Goal: Communication & Community: Answer question/provide support

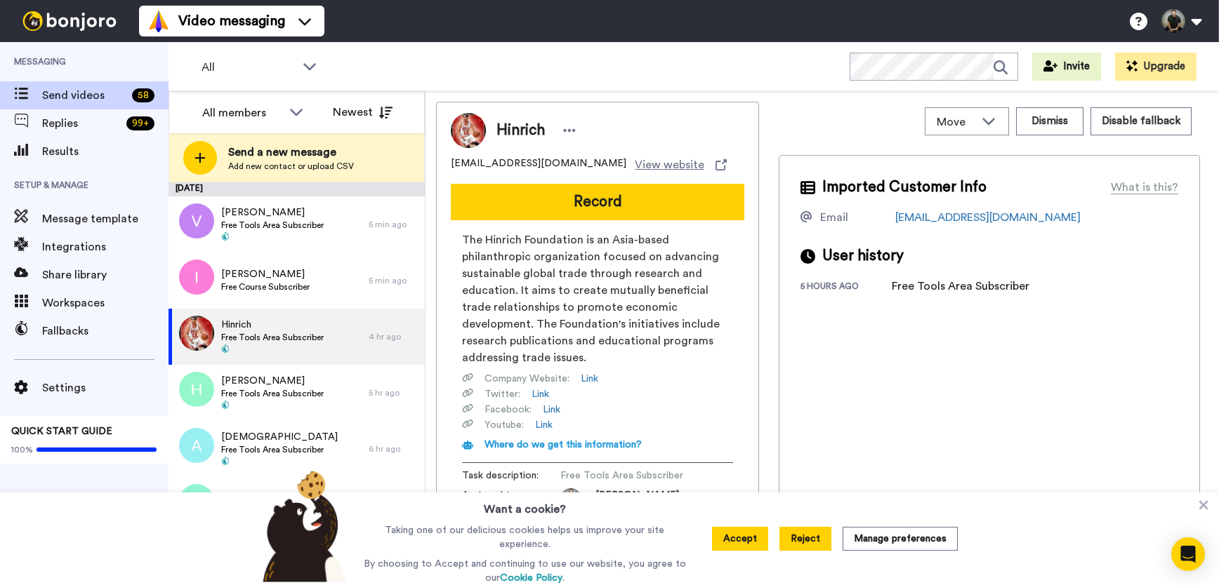
click at [809, 538] on button "Reject" at bounding box center [805, 539] width 52 height 24
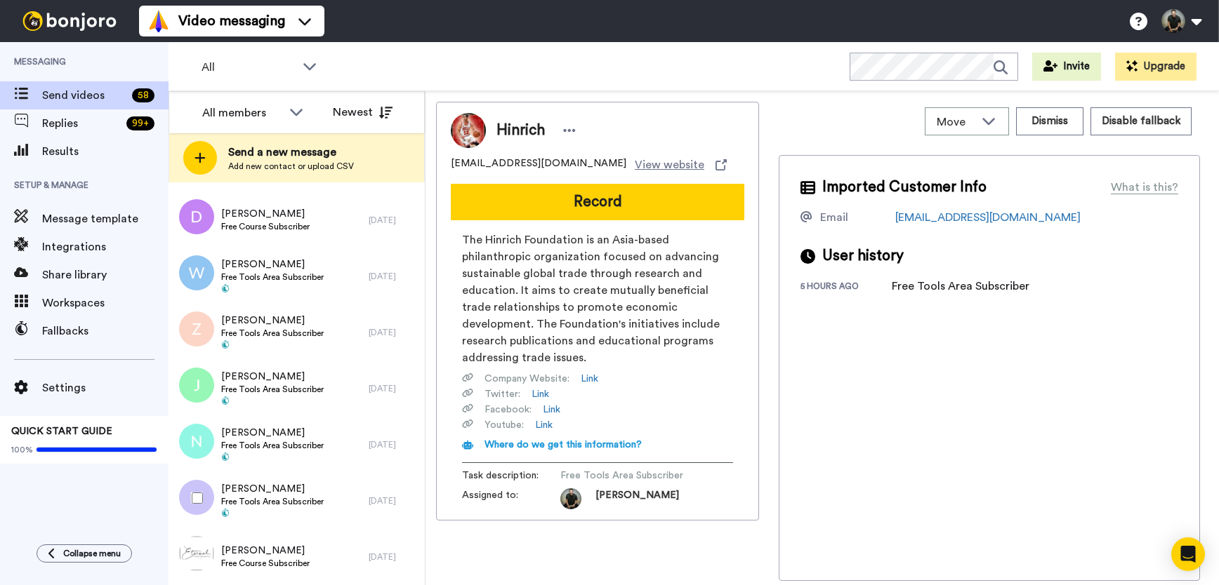
scroll to position [2952, 0]
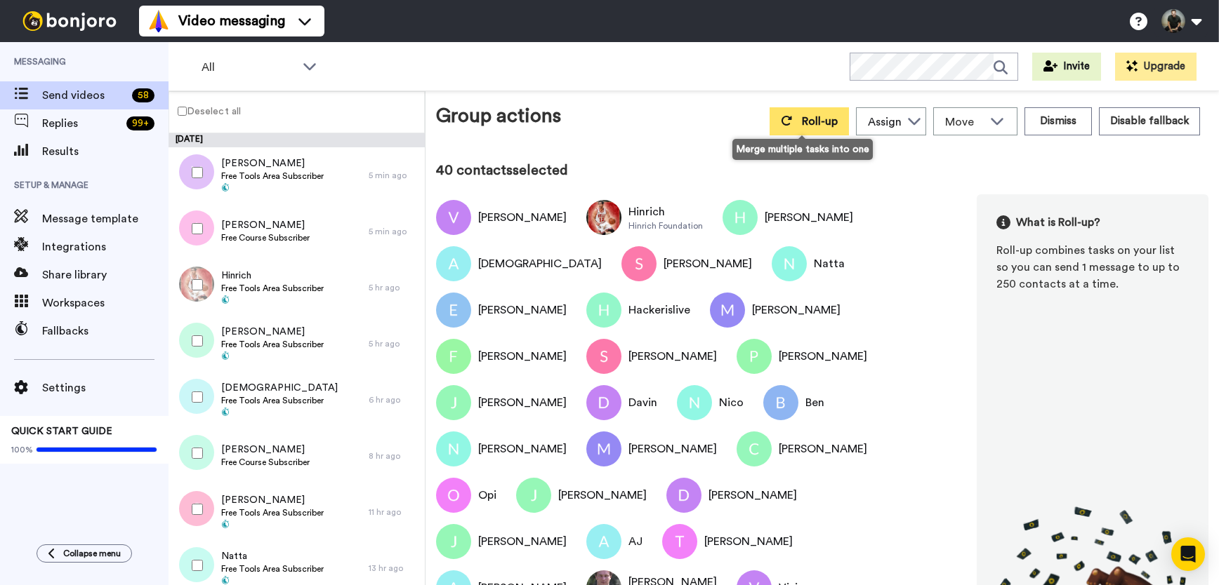
click at [804, 122] on span "Roll-up" at bounding box center [820, 121] width 36 height 11
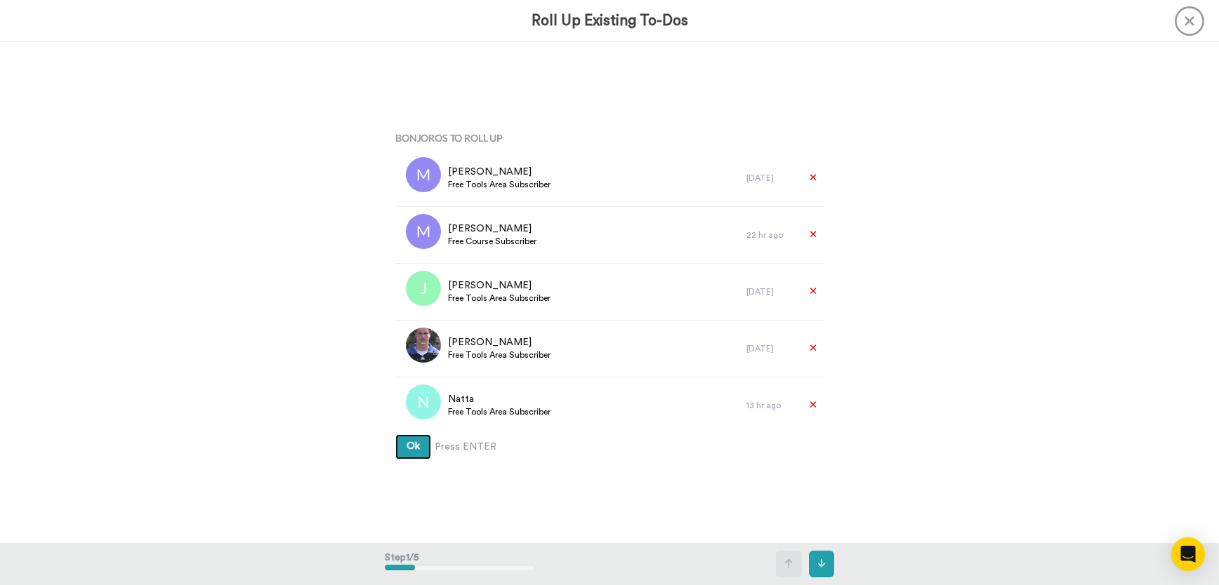
click at [398, 449] on button "Ok" at bounding box center [413, 446] width 36 height 25
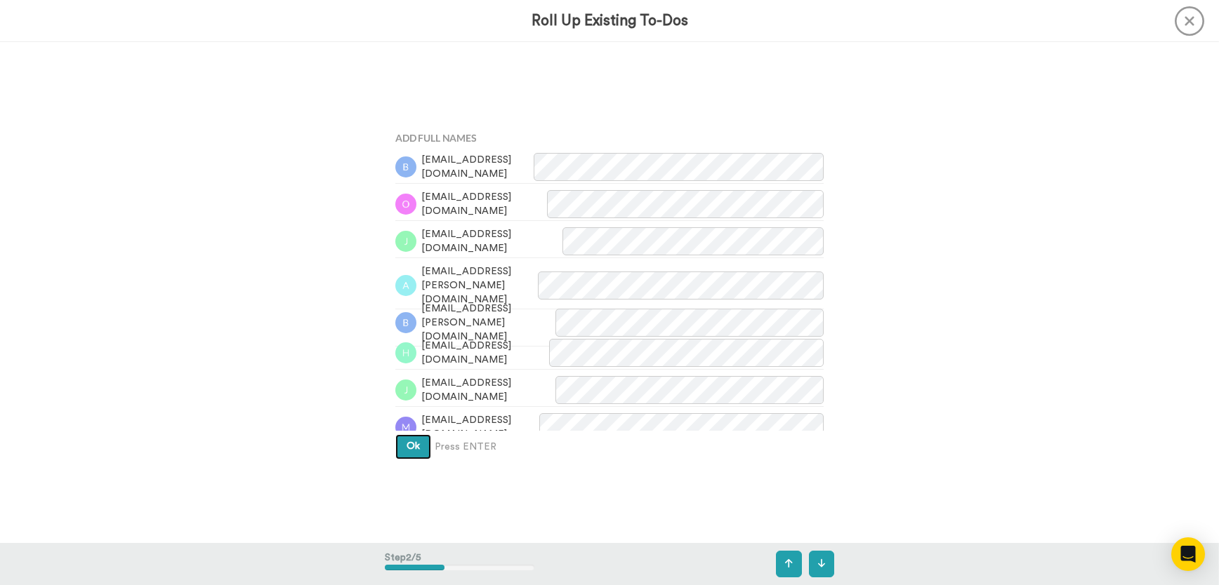
click at [409, 444] on span "Ok" at bounding box center [412, 447] width 13 height 10
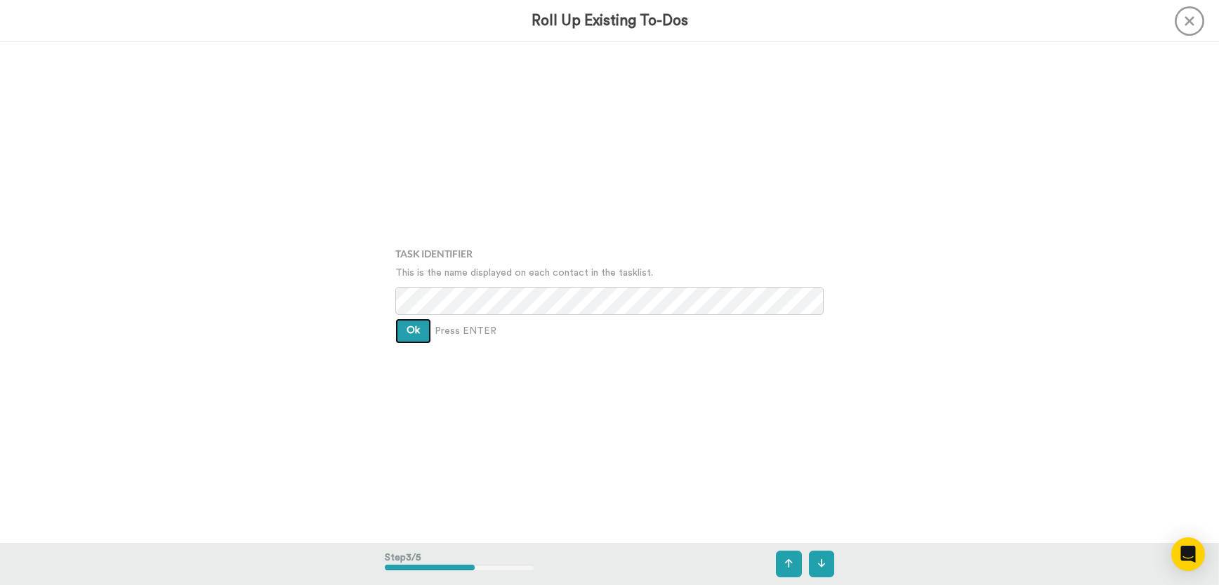
click at [408, 334] on span "Ok" at bounding box center [412, 331] width 13 height 10
click at [409, 330] on button "Ok" at bounding box center [413, 320] width 36 height 25
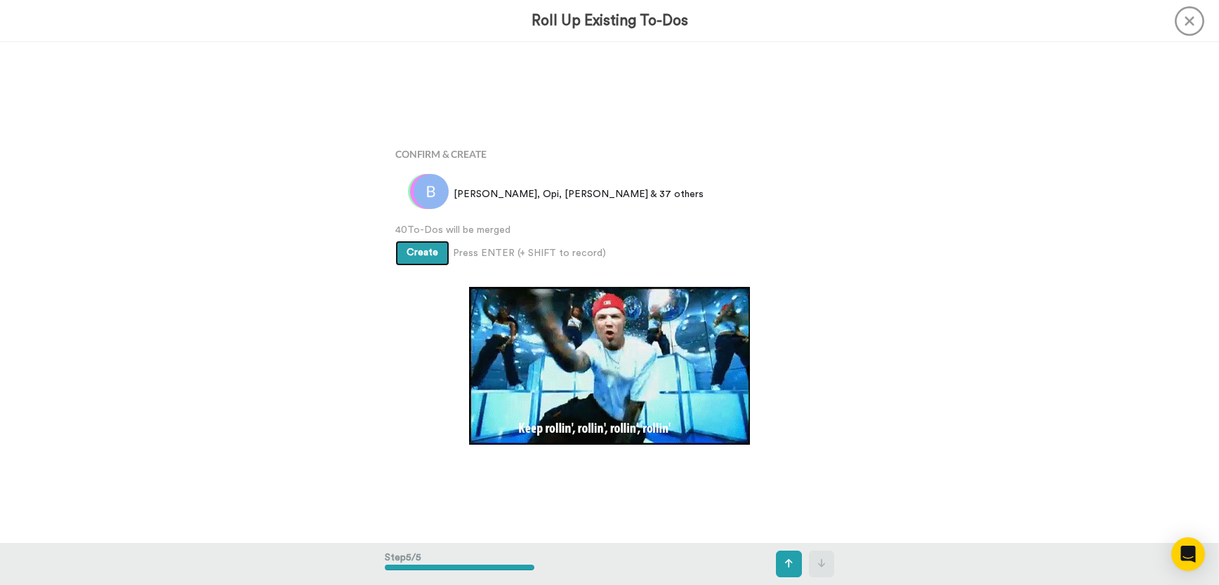
scroll to position [2005, 0]
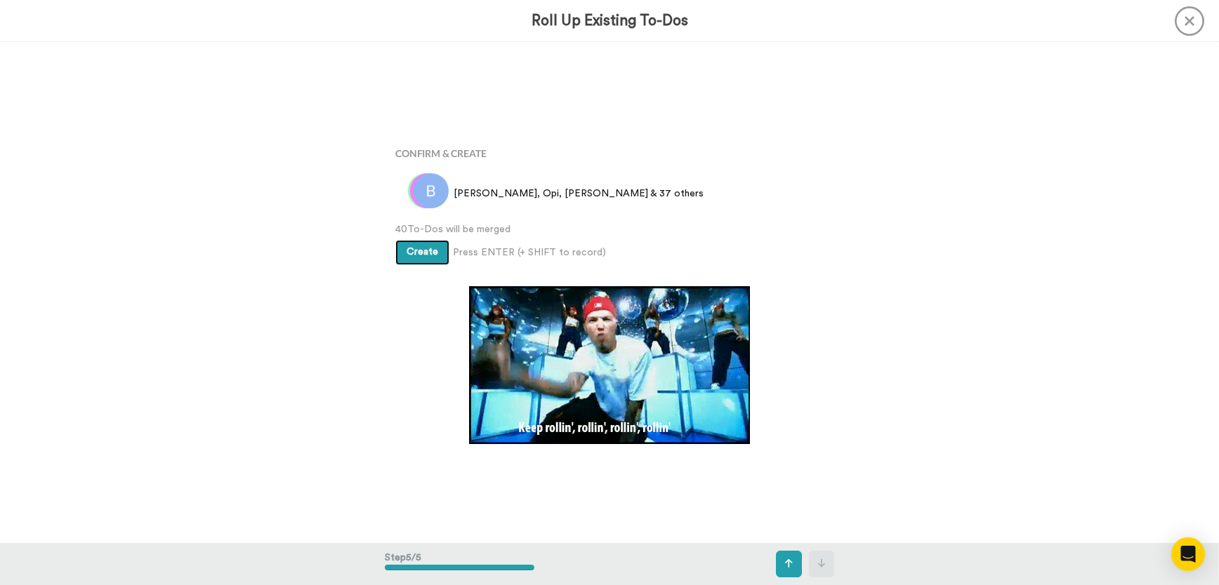
click at [411, 255] on span "Create" at bounding box center [422, 252] width 32 height 10
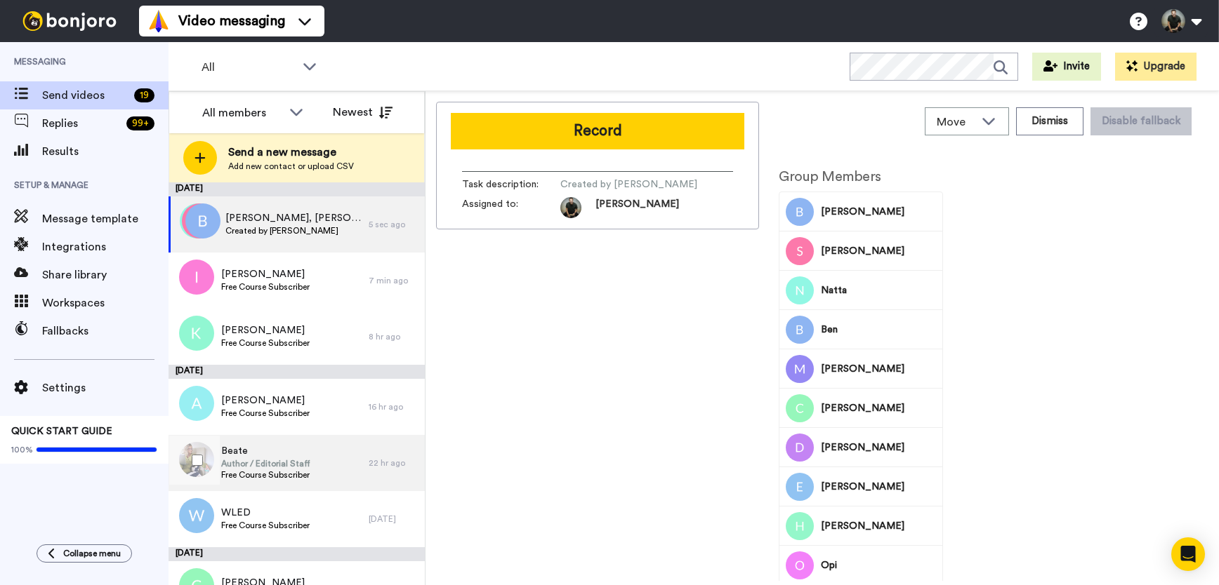
click at [243, 467] on span "Author / Editorial Staff" at bounding box center [265, 463] width 89 height 11
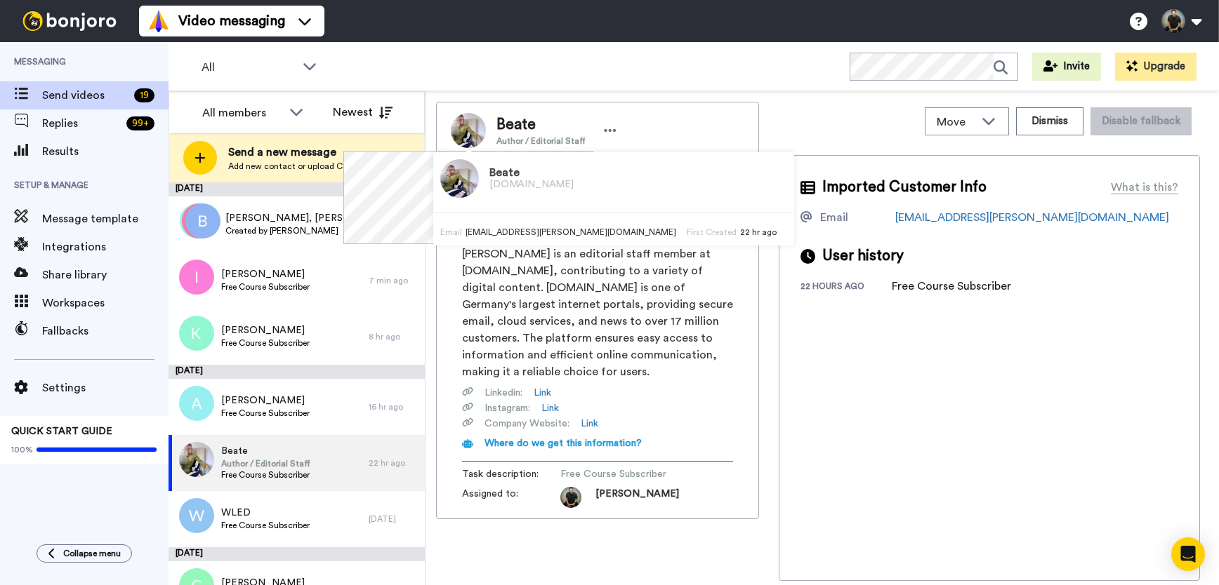
click at [472, 128] on img at bounding box center [468, 130] width 35 height 35
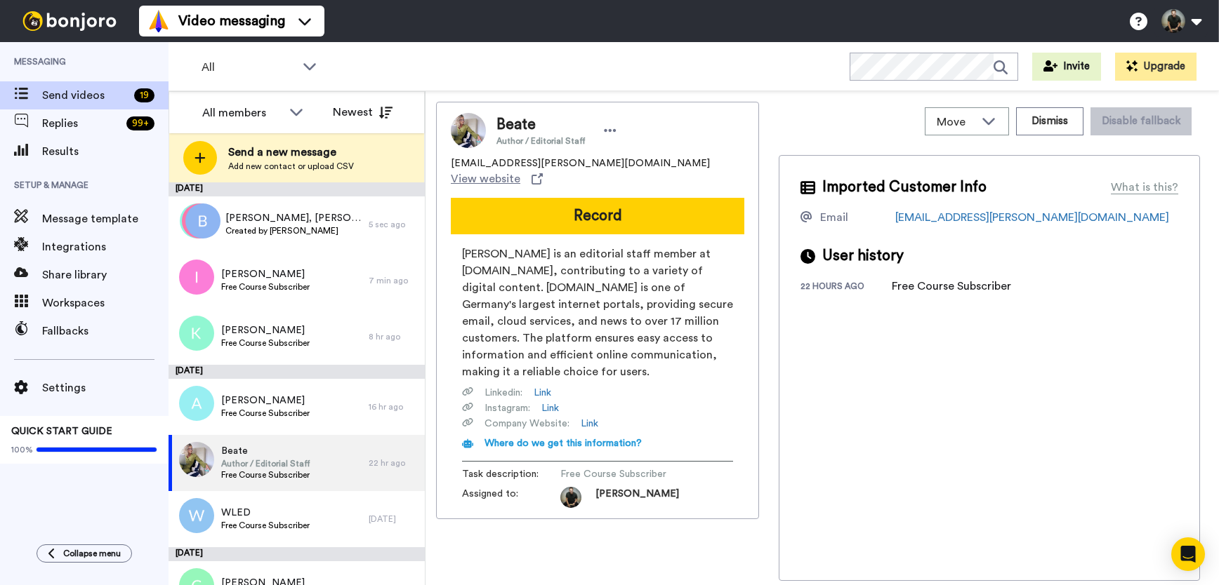
scroll to position [762, 0]
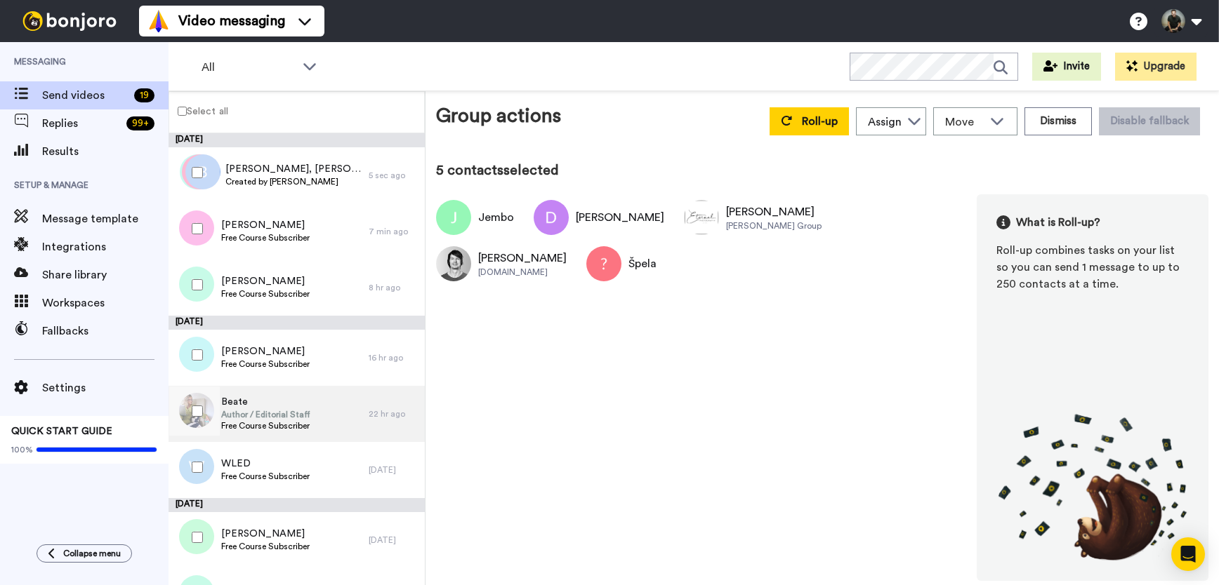
scroll to position [713, 0]
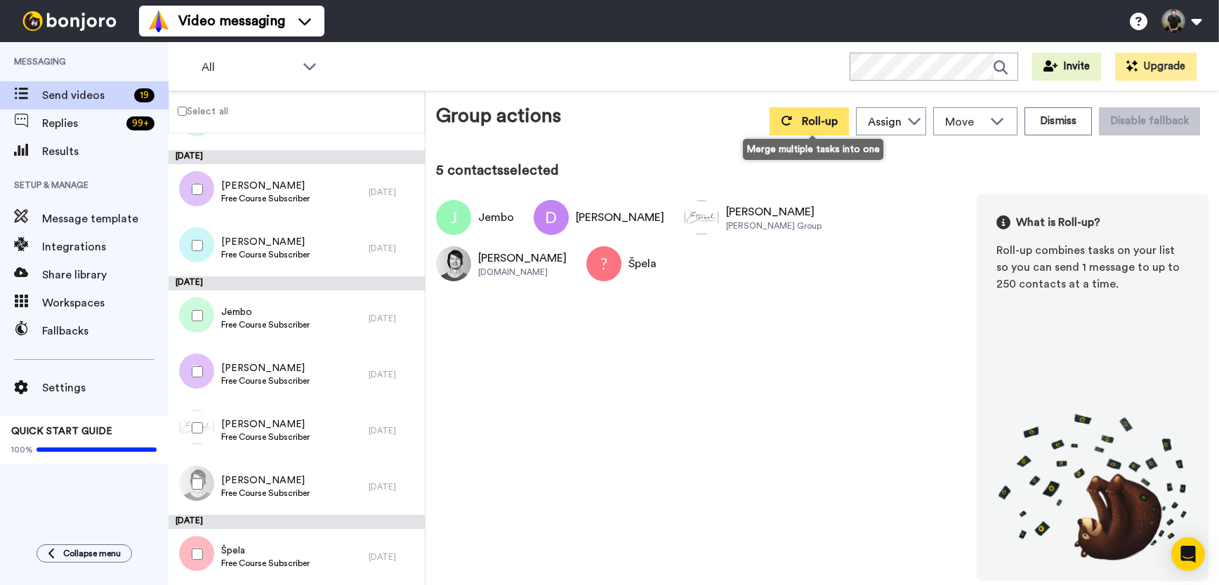
click at [823, 124] on span "Roll-up" at bounding box center [820, 121] width 36 height 11
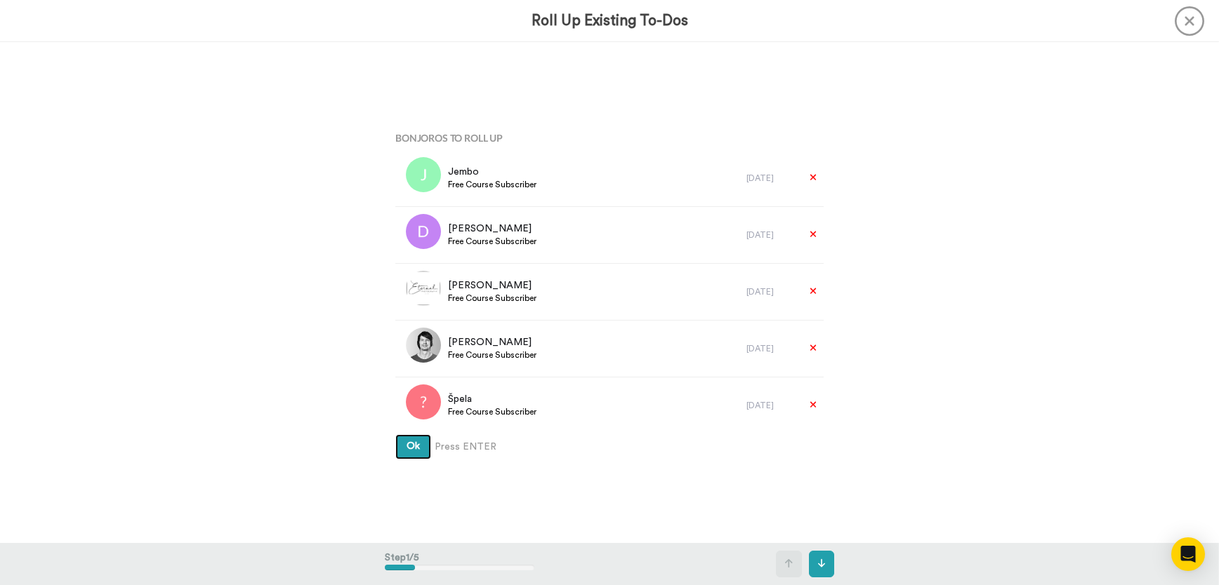
click at [412, 450] on span "Ok" at bounding box center [412, 447] width 13 height 10
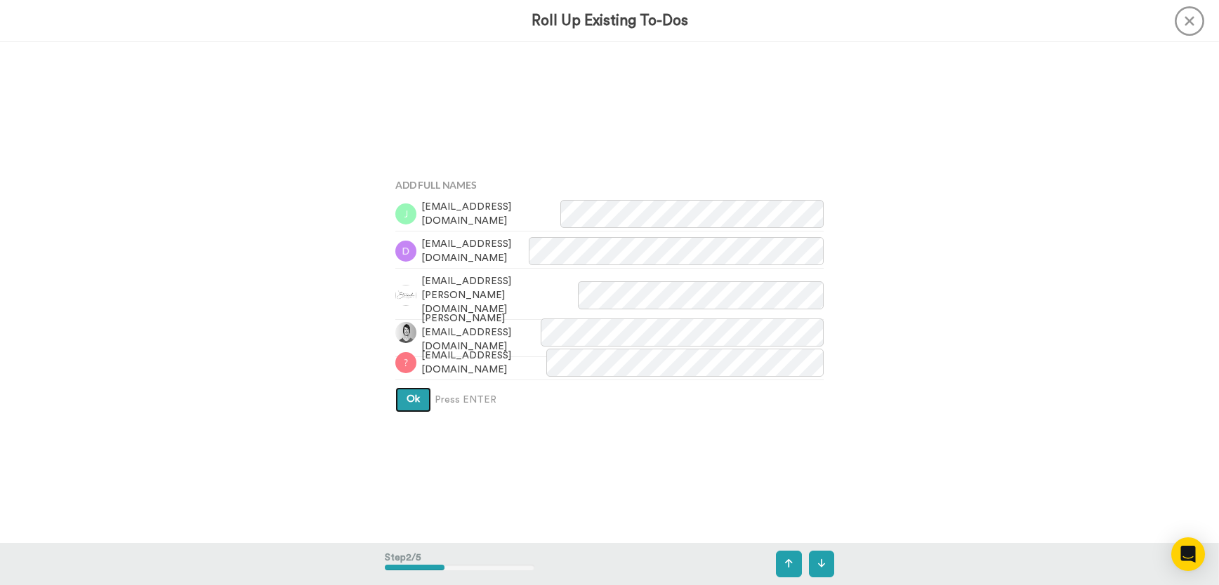
click at [406, 396] on span "Ok" at bounding box center [412, 399] width 13 height 10
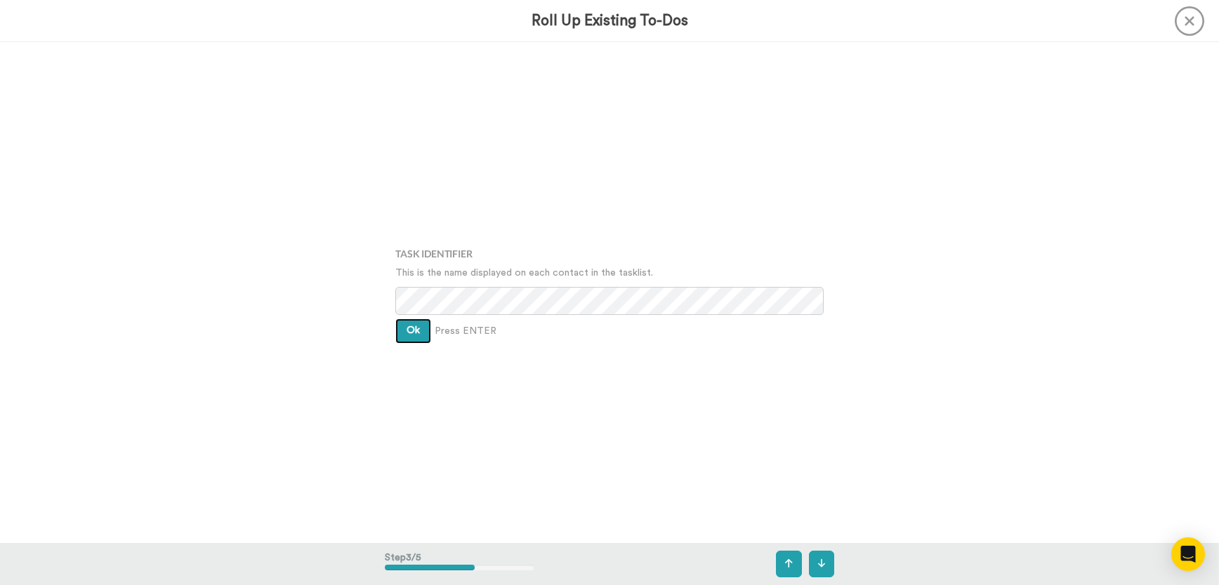
click at [418, 328] on button "Ok" at bounding box center [413, 331] width 36 height 25
click at [418, 325] on button "Ok" at bounding box center [413, 320] width 36 height 25
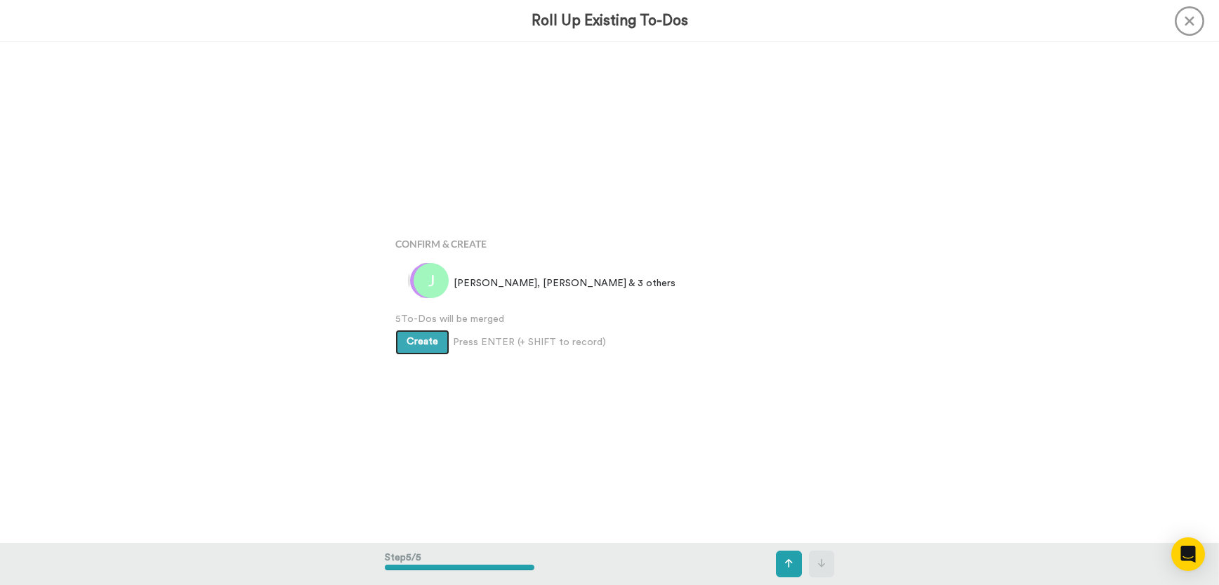
scroll to position [2005, 0]
click at [416, 345] on span "Create" at bounding box center [422, 341] width 32 height 10
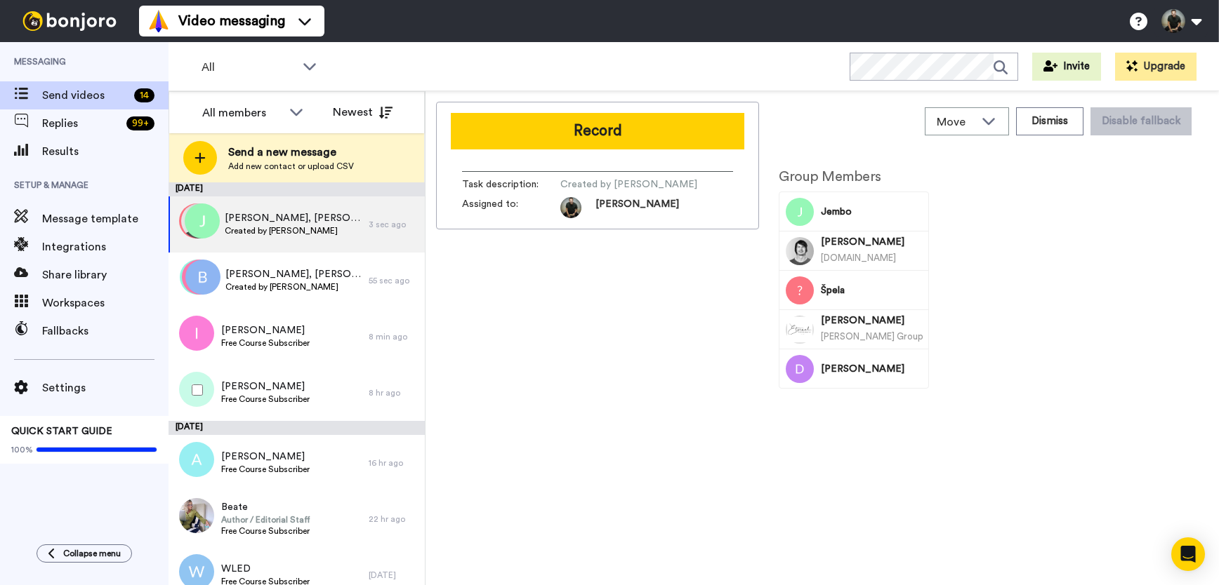
scroll to position [510, 0]
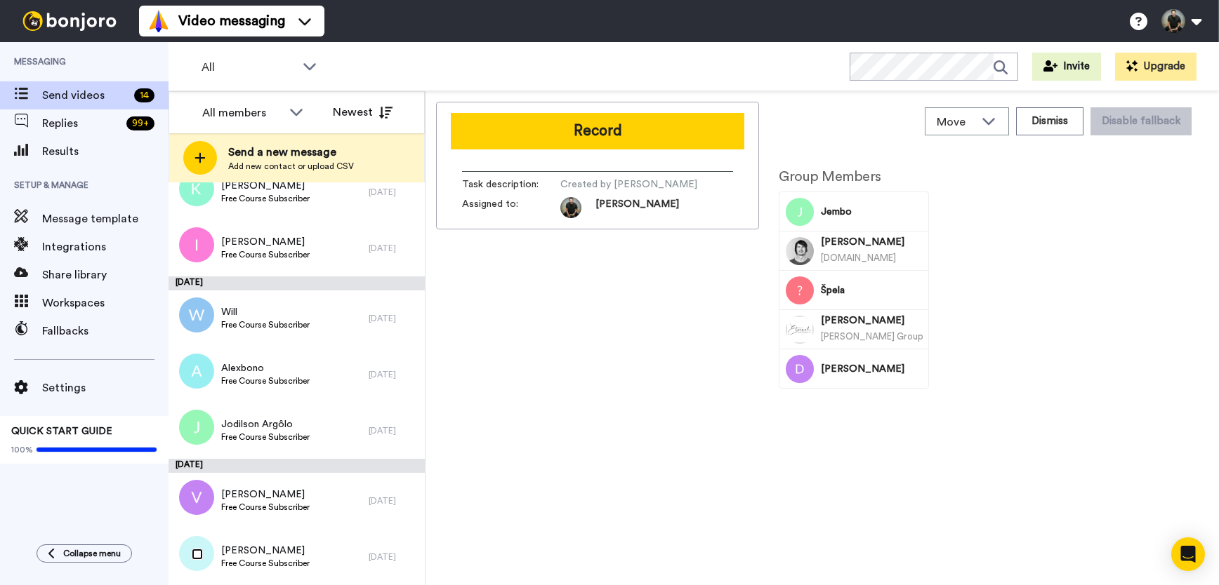
scroll to position [460, 0]
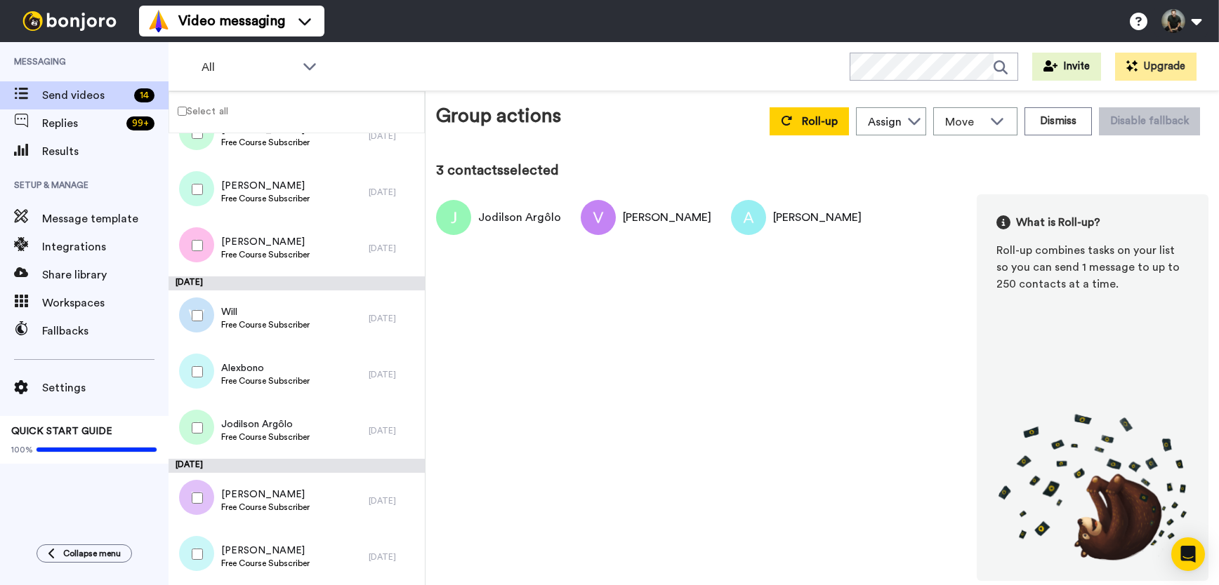
click at [193, 365] on div at bounding box center [194, 371] width 51 height 49
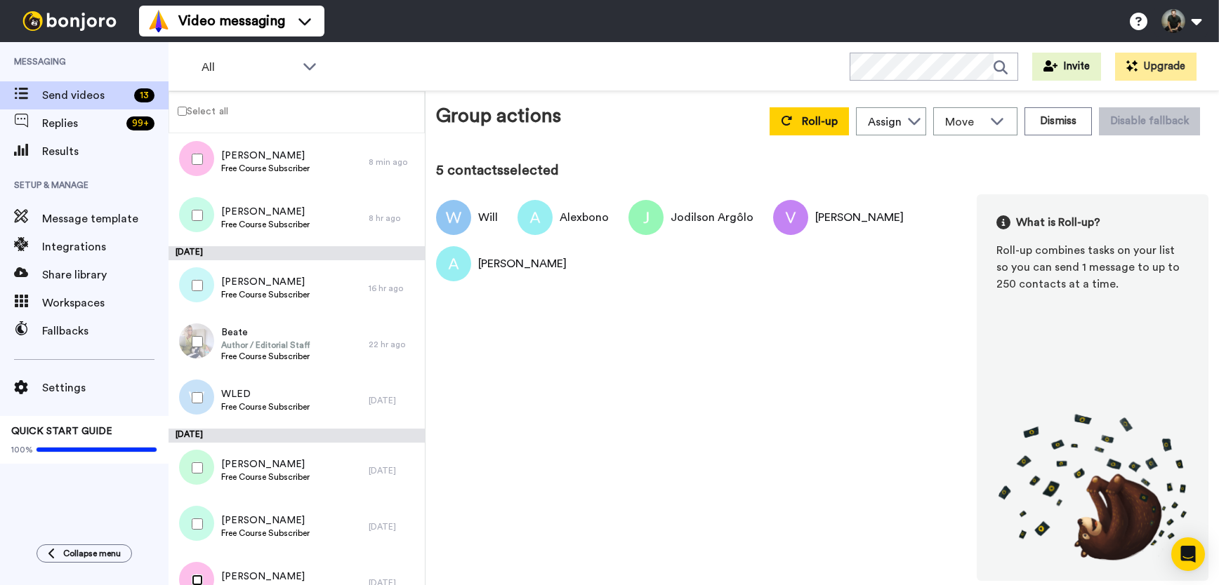
scroll to position [0, 0]
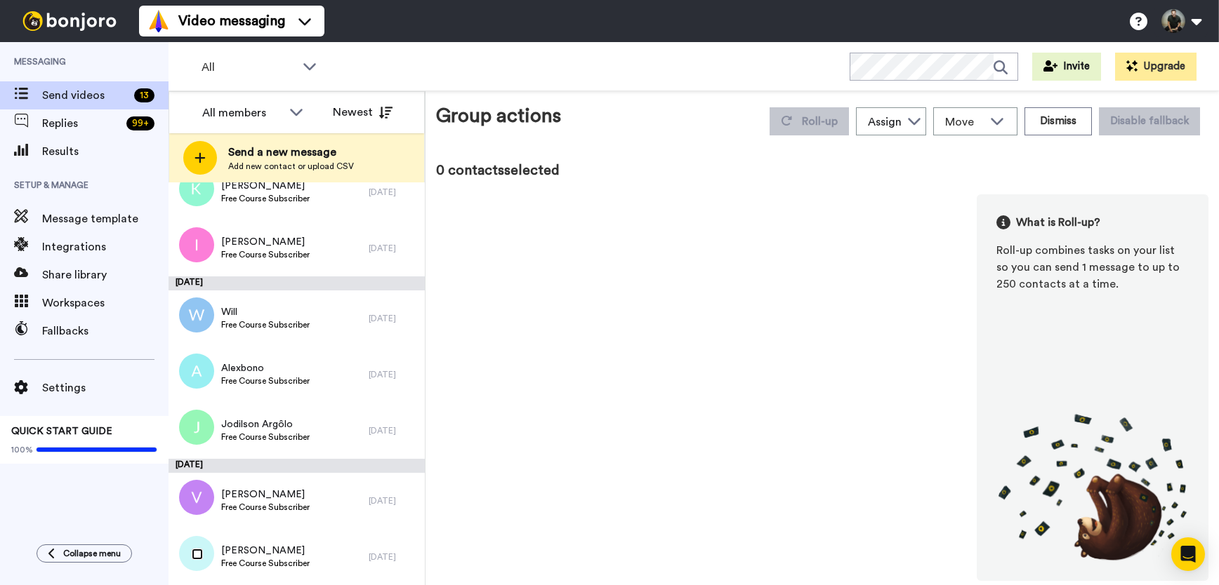
scroll to position [348, 0]
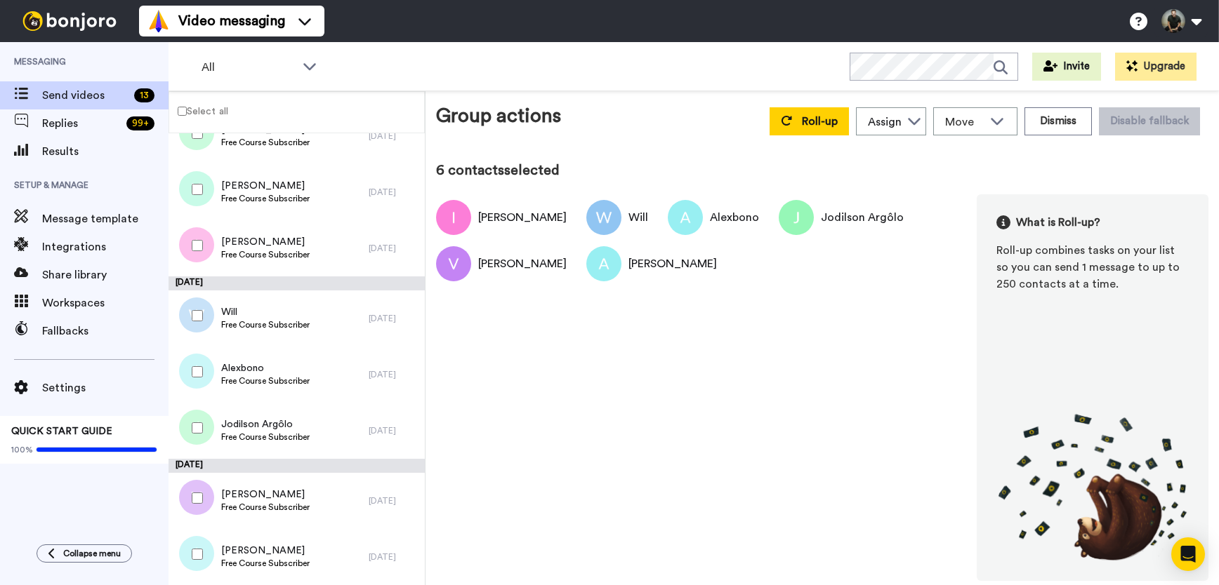
click at [198, 182] on div at bounding box center [194, 189] width 51 height 49
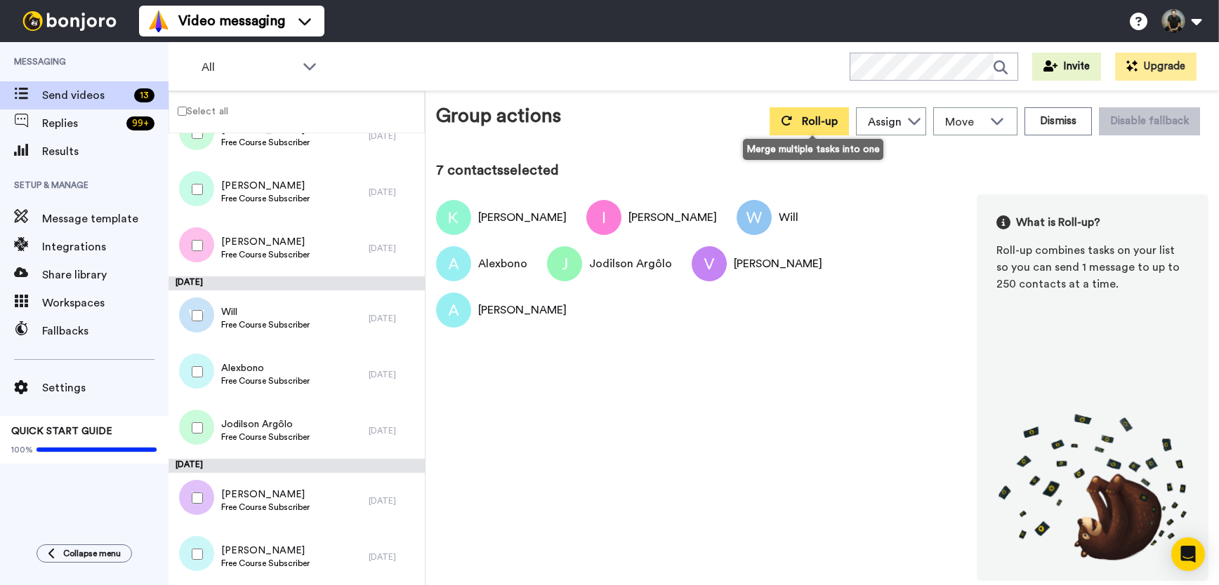
click at [818, 120] on span "Roll-up" at bounding box center [820, 121] width 36 height 11
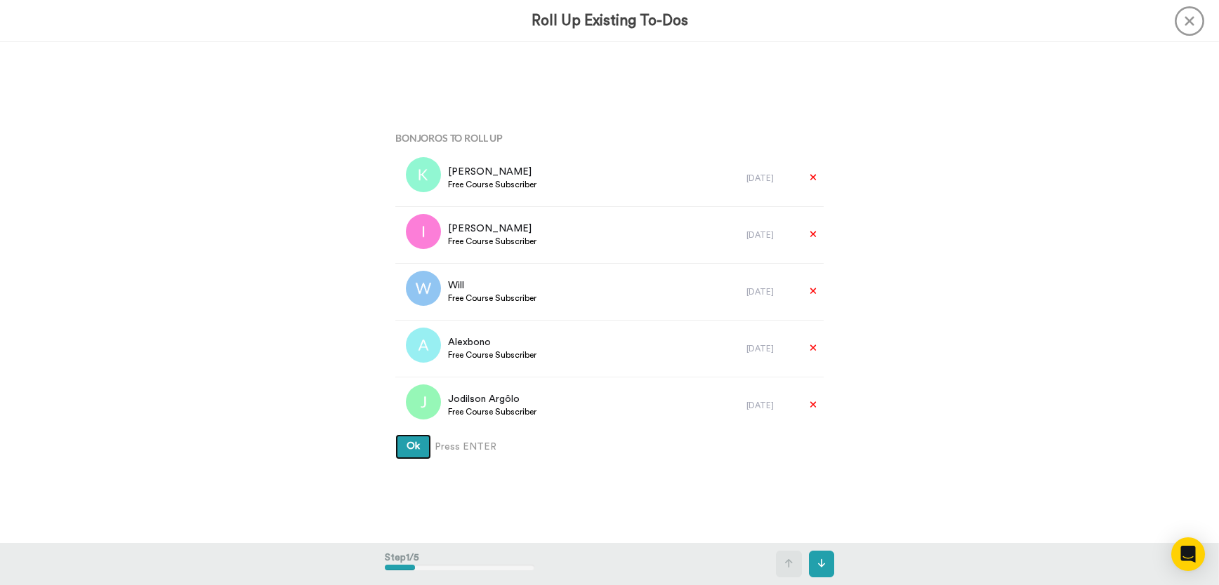
click at [415, 439] on button "Ok" at bounding box center [413, 446] width 36 height 25
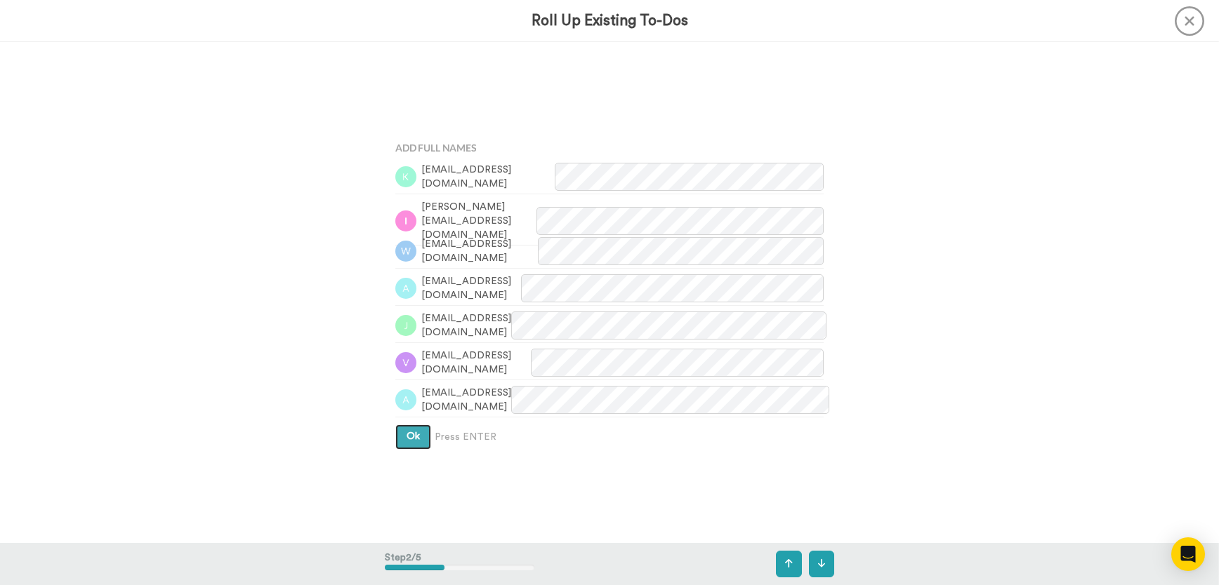
click at [414, 439] on span "Ok" at bounding box center [412, 437] width 13 height 10
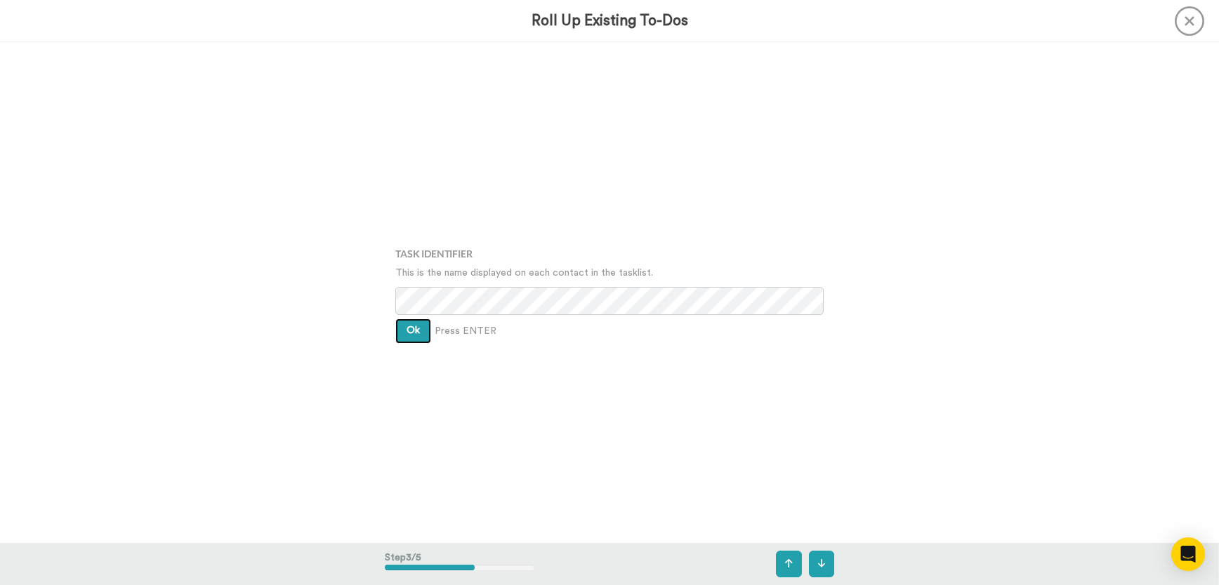
click at [406, 328] on span "Ok" at bounding box center [412, 331] width 13 height 10
click at [405, 328] on button "Ok" at bounding box center [413, 320] width 36 height 25
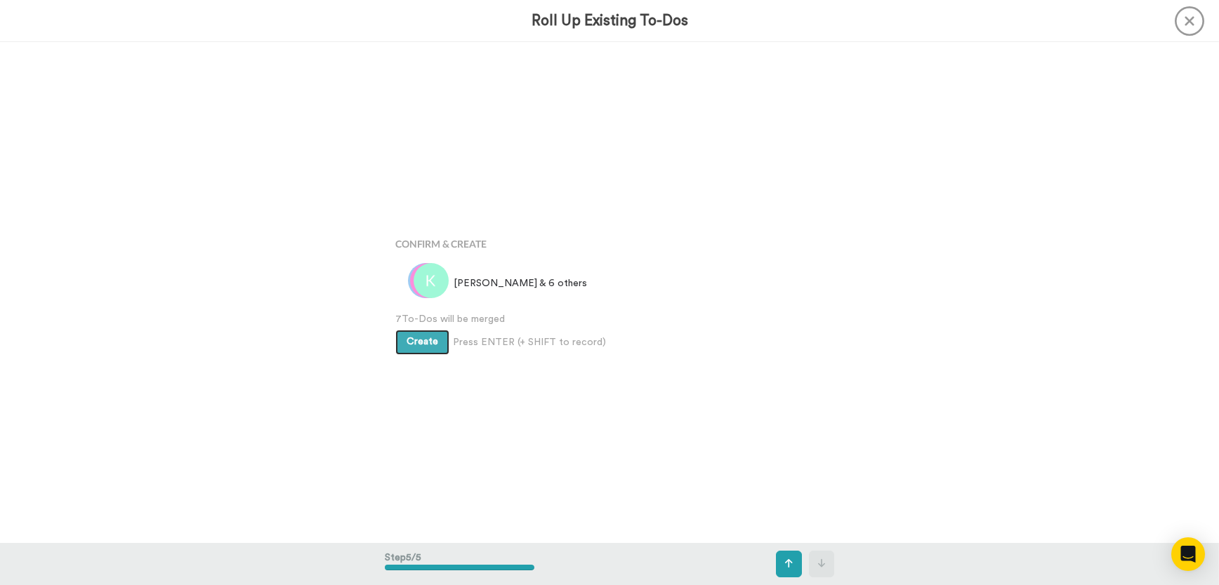
scroll to position [2005, 0]
click at [406, 340] on span "Create" at bounding box center [422, 341] width 32 height 10
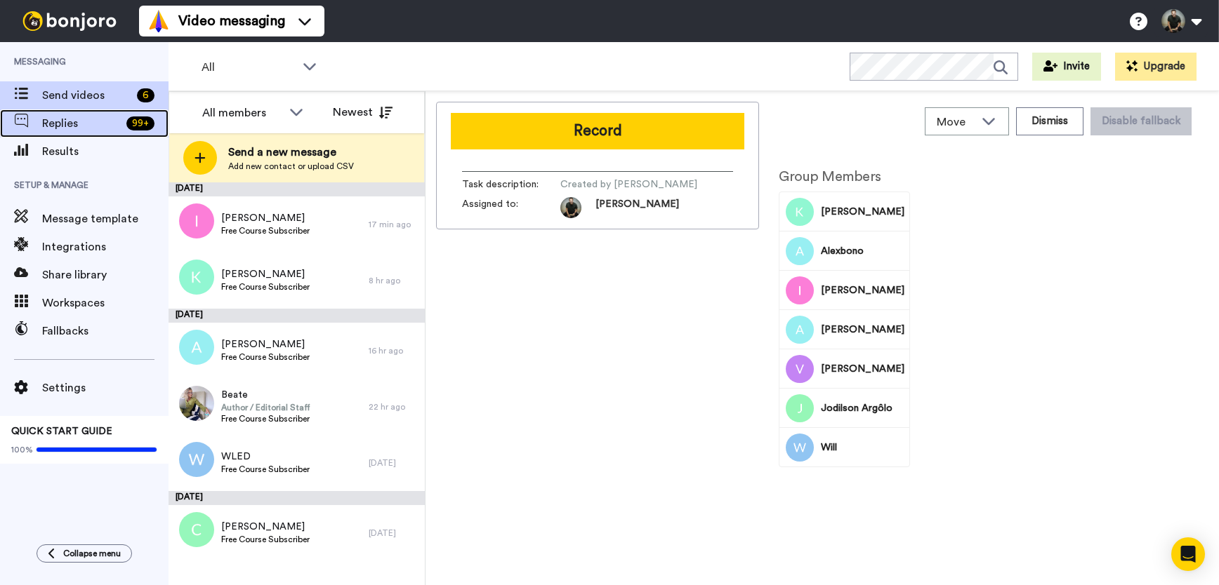
click at [91, 124] on span "Replies" at bounding box center [81, 123] width 79 height 17
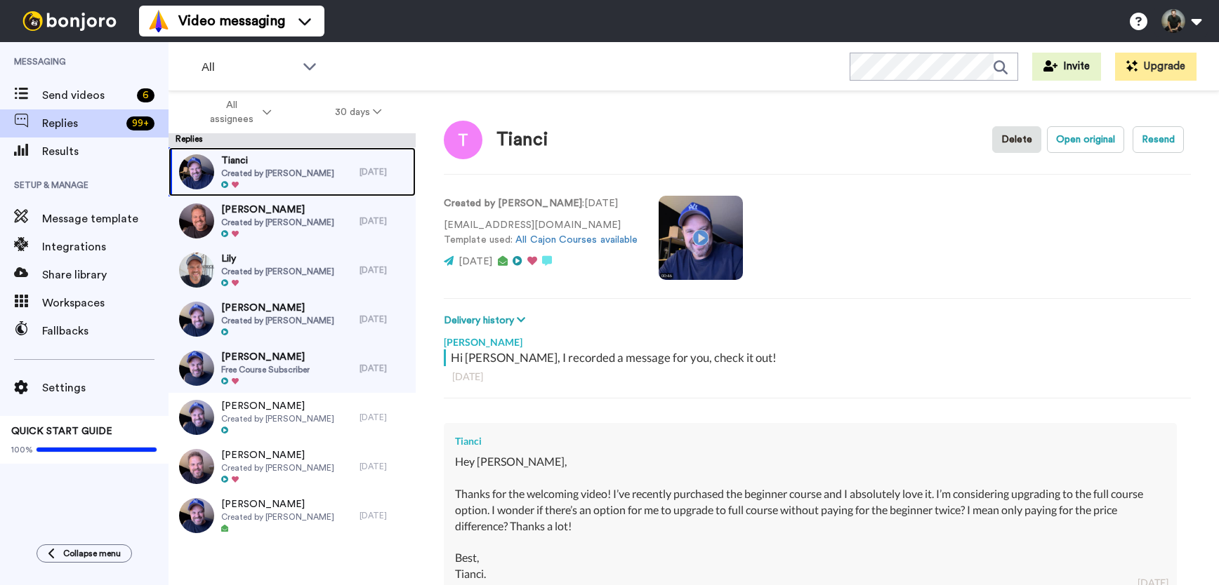
click at [285, 168] on span "Created by Felipe Fagundes" at bounding box center [277, 173] width 113 height 11
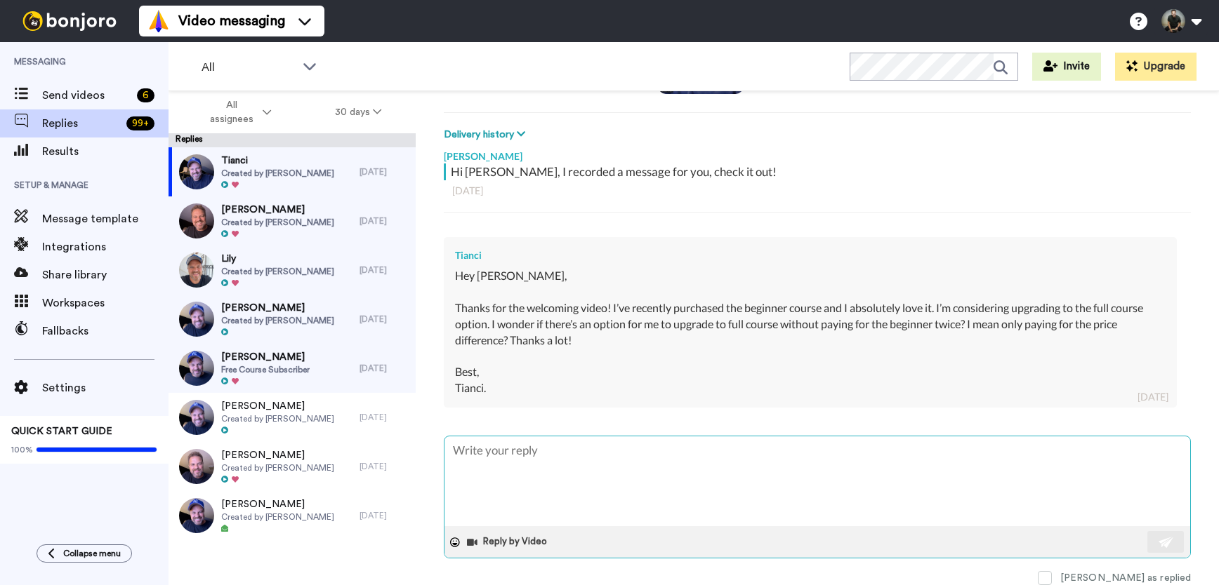
click at [529, 449] on textarea at bounding box center [816, 482] width 745 height 90
type textarea "x"
type textarea "H"
type textarea "x"
type textarea "Hi"
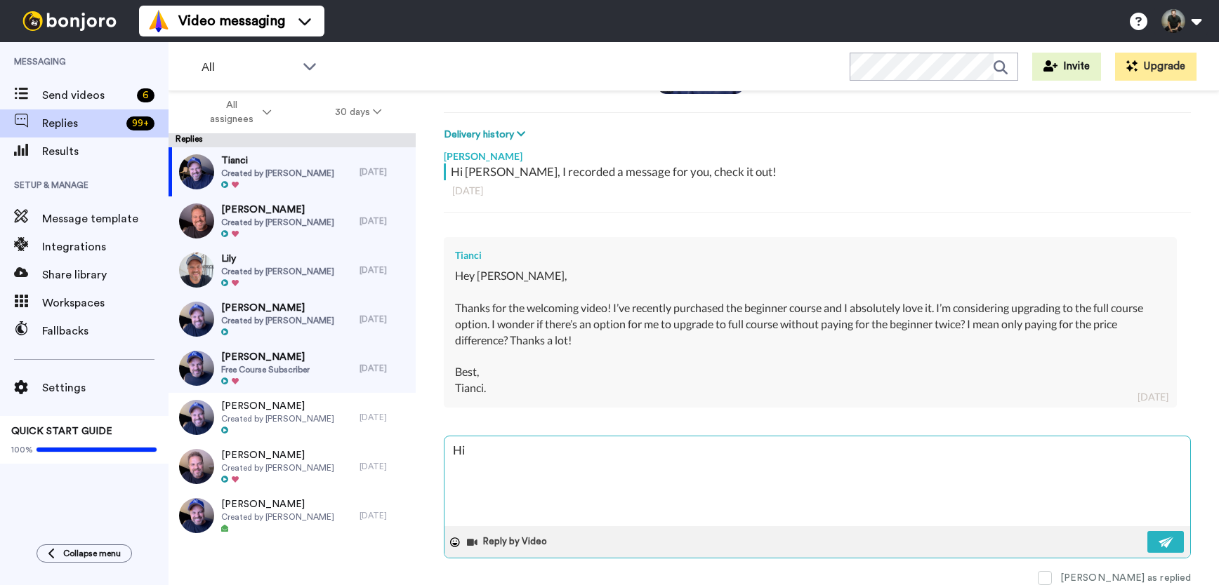
type textarea "x"
type textarea "Hi"
type textarea "x"
type textarea "Hi t"
type textarea "x"
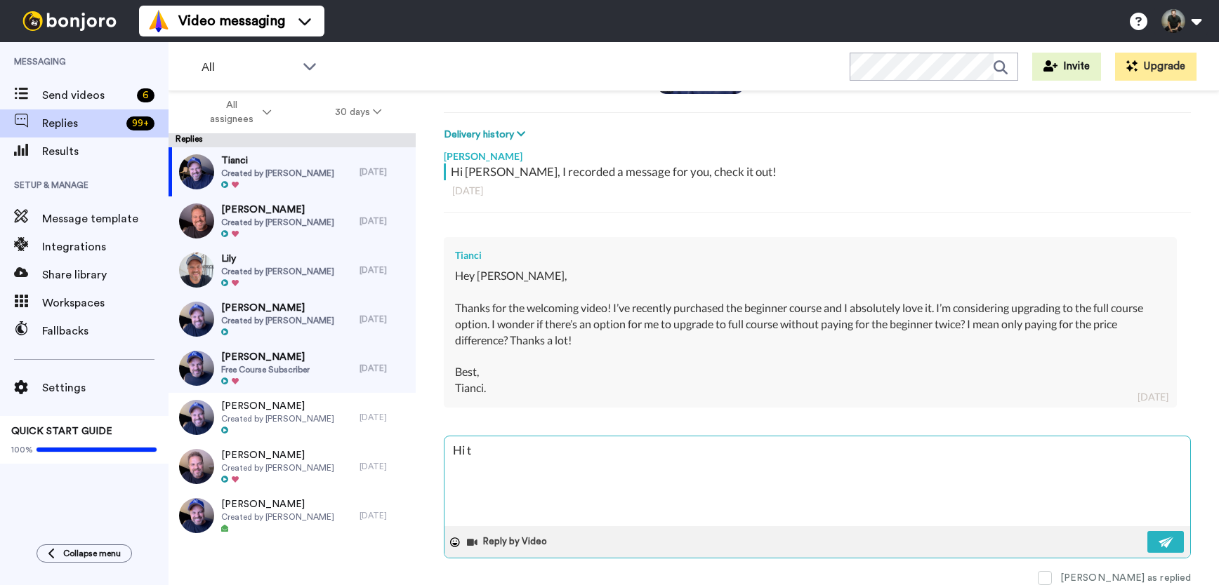
type textarea "Hi ti"
type textarea "x"
type textarea "Hi tie"
type textarea "x"
type textarea "Hi tien"
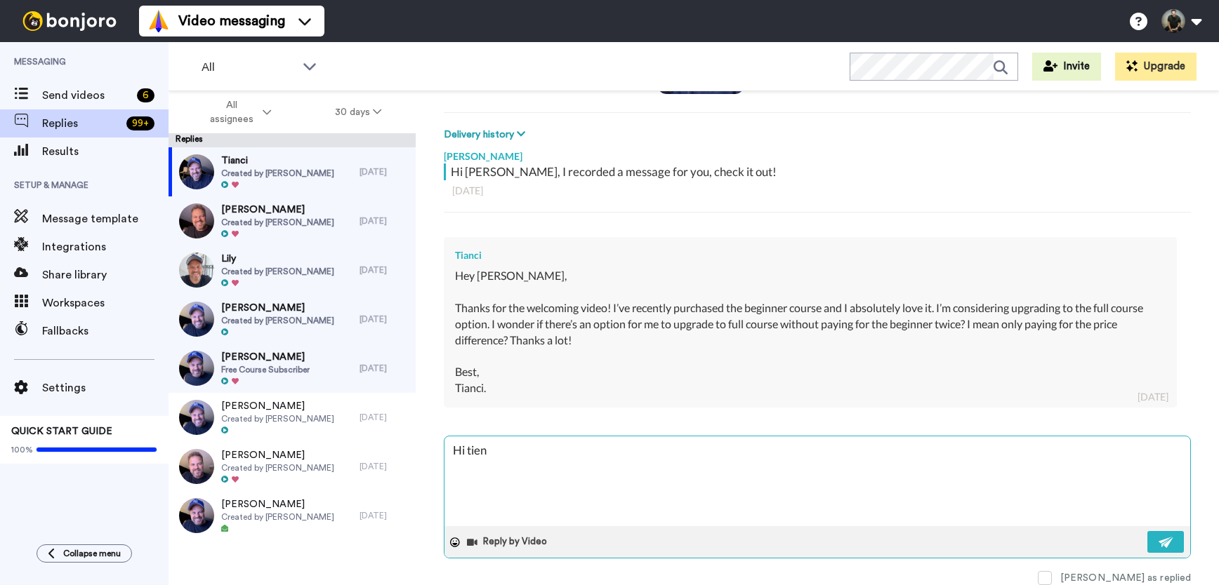
type textarea "x"
type textarea "Hi tie"
type textarea "x"
type textarea "Hi ti"
type textarea "x"
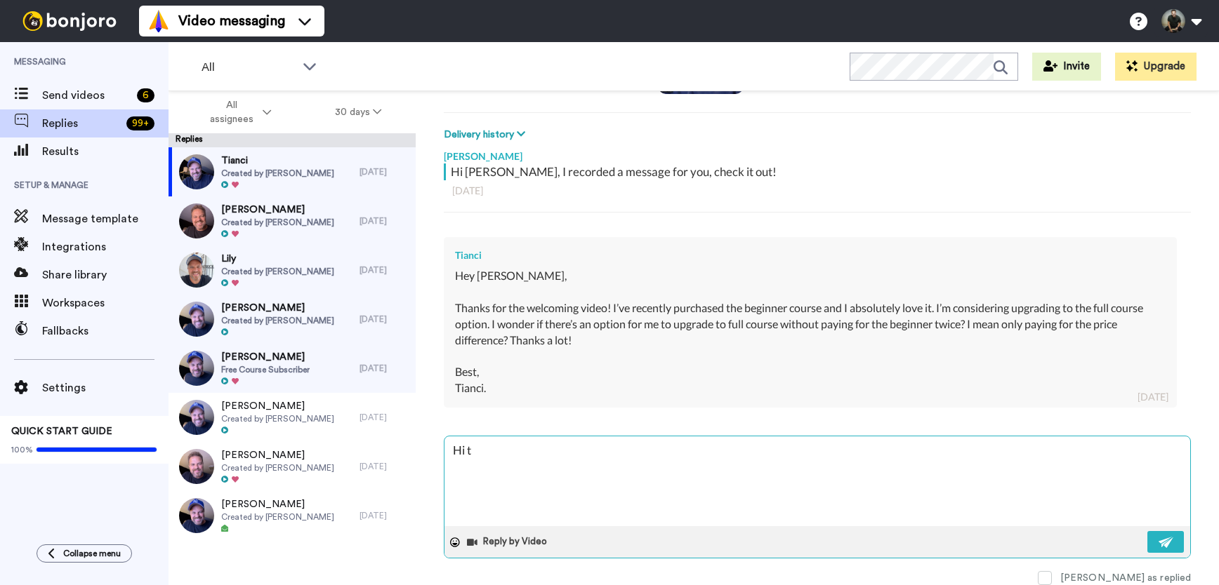
type textarea "Hi"
type textarea "x"
type textarea "Hi T"
type textarea "x"
type textarea "Hi Ti"
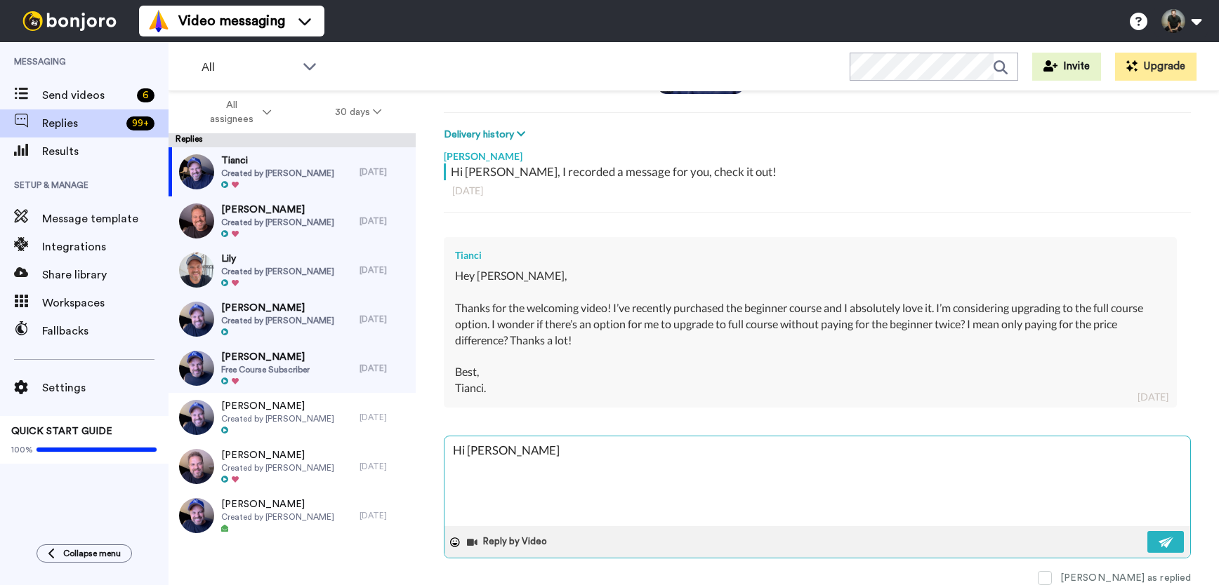
type textarea "x"
type textarea "Hi Tia"
type textarea "x"
type textarea "Hi Tian"
type textarea "x"
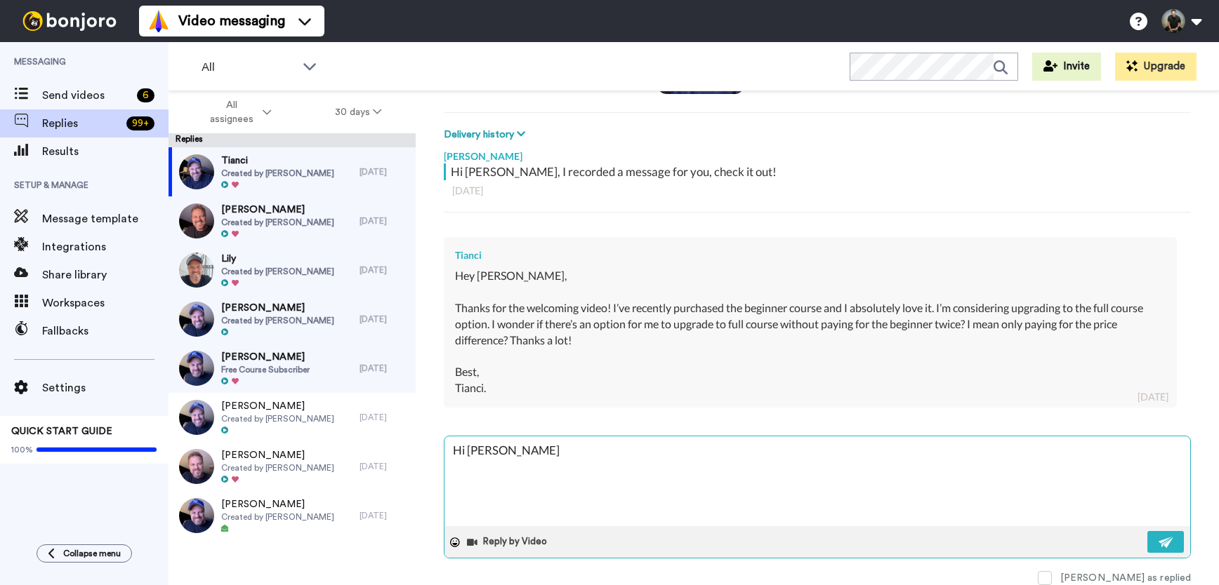
type textarea "Hi Tianc"
type textarea "x"
type textarea "Hi Tianci,"
type textarea "x"
type textarea "Hi Tianci,"
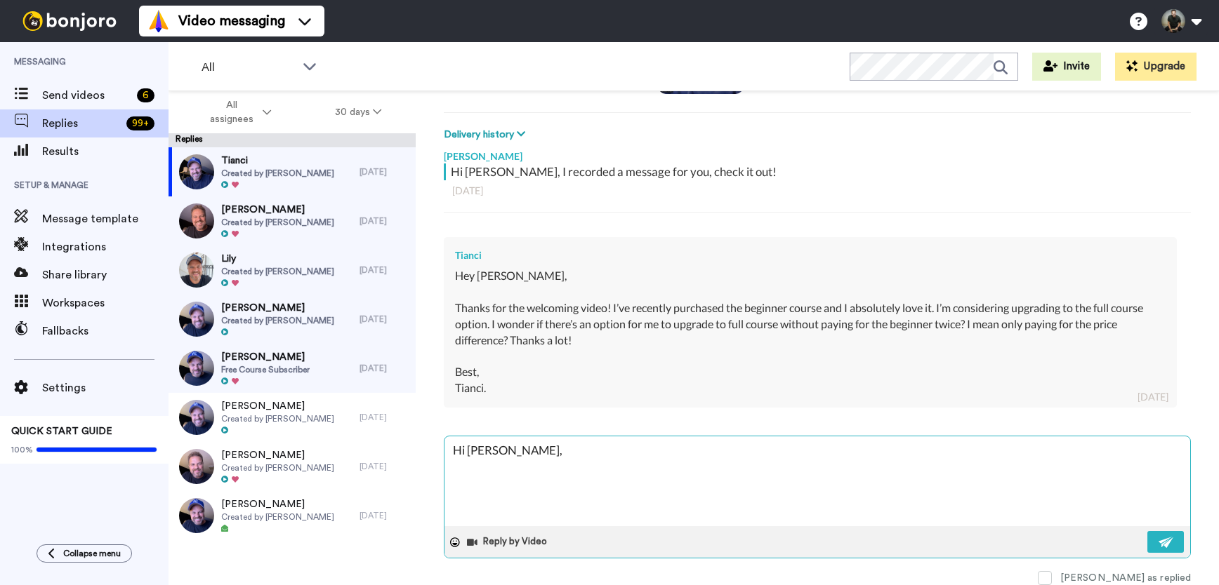
type textarea "x"
type textarea "Hi Tianci, t"
type textarea "x"
type textarea "Hi Tianci, th"
type textarea "x"
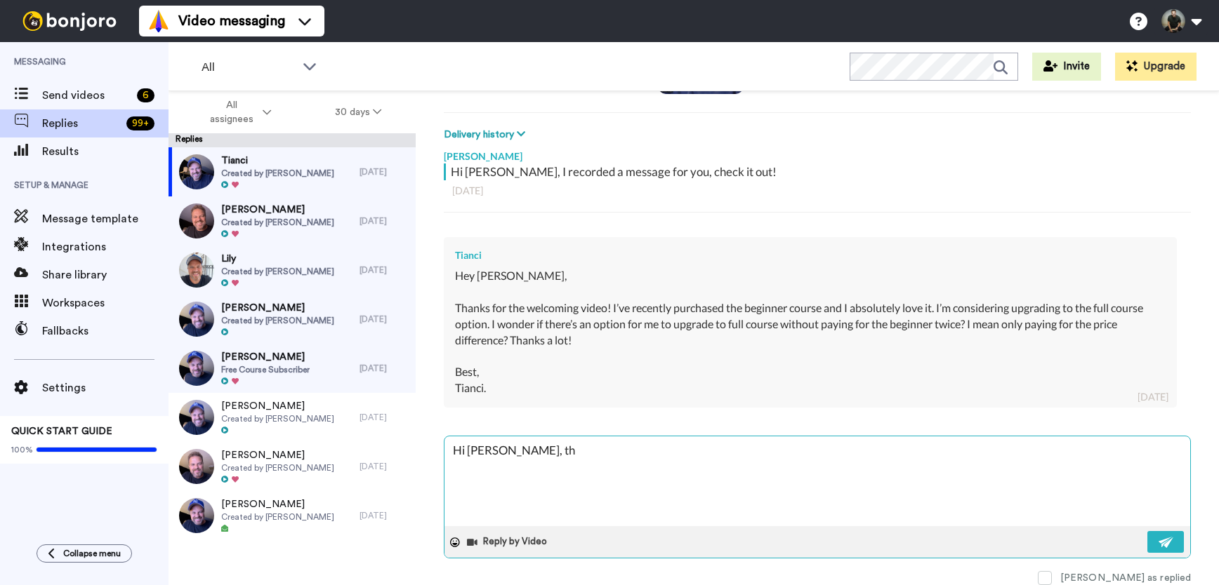
type textarea "Hi Tianci, tha"
type textarea "x"
type textarea "Hi Tianci, thak"
type textarea "x"
type textarea "Hi Tianci, thaks"
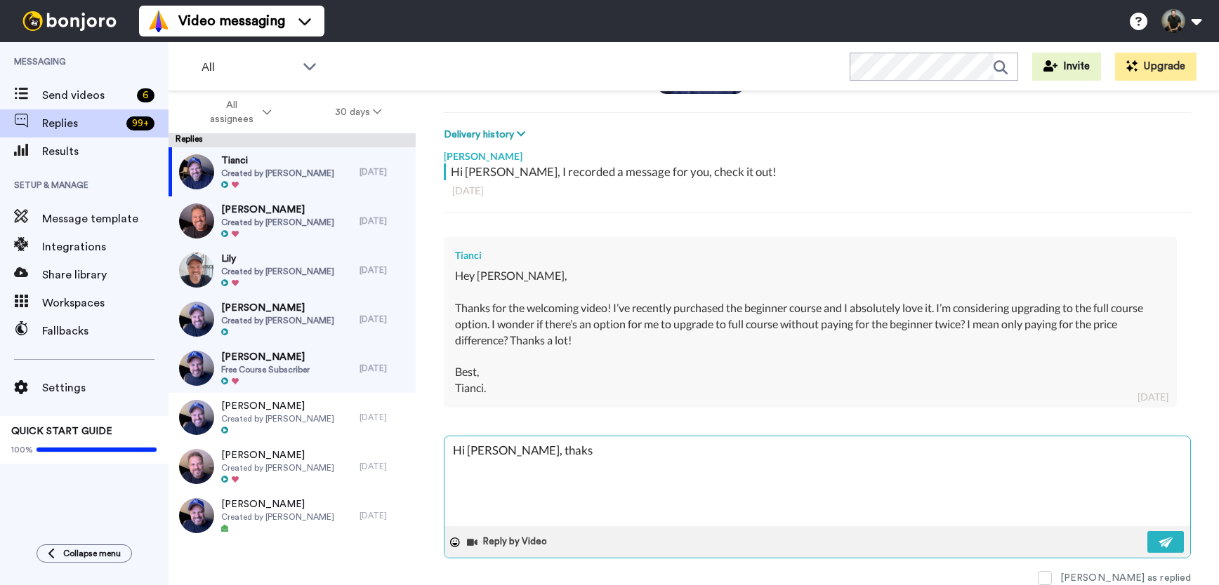
type textarea "x"
type textarea "Hi Tianci, thak"
type textarea "x"
type textarea "Hi Tianci, tha"
type textarea "x"
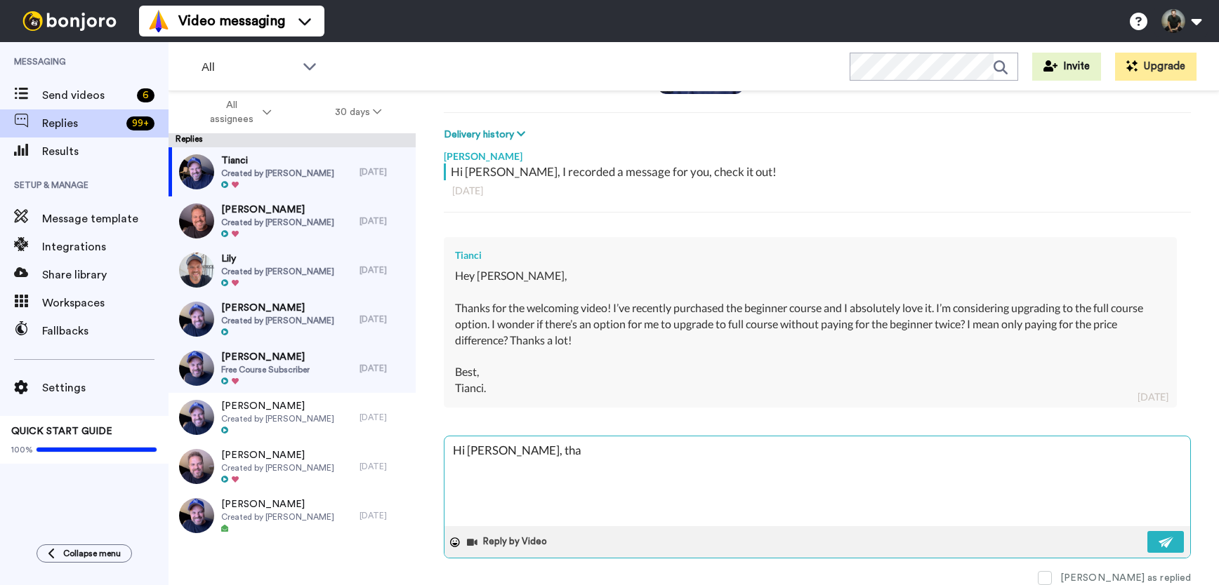
type textarea "Hi Tianci, th"
type textarea "x"
type textarea "Hi Tianci, t"
type textarea "x"
type textarea "Hi Tianci,"
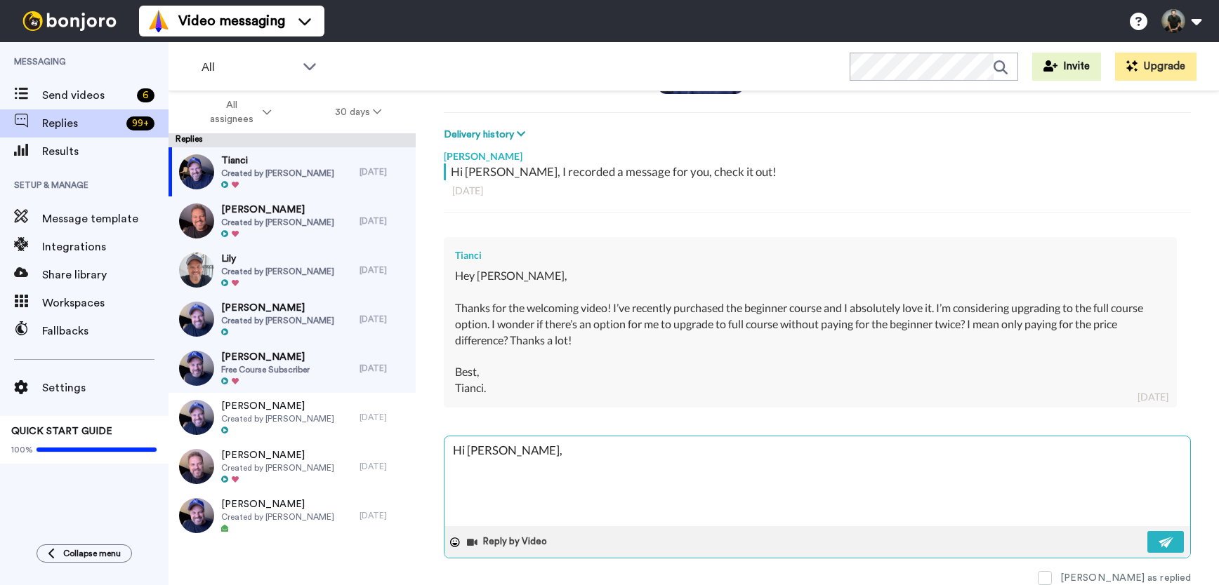
type textarea "x"
type textarea "Hi Tianci, I"
type textarea "x"
type textarea "Hi Tianci, I'"
type textarea "x"
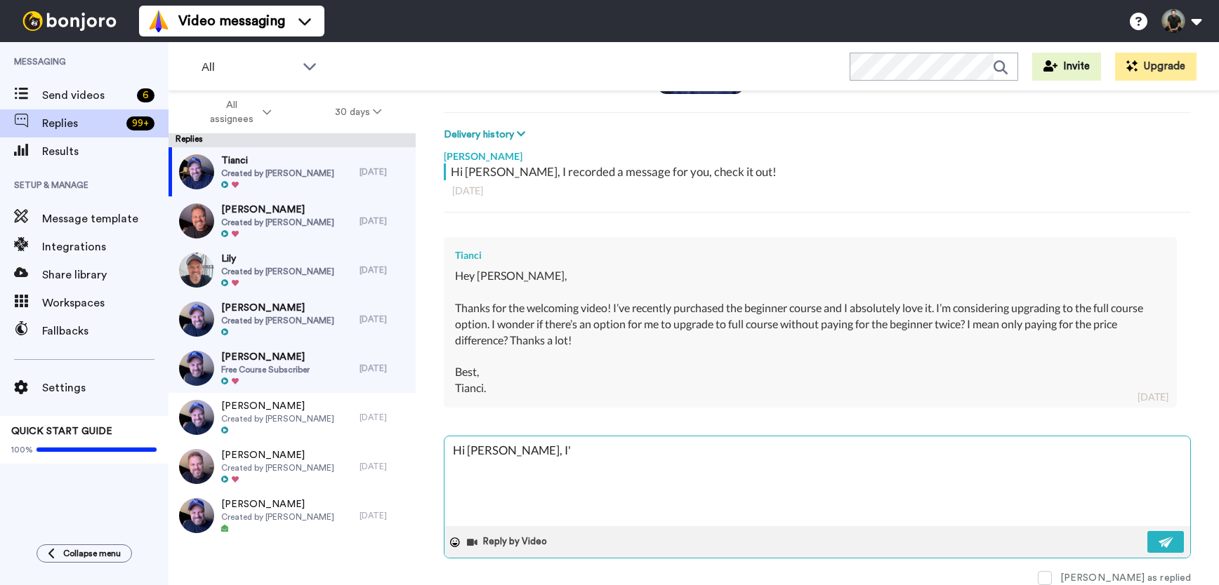
type textarea "Hi Tianci, I'm"
type textarea "x"
type textarea "Hi Tianci, I'm"
type textarea "x"
type textarea "Hi Tianci, I'm h"
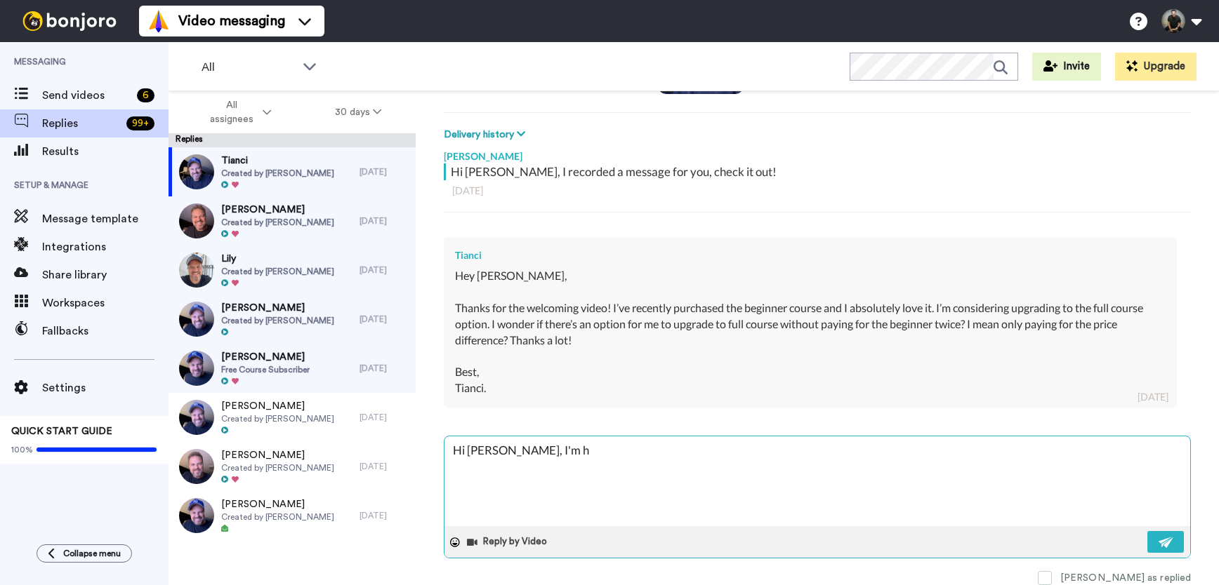
type textarea "x"
type textarea "Hi Tianci, I'm ha"
type textarea "x"
type textarea "Hi Tianci, I'm hap"
type textarea "x"
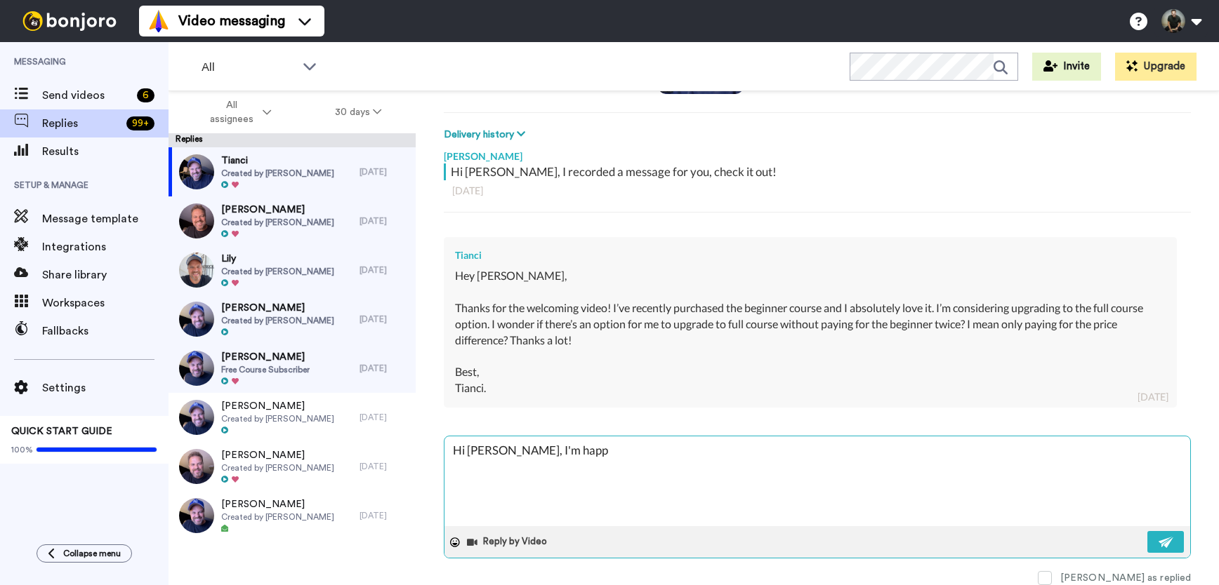
type textarea "Hi Tianci, I'm happy"
type textarea "x"
type textarea "Hi Tianci, I'm happy"
type textarea "x"
type textarea "Hi Tianci, I'm happy t"
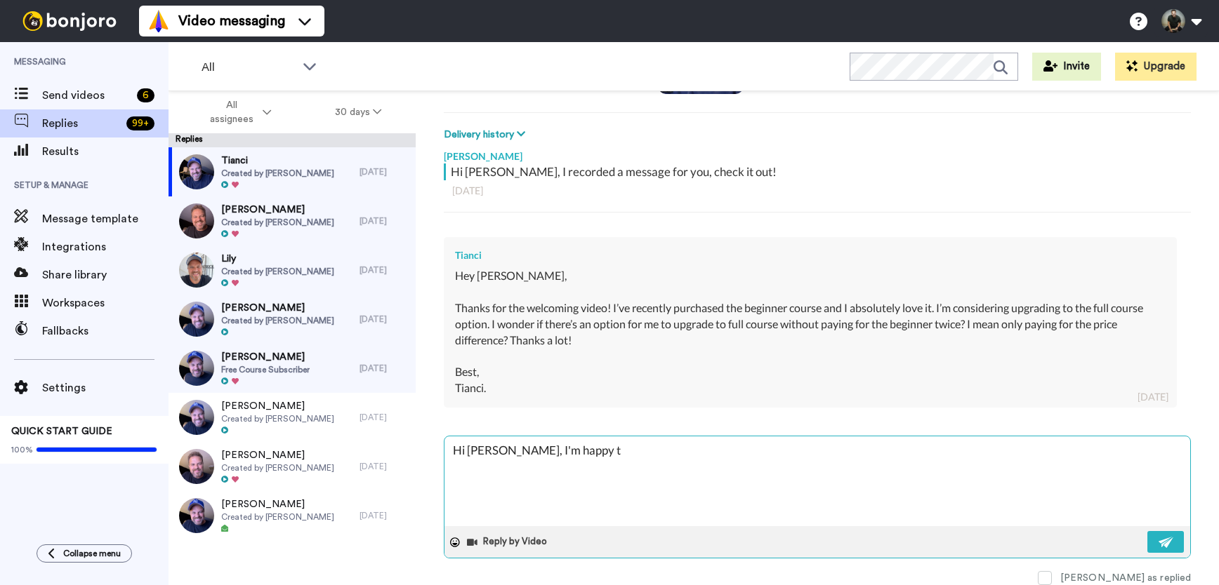
type textarea "x"
type textarea "Hi Tianci, I'm happy to"
type textarea "x"
type textarea "Hi Tianci, I'm happy to"
type textarea "x"
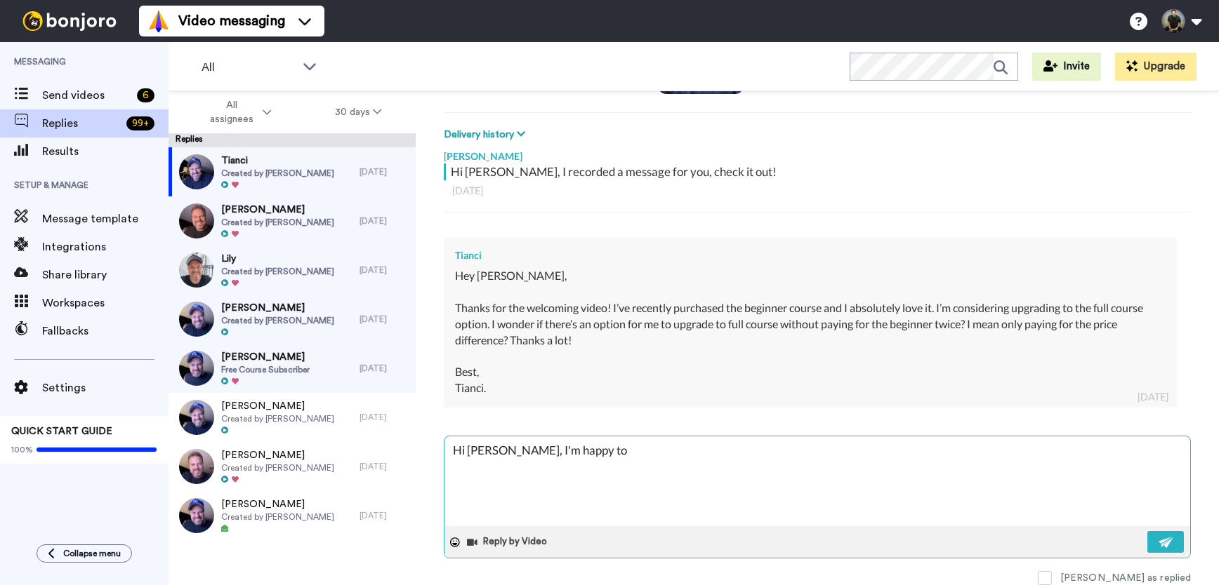
type textarea "Hi Tianci, I'm happy to k"
type textarea "x"
type textarea "Hi Tianci, I'm happy to kn"
type textarea "x"
type textarea "Hi Tianci, I'm happy to kno"
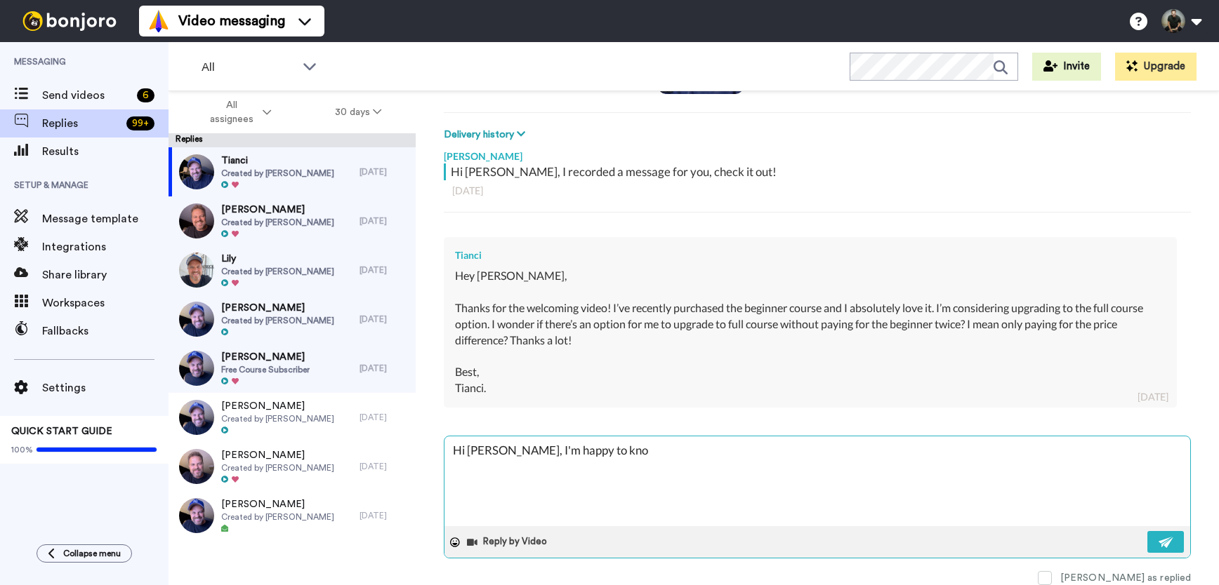
type textarea "x"
type textarea "Hi Tianci, I'm happy to know"
type textarea "x"
type textarea "Hi Tianci, I'm happy to know"
type textarea "x"
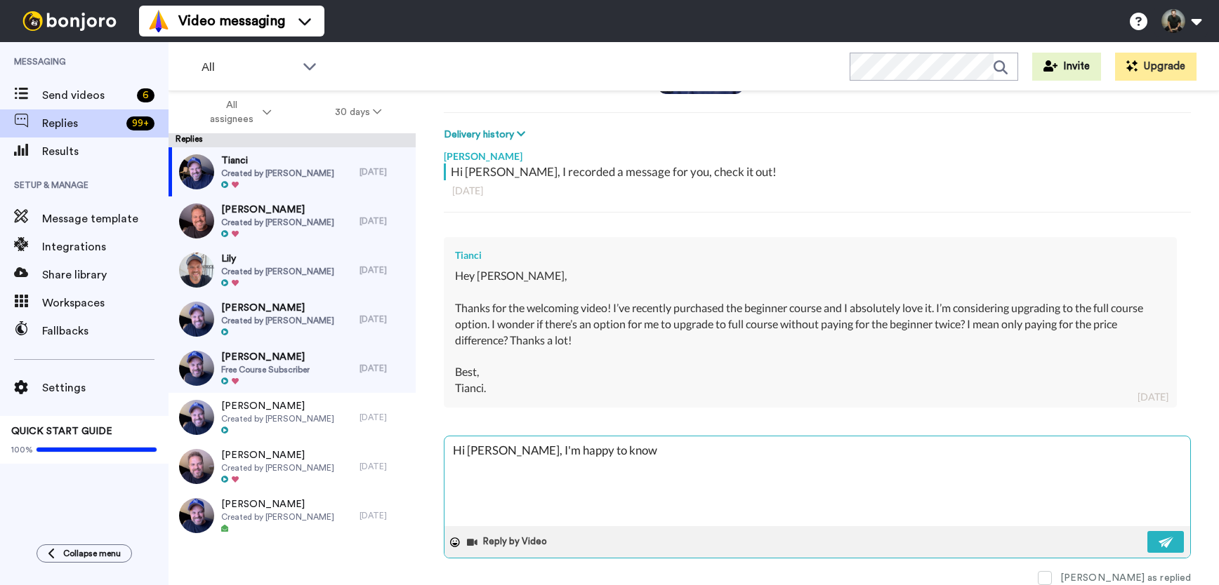
type textarea "Hi Tianci, I'm happy to know y"
type textarea "x"
type textarea "Hi Tianci, I'm happy to know yo"
type textarea "x"
type textarea "Hi Tianci, I'm happy to know you"
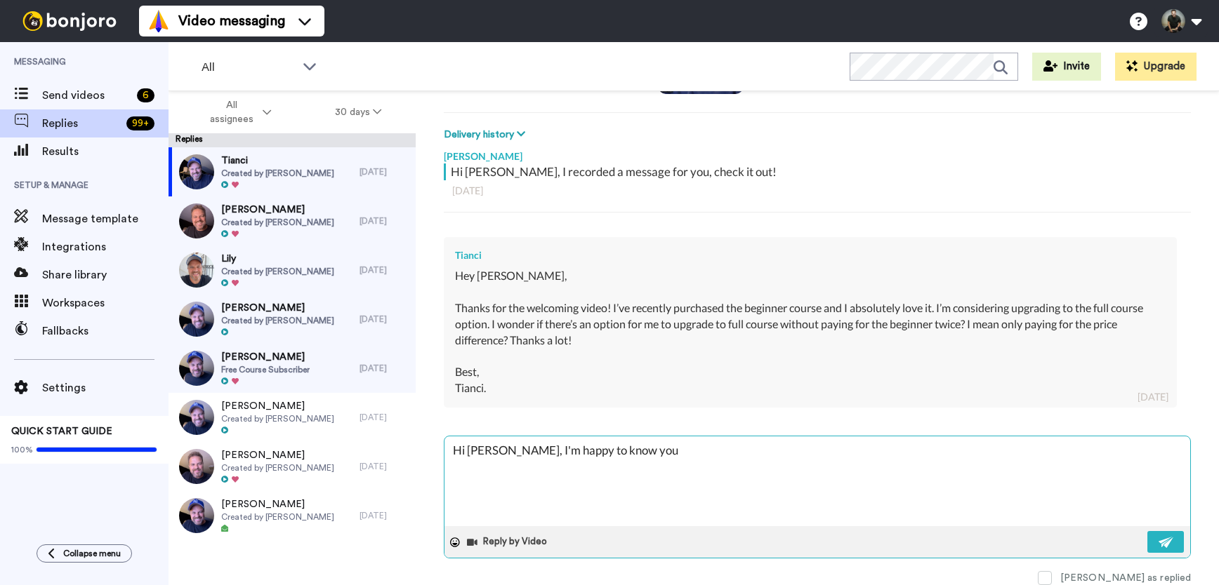
type textarea "x"
type textarea "Hi Tianci, I'm happy to know you"
type textarea "x"
type textarea "Hi Tianci, I'm happy to know you a"
type textarea "x"
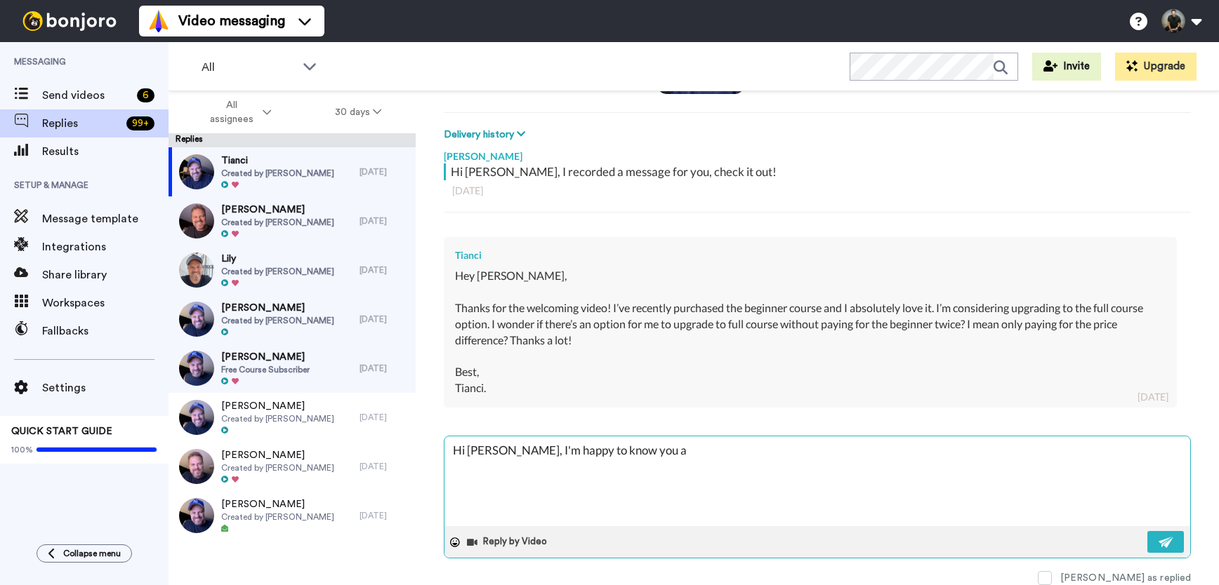
type textarea "Hi Tianci, I'm happy to know you ar"
type textarea "x"
type textarea "Hi Tianci, I'm happy to know you are"
type textarea "x"
type textarea "Hi Tianci, I'm happy to know you are"
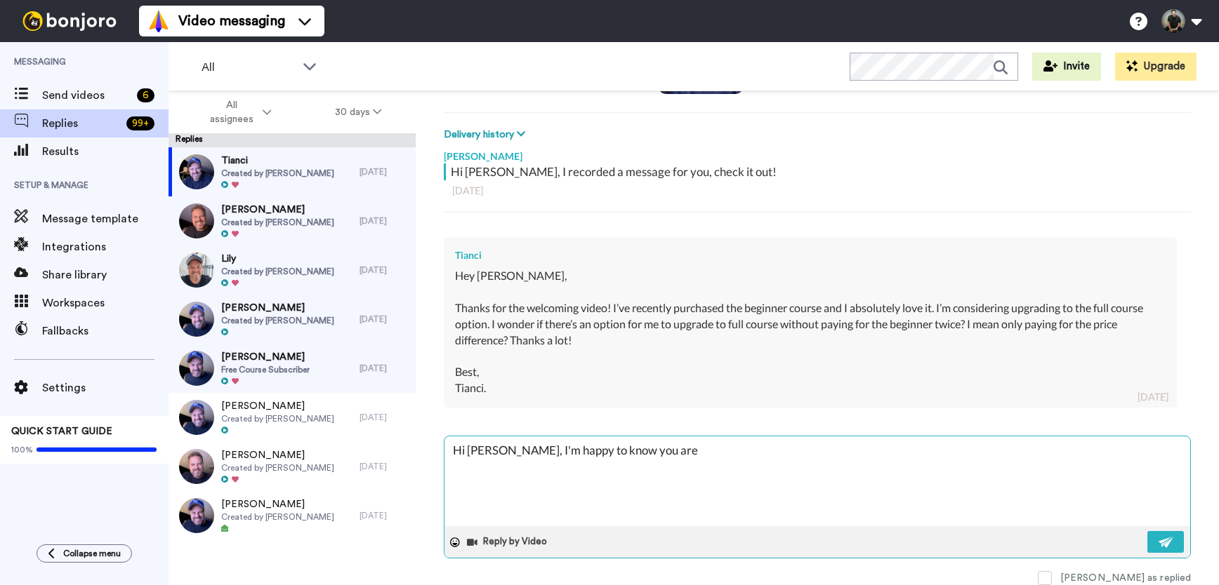
type textarea "x"
type textarea "Hi Tianci, I'm happy to know you are e"
type textarea "x"
type textarea "Hi Tianci, I'm happy to know you are en"
type textarea "x"
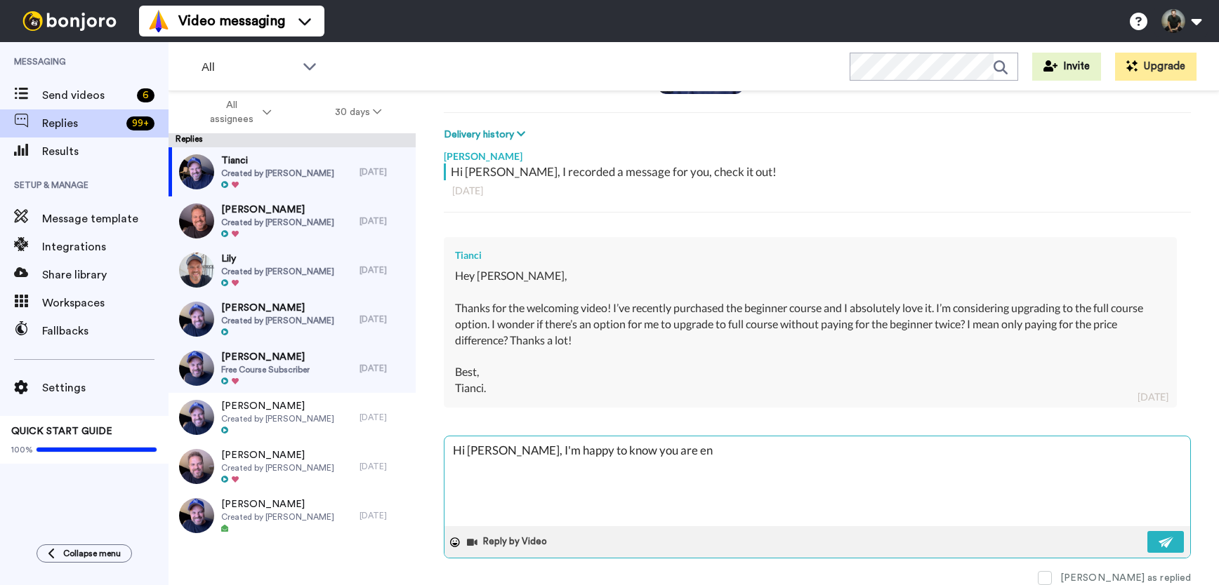
type textarea "Hi Tianci, I'm happy to know you are enj"
type textarea "x"
type textarea "Hi Tianci, I'm happy to know you are enjo"
type textarea "x"
type textarea "Hi Tianci, I'm happy to know you are enjoy"
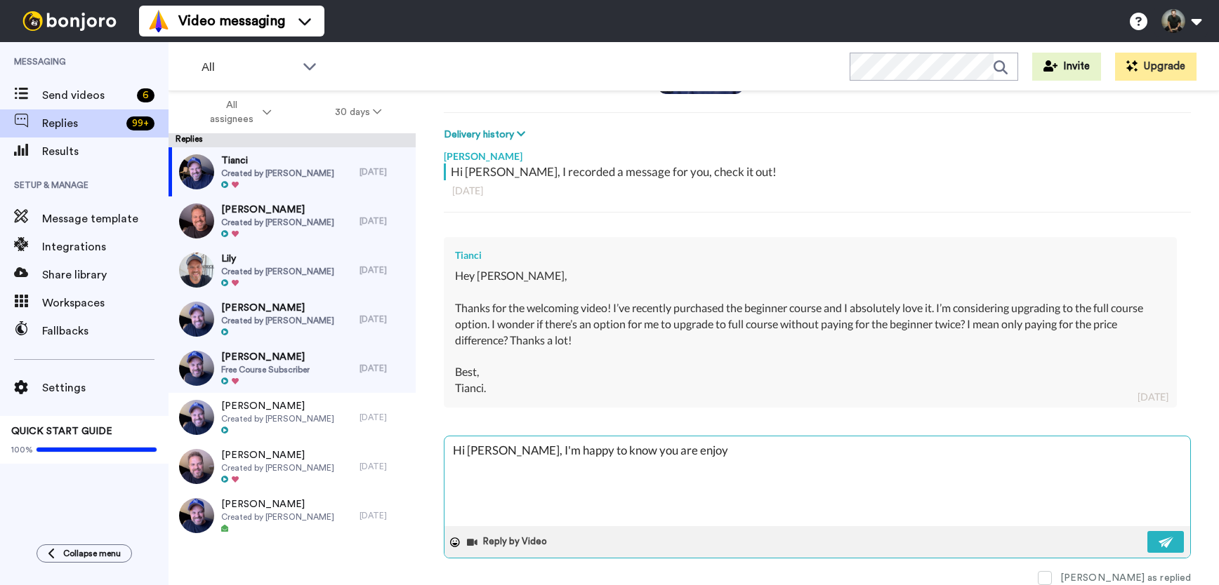
type textarea "x"
type textarea "Hi Tianci, I'm happy to know you are enjoyi"
type textarea "x"
type textarea "Hi Tianci, I'm happy to know you are enjoyin"
type textarea "x"
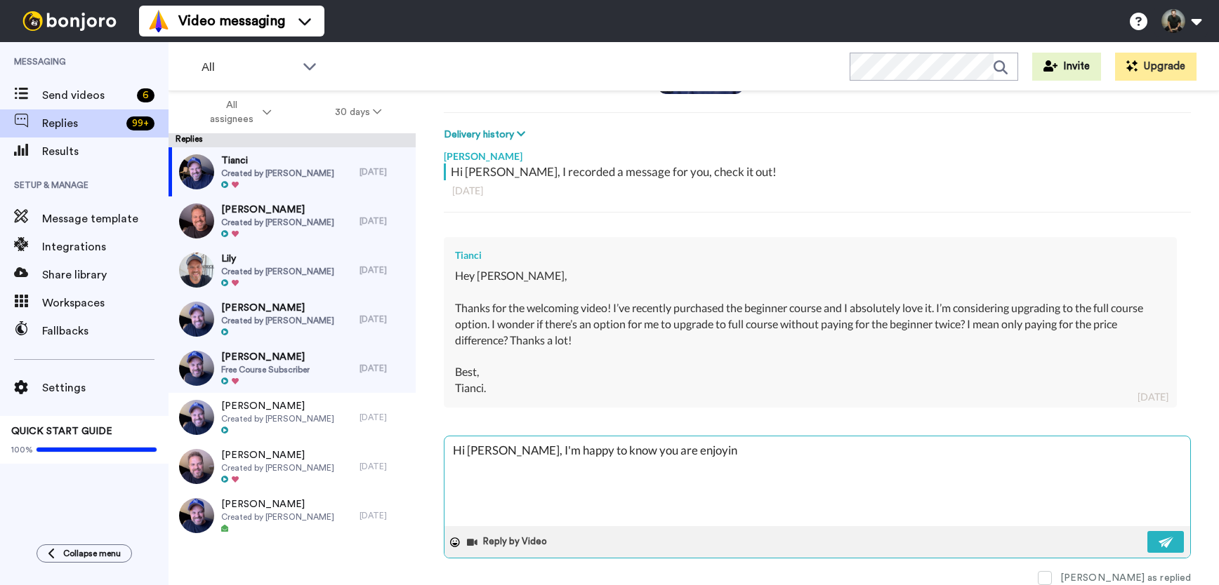
type textarea "Hi Tianci, I'm happy to know you are enjoying"
type textarea "x"
type textarea "Hi Tianci, I'm happy to know you are enjoying"
type textarea "x"
type textarea "Hi Tianci, I'm happy to know you are enjoying t"
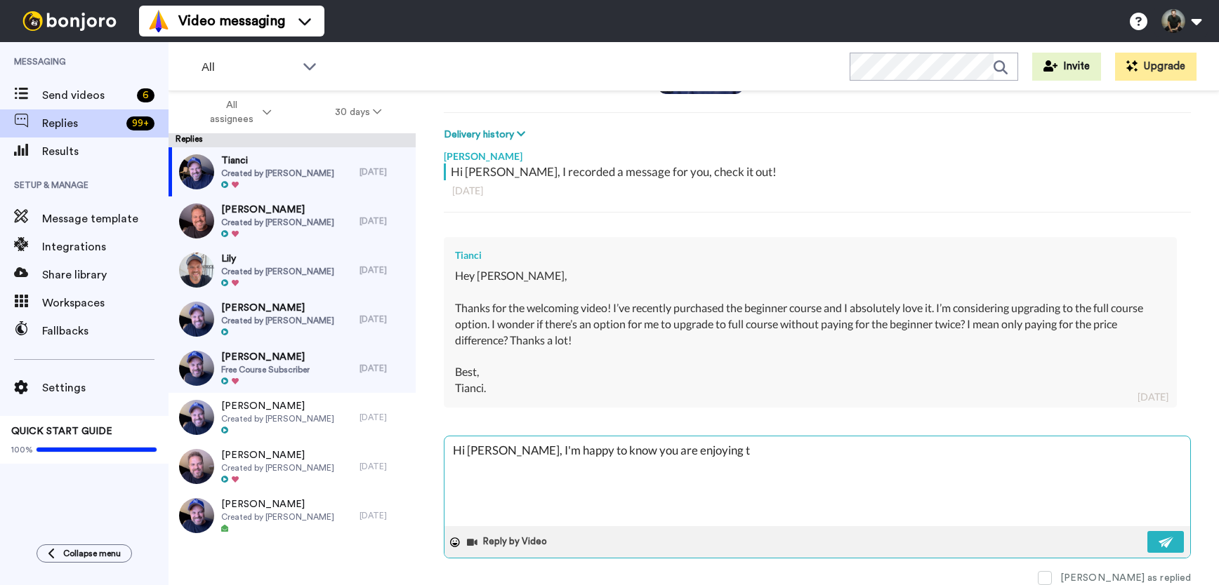
type textarea "x"
type textarea "Hi Tianci, I'm happy to know you are enjoying th"
type textarea "x"
type textarea "Hi Tianci, I'm happy to know you are enjoying the"
type textarea "x"
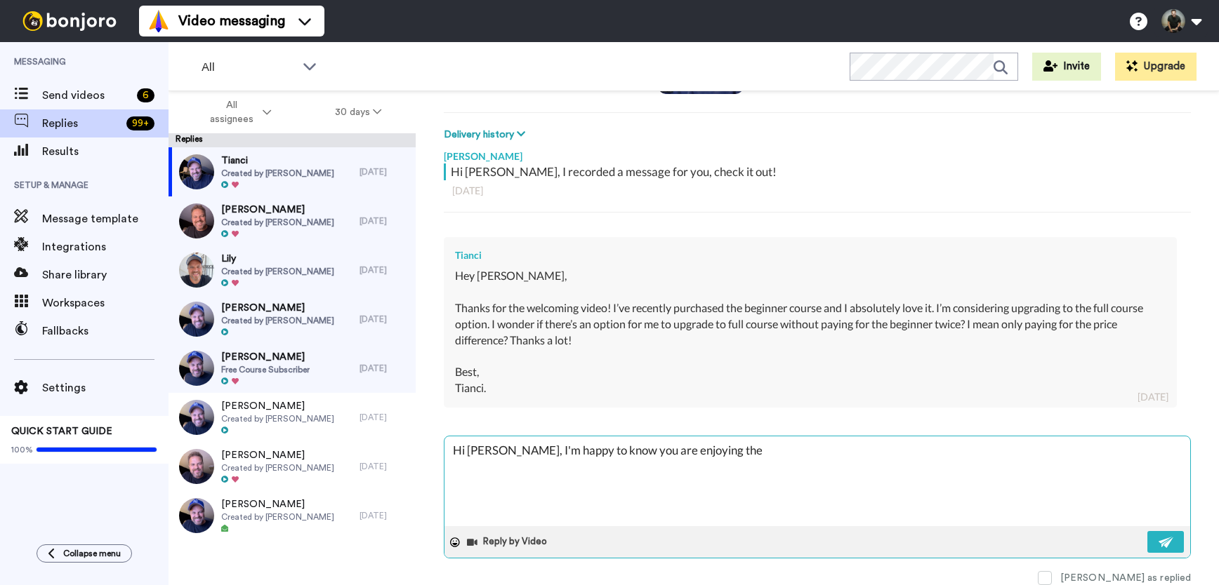
type textarea "Hi Tianci, I'm happy to know you are enjoying the"
type textarea "x"
type textarea "Hi Tianci, I'm happy to know you are enjoying the c"
type textarea "x"
type textarea "Hi Tianci, I'm happy to know you are enjoying the co"
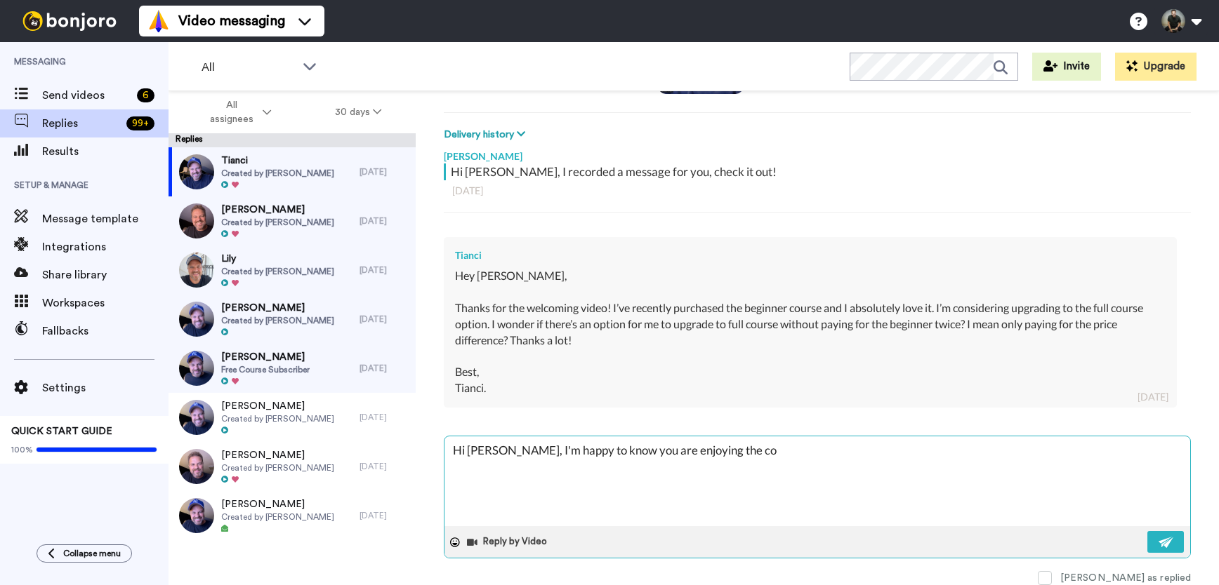
type textarea "x"
type textarea "Hi Tianci, I'm happy to know you are enjoying the cou"
type textarea "x"
type textarea "Hi Tianci, I'm happy to know you are enjoying the cour"
type textarea "x"
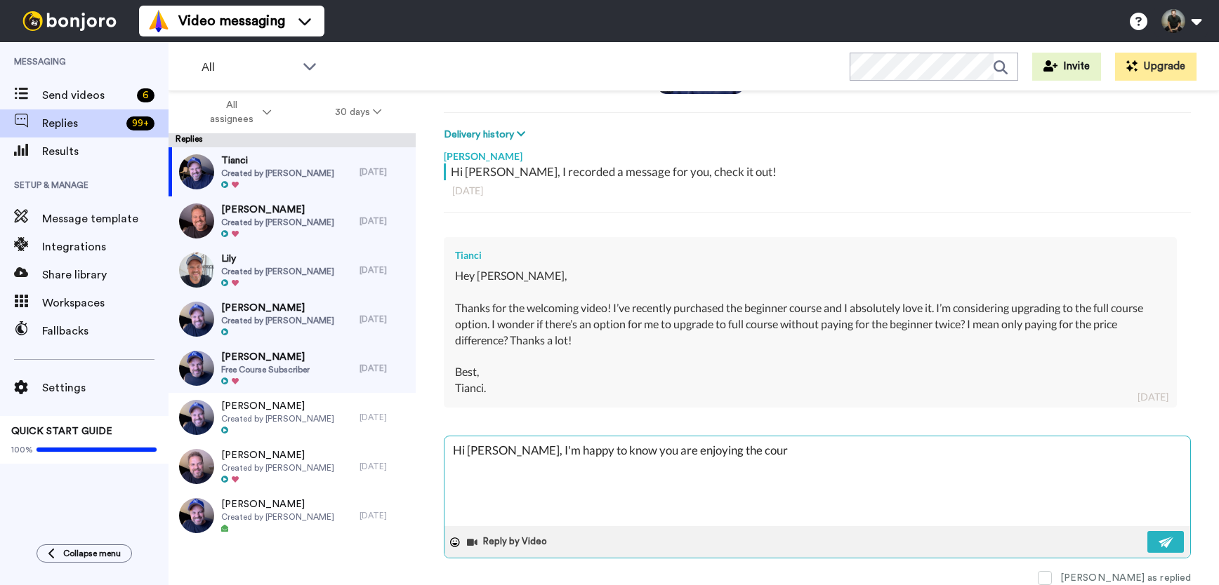
type textarea "Hi Tianci, I'm happy to know you are enjoying the cours"
type textarea "x"
type textarea "Hi Tianci, I'm happy to know you are enjoying the course"
type textarea "x"
type textarea "Hi Tianci, I'm happy to know you are enjoying the courses"
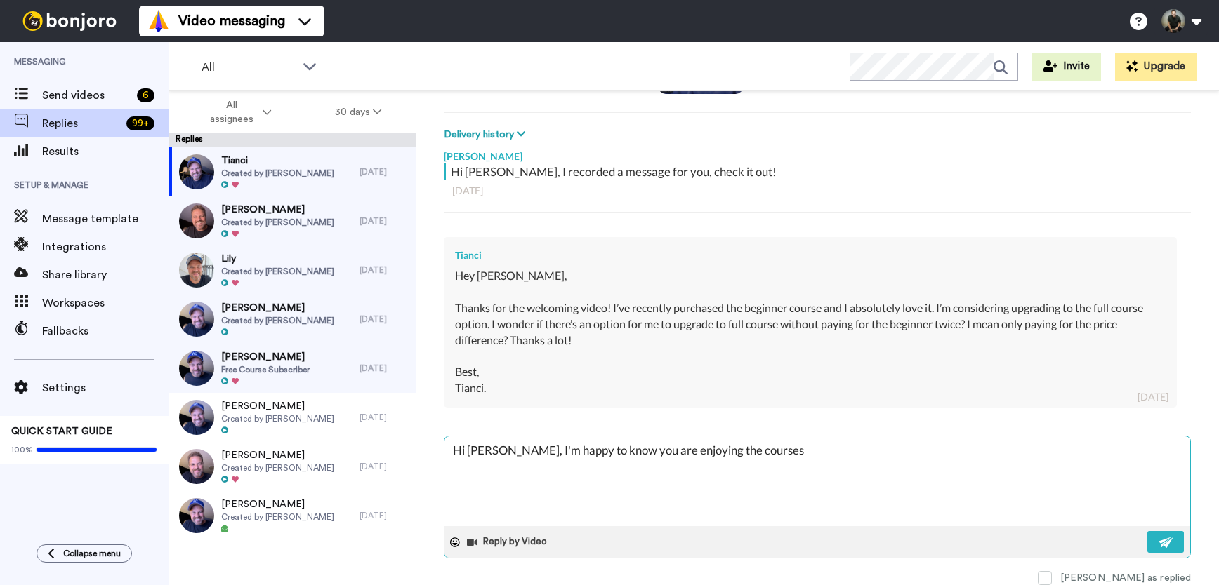
type textarea "x"
type textarea "Hi Tianci, I'm happy to know you are enjoying the courses."
type textarea "x"
type textarea "Hi Tianci, I'm happy to know you are enjoying the courses"
type textarea "x"
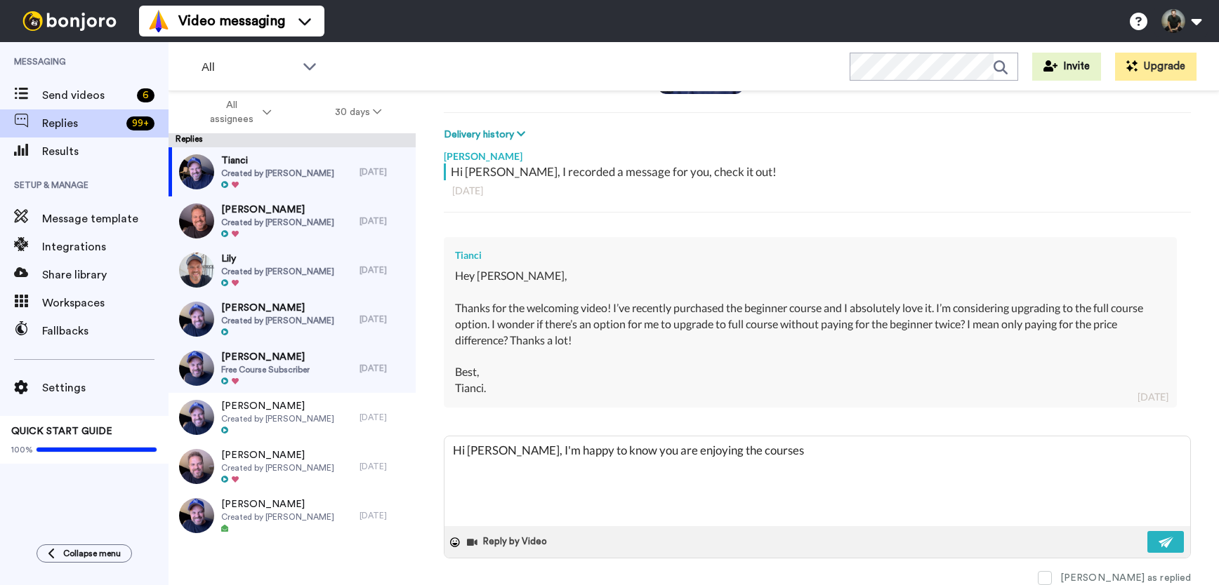
type textarea "Hi Tianci, I'm happy to know you are enjoying the course"
type textarea "x"
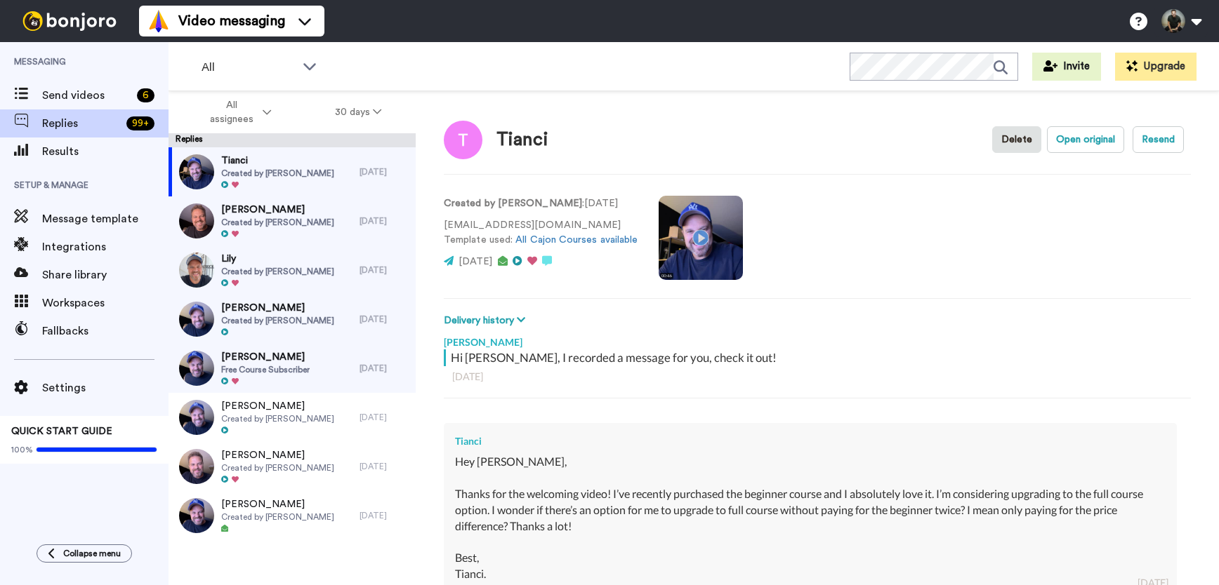
type textarea "Hi Tianci, I'm happy to know you are enjoying the course."
drag, startPoint x: 566, startPoint y: 225, endPoint x: 445, endPoint y: 231, distance: 120.9
click at [445, 231] on p "tiancizhangmedia@outlook.com Template used: All Cajon Courses available" at bounding box center [541, 232] width 194 height 29
copy p "tiancizhangmedia@outlook.com"
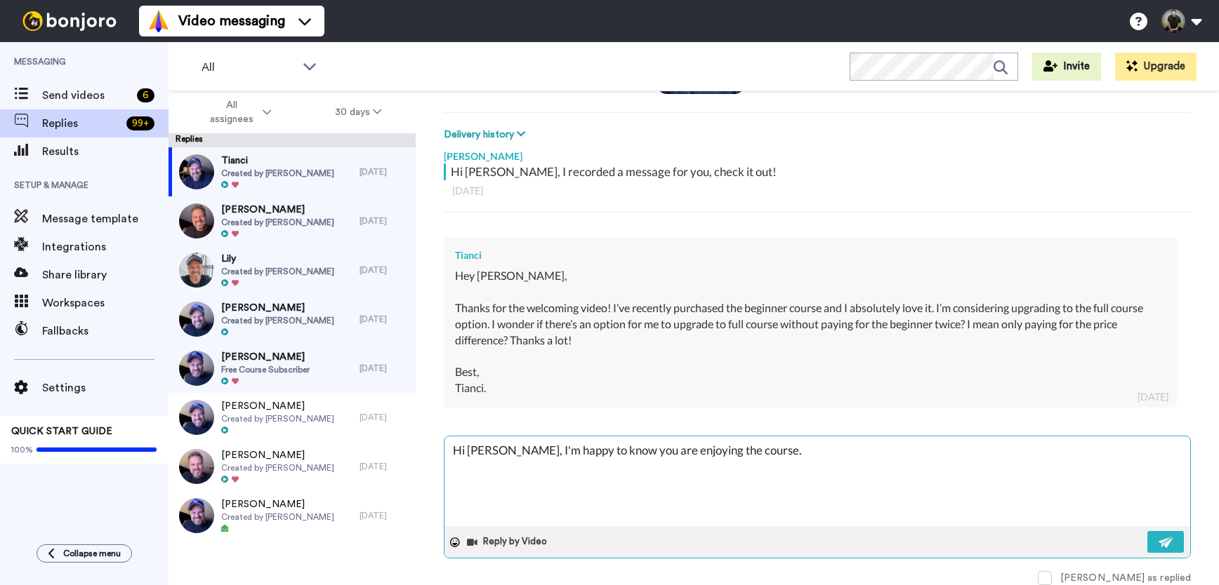
click at [705, 447] on textarea "Hi Tianci, I'm happy to know you are enjoying the course." at bounding box center [816, 482] width 745 height 90
type textarea "x"
type textarea "Hi Tianci, I'm happy to know you are enjoying the Fcourse."
type textarea "x"
type textarea "Hi Tianci, I'm happy to know you are enjoying the Focourse."
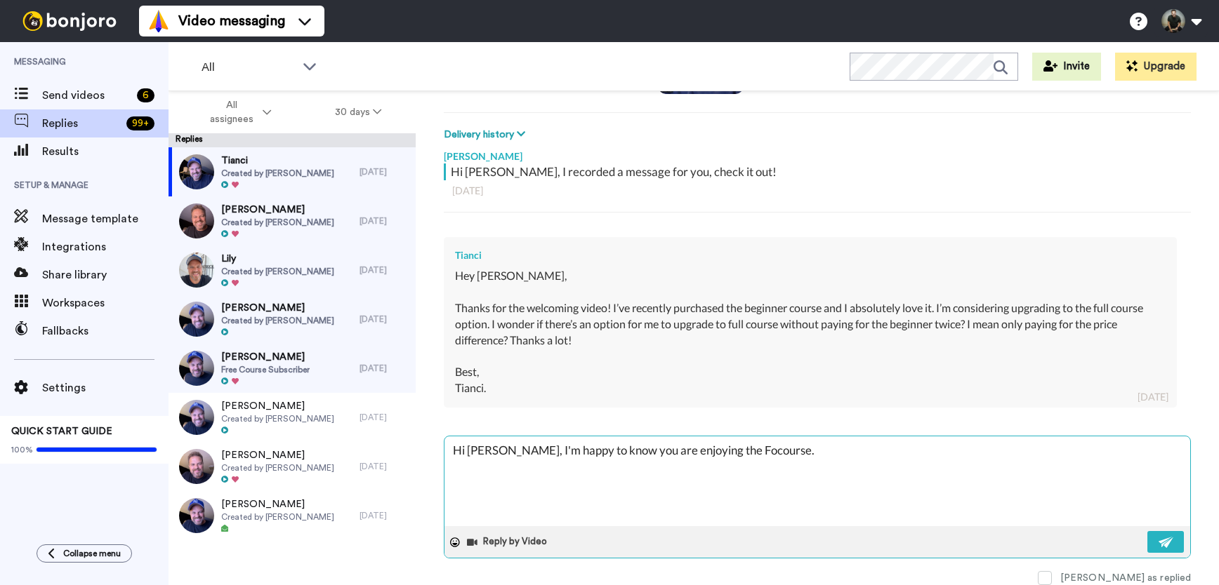
type textarea "x"
type textarea "Hi Tianci, I'm happy to know you are enjoying the Foucourse."
type textarea "x"
type textarea "Hi Tianci, I'm happy to know you are enjoying the Founcourse."
type textarea "x"
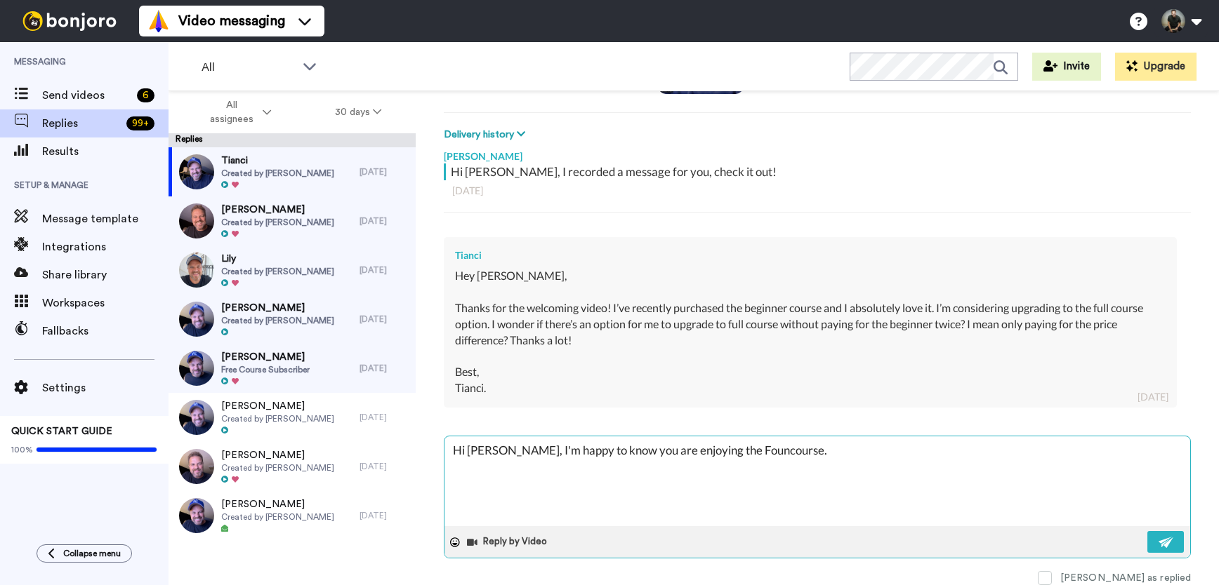
type textarea "Hi Tianci, I'm happy to know you are enjoying the Foundcourse."
type textarea "x"
type textarea "Hi Tianci, I'm happy to know you are enjoying the Foundacourse."
type textarea "x"
type textarea "Hi Tianci, I'm happy to know you are enjoying the Foundatcourse."
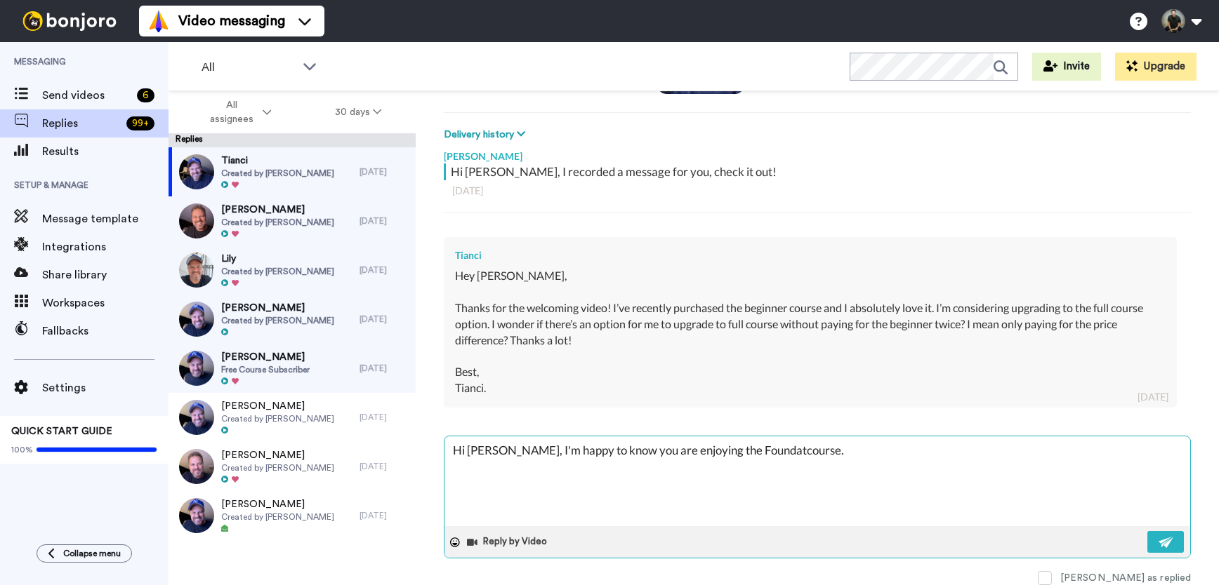
type textarea "x"
type textarea "Hi Tianci, I'm happy to know you are enjoying the Foundaticourse."
type textarea "x"
type textarea "Hi Tianci, I'm happy to know you are enjoying the Foundatiocourse."
type textarea "x"
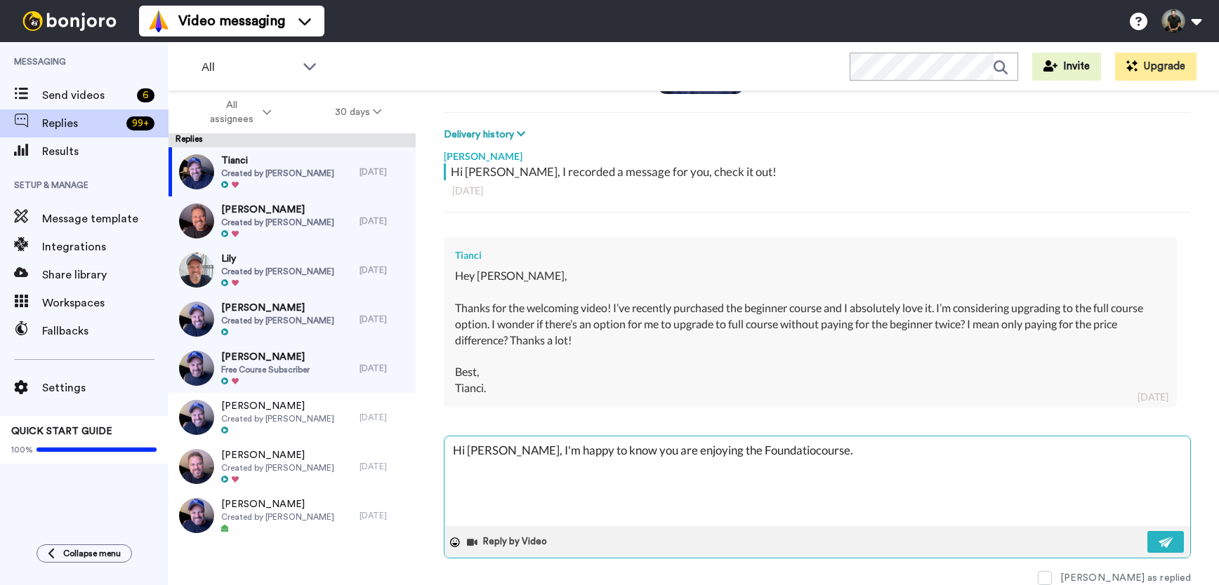
type textarea "Hi Tianci, I'm happy to know you are enjoying the Foundationcourse."
type textarea "x"
type textarea "Hi Tianci, I'm happy to know you are enjoying the Foundation course."
click at [818, 450] on textarea "Hi Tianci, I'm happy to know you are enjoying the Foundation course." at bounding box center [816, 482] width 745 height 90
type textarea "x"
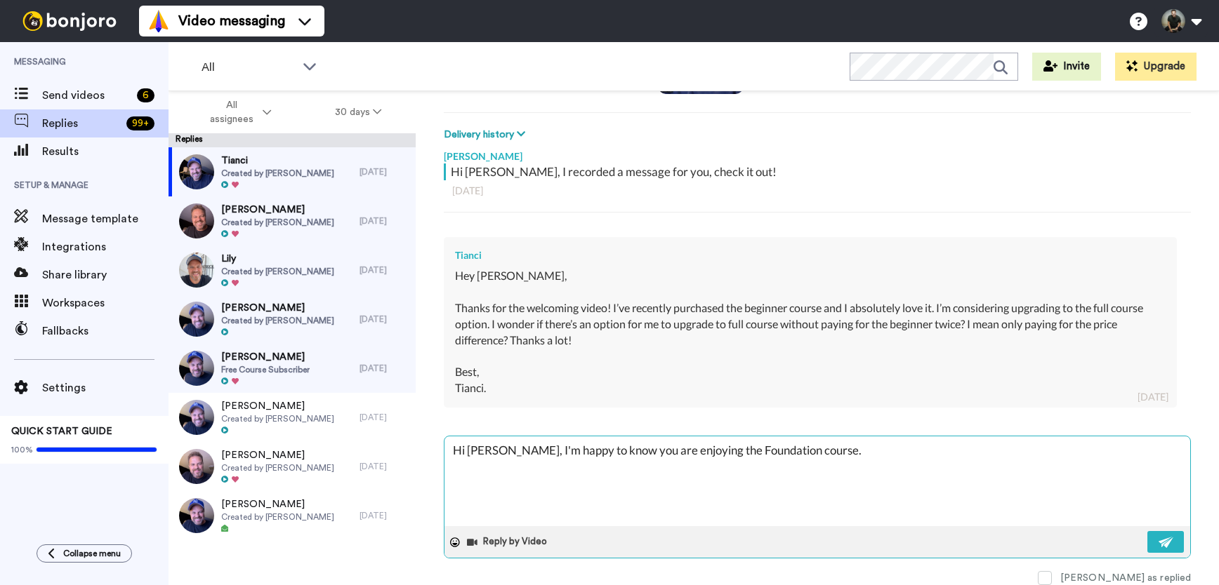
type textarea "Hi Tianci, I'm happy to know you are enjoying the Foundation course."
type textarea "x"
type textarea "Hi Tianci, I'm happy to know you are enjoying the Foundation course. Y"
type textarea "x"
type textarea "Hi Tianci, I'm happy to know you are enjoying the Foundation course. Ye"
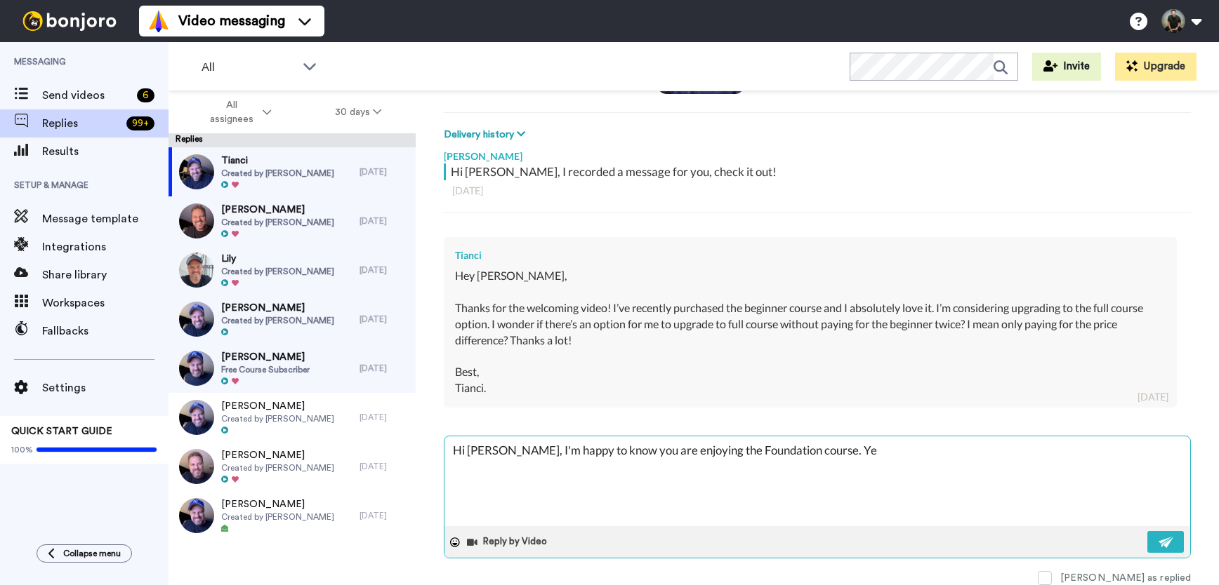
type textarea "x"
type textarea "Hi Tianci, I'm happy to know you are enjoying the Foundation course. Yes"
type textarea "x"
type textarea "Hi Tianci, I'm happy to know you are enjoying the Foundation course. Yes,"
type textarea "x"
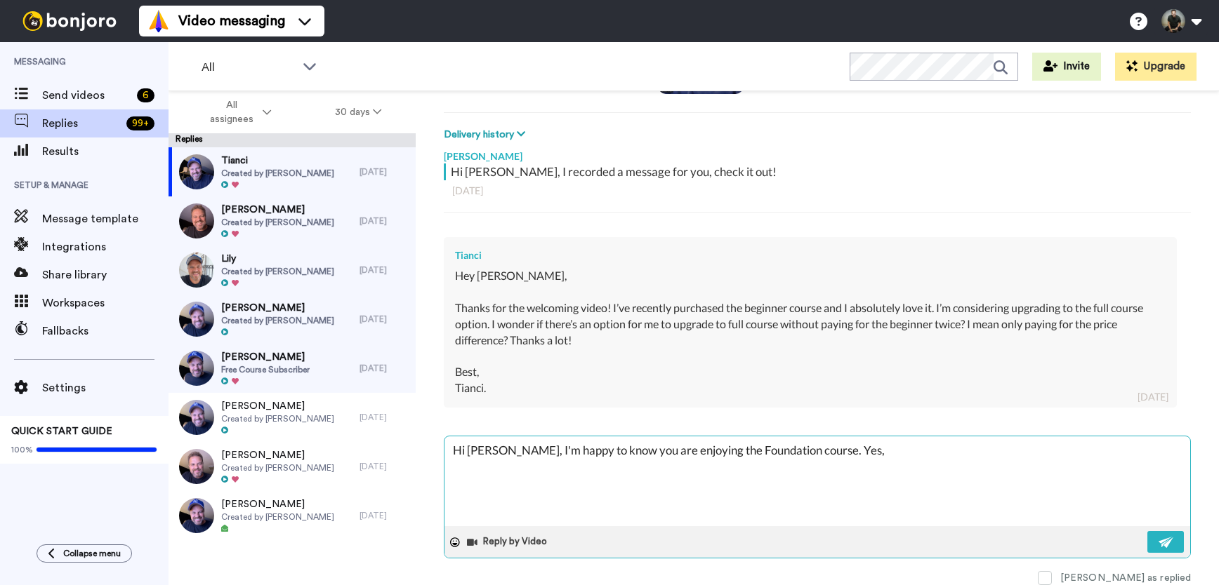
type textarea "Hi Tianci, I'm happy to know you are enjoying the Foundation course. Yes,"
type textarea "x"
type textarea "Hi Tianci, I'm happy to know you are enjoying the Foundation course. Yes, y"
type textarea "x"
type textarea "Hi Tianci, I'm happy to know you are enjoying the Foundation course. Yes, yo"
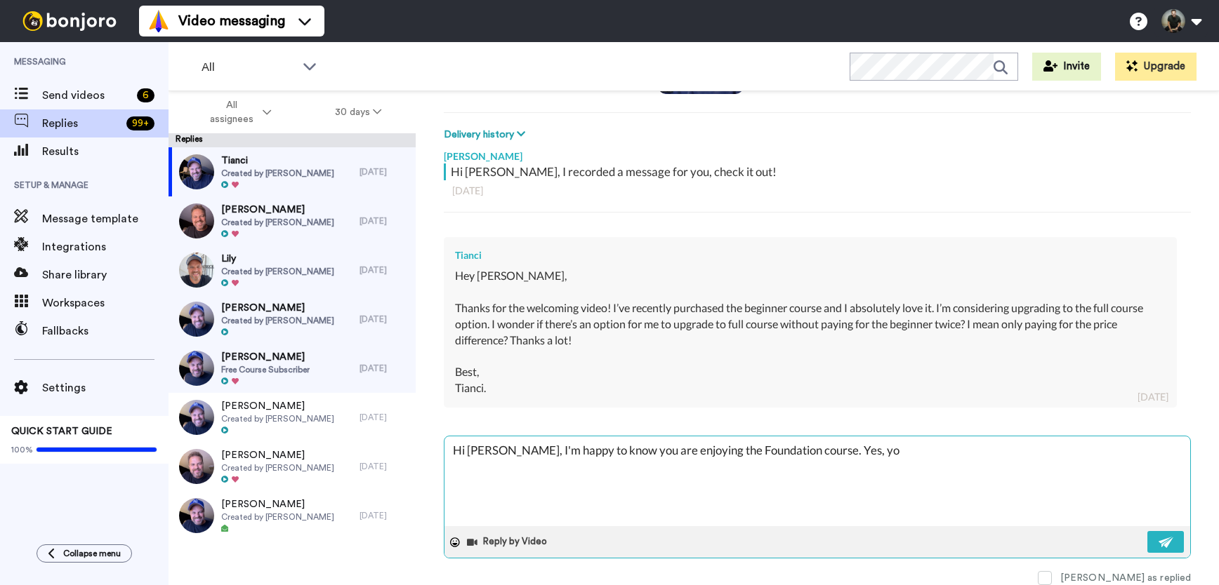
type textarea "x"
type textarea "Hi Tianci, I'm happy to know you are enjoying the Foundation course. Yes, you"
type textarea "x"
type textarea "Hi Tianci, I'm happy to know you are enjoying the Foundation course. Yes, you"
type textarea "x"
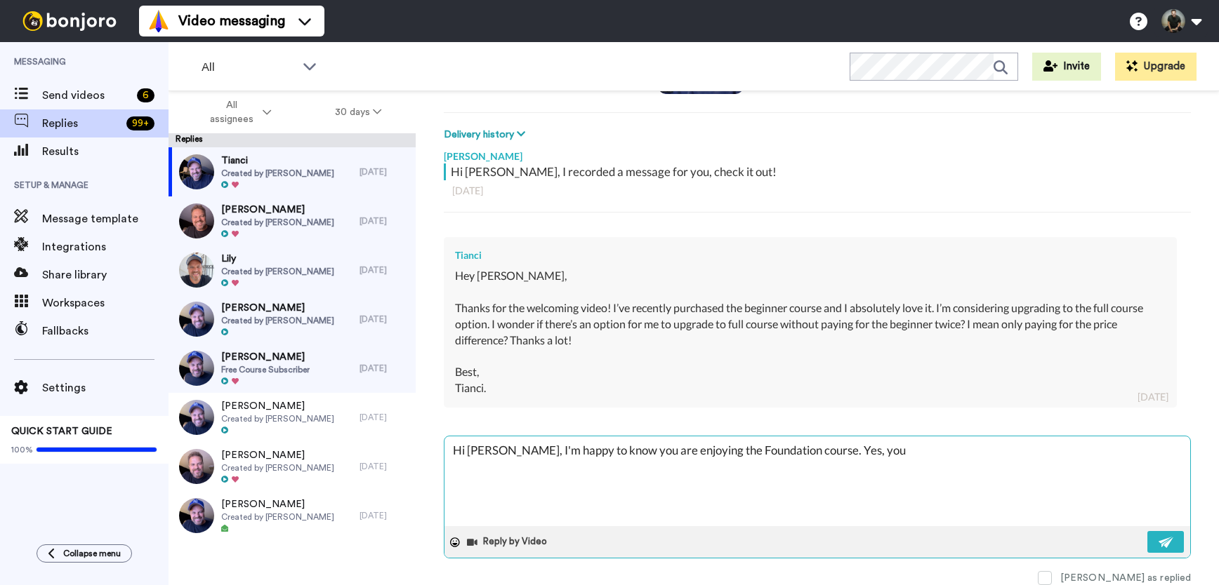
type textarea "Hi Tianci, I'm happy to know you are enjoying the Foundation course. Yes, you c"
type textarea "x"
type textarea "Hi Tianci, I'm happy to know you are enjoying the Foundation course. Yes, you ca"
type textarea "x"
type textarea "Hi Tianci, I'm happy to know you are enjoying the Foundation course. Yes, you c…"
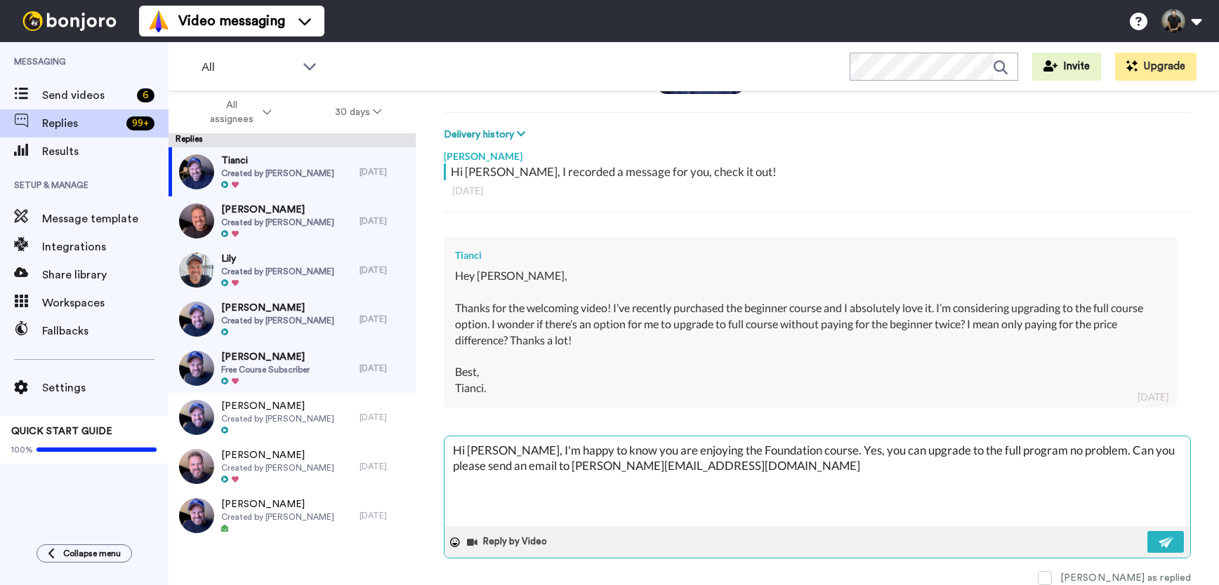
click at [521, 462] on textarea "Hi Tianci, I'm happy to know you are enjoying the Foundation course. Yes, you c…" at bounding box center [816, 482] width 745 height 90
click at [778, 467] on textarea "Hi Tianci, I'm happy to know you are enjoying the Foundation course. Yes, you c…" at bounding box center [816, 482] width 745 height 90
click at [762, 461] on textarea "Hi Tianci, I'm happy to know you are enjoying the Foundation course. Yes, you c…" at bounding box center [816, 482] width 745 height 90
click at [974, 464] on textarea "Hi Tianci, I'm happy to know you are enjoying the Foundation course. Yes, you c…" at bounding box center [816, 482] width 745 height 90
click at [855, 464] on textarea "Hi Tianci, I'm happy to know you are enjoying the Foundation course. Yes, you c…" at bounding box center [816, 482] width 745 height 90
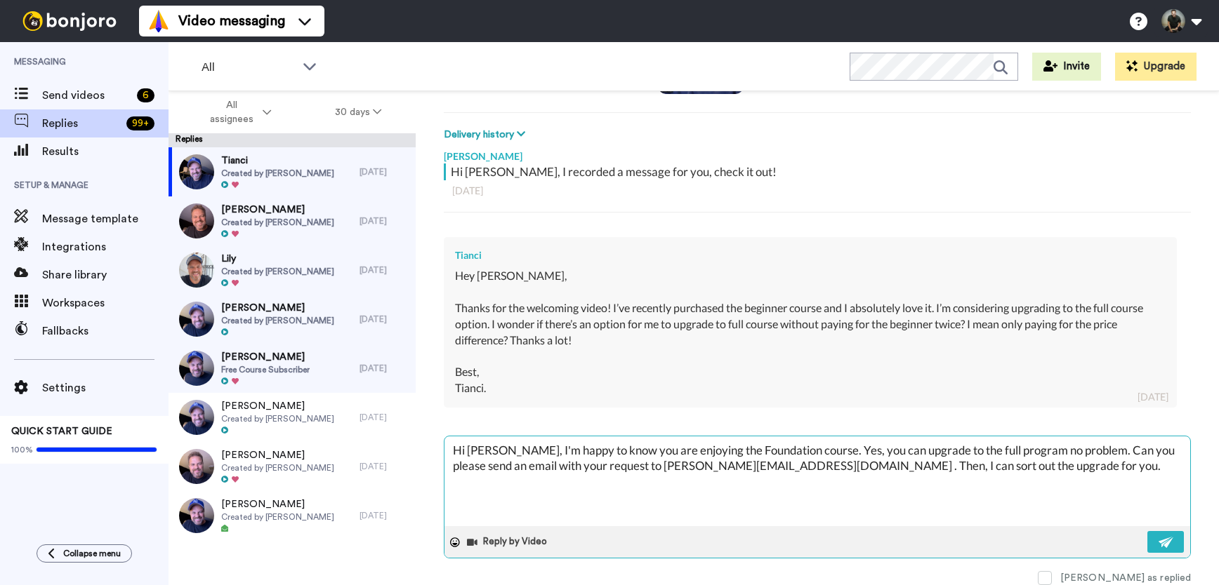
scroll to position [178, 0]
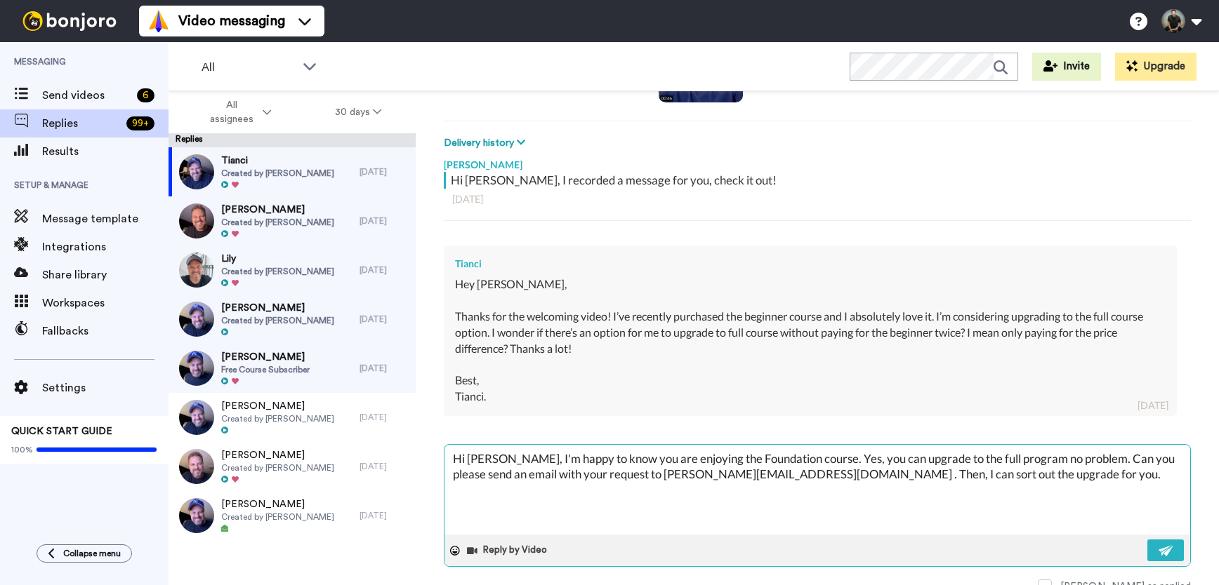
drag, startPoint x: 822, startPoint y: 476, endPoint x: 860, endPoint y: 475, distance: 37.9
click at [860, 475] on textarea "Hi Tianci, I'm happy to know you are enjoying the Foundation course. Yes, you c…" at bounding box center [816, 490] width 745 height 90
click at [983, 484] on textarea "Hi Tianci, I'm happy to know you are enjoying the Foundation course. Yes, you c…" at bounding box center [816, 490] width 745 height 90
click at [1158, 555] on img at bounding box center [1165, 550] width 15 height 11
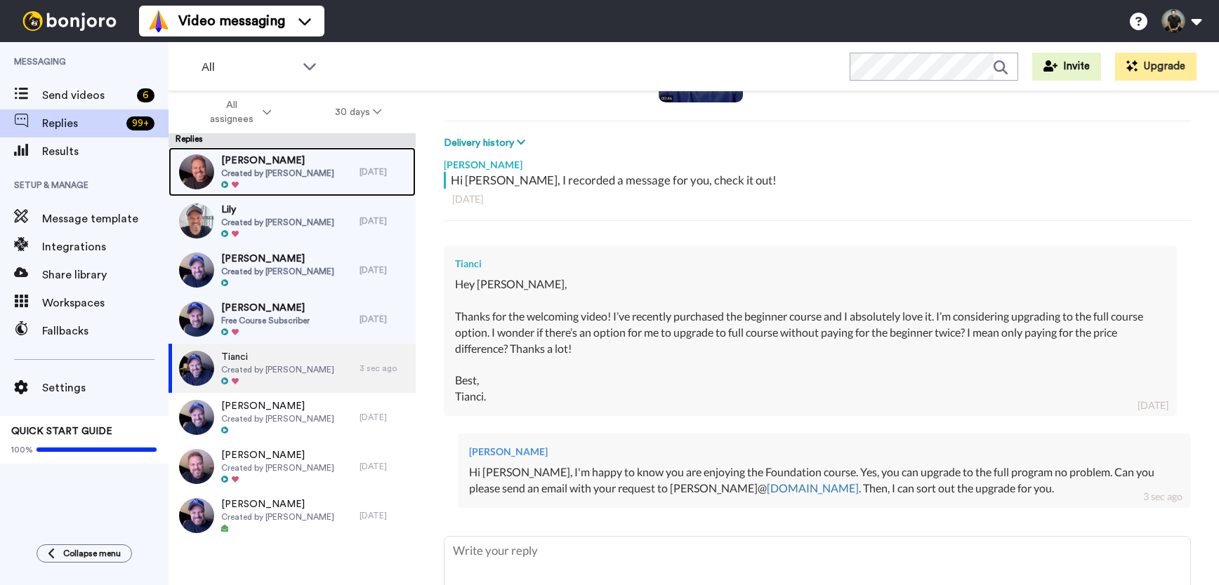
click at [265, 169] on span "Created by [PERSON_NAME]" at bounding box center [277, 173] width 113 height 11
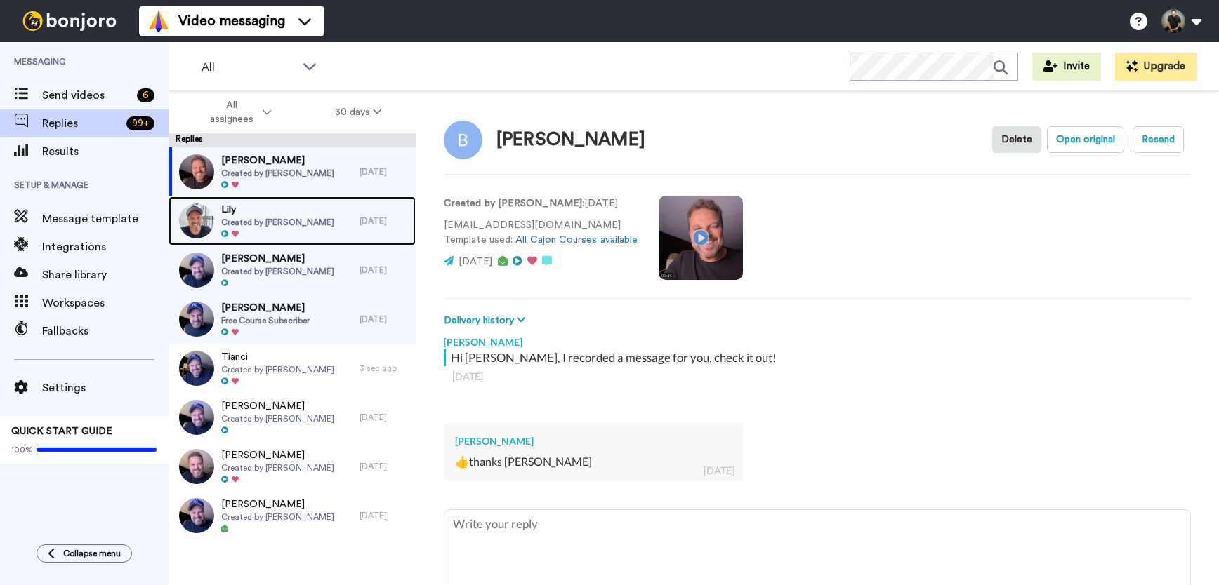
click at [301, 216] on span "Lily" at bounding box center [277, 210] width 113 height 14
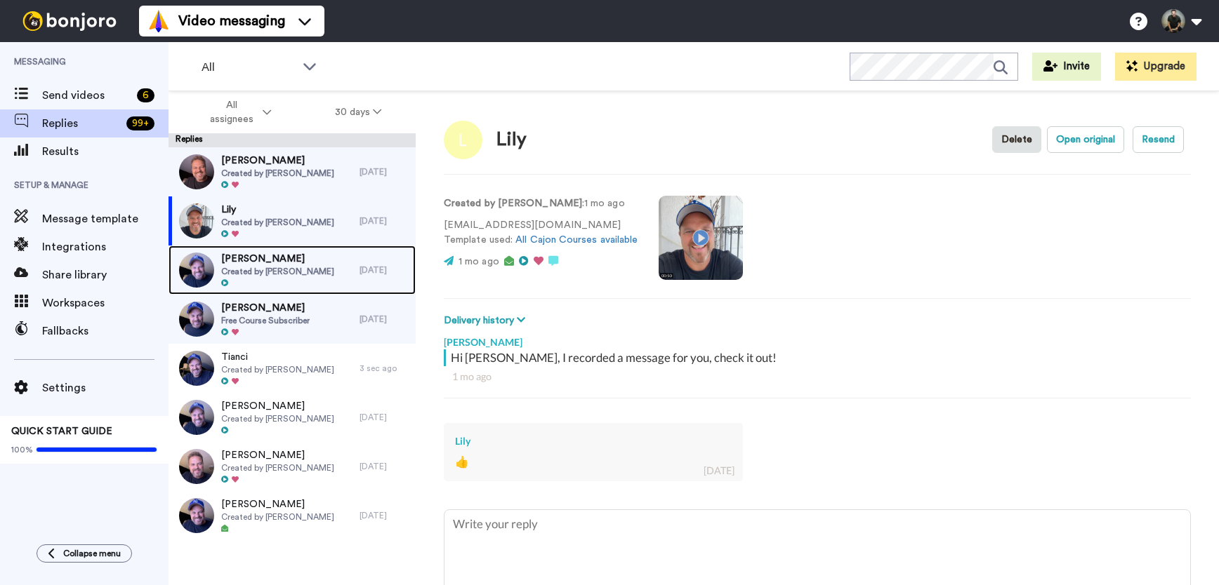
click at [303, 259] on span "[PERSON_NAME]" at bounding box center [277, 259] width 113 height 14
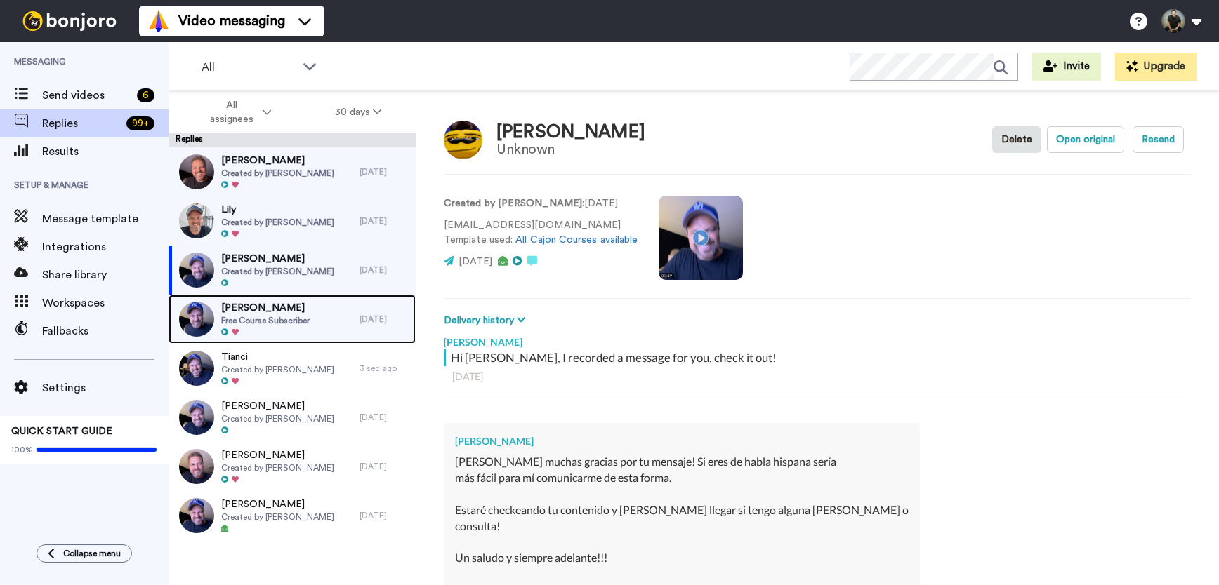
click at [300, 307] on span "[PERSON_NAME]" at bounding box center [265, 308] width 88 height 14
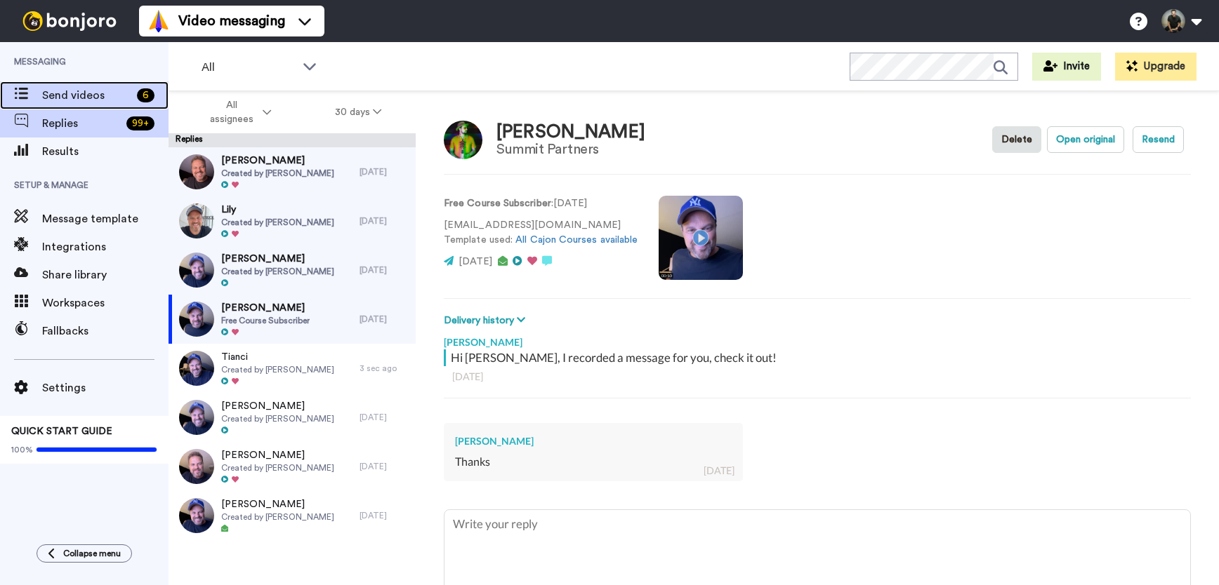
click at [65, 102] on span "Send videos" at bounding box center [86, 95] width 89 height 17
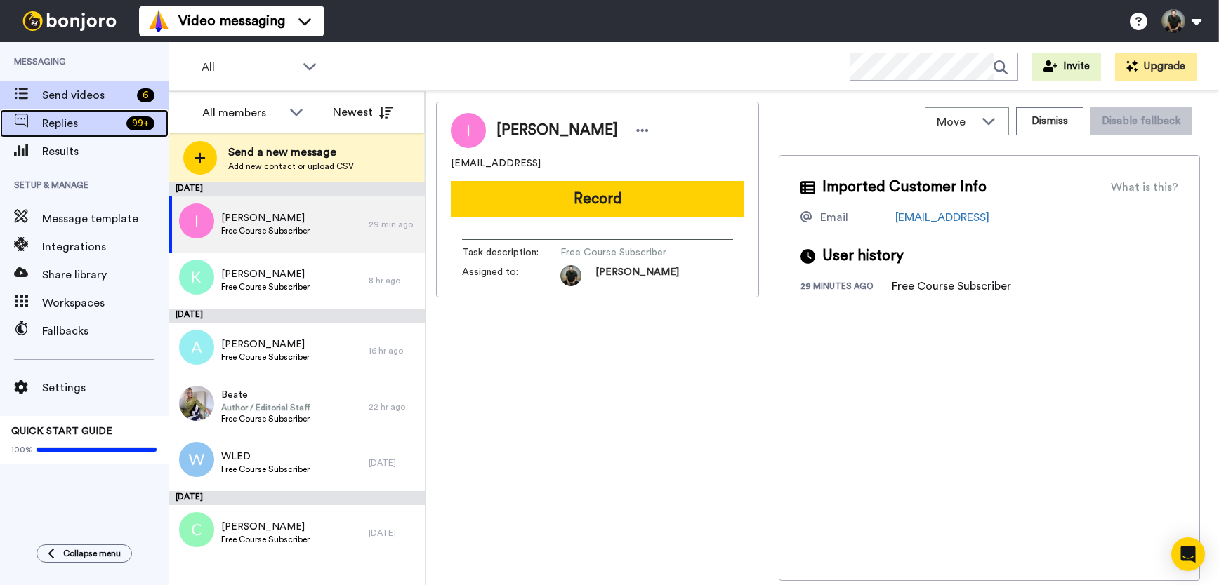
click at [93, 119] on span "Replies" at bounding box center [81, 123] width 79 height 17
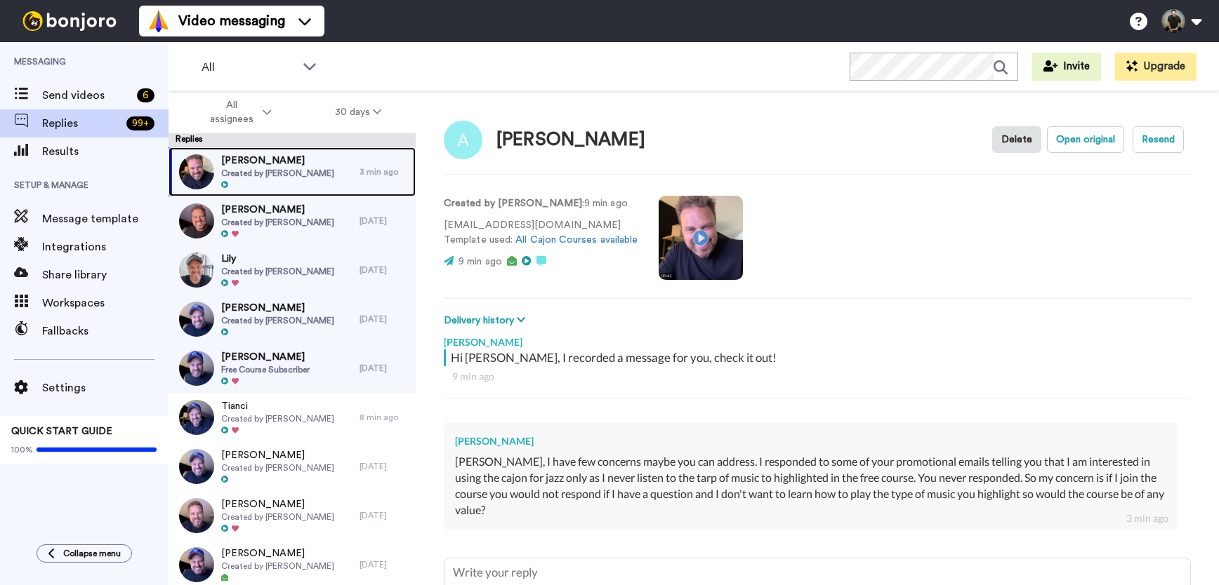
click at [262, 171] on span "Created by [PERSON_NAME]" at bounding box center [277, 173] width 113 height 11
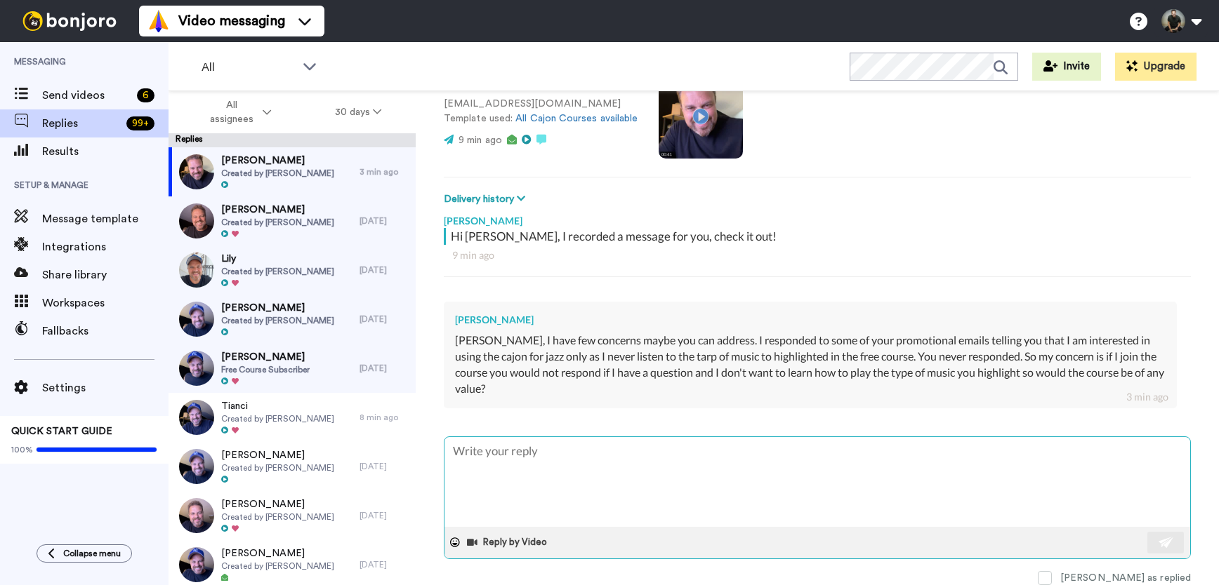
click at [526, 457] on textarea at bounding box center [816, 482] width 745 height 90
type textarea "x"
type textarea "H"
type textarea "x"
type textarea "Hi"
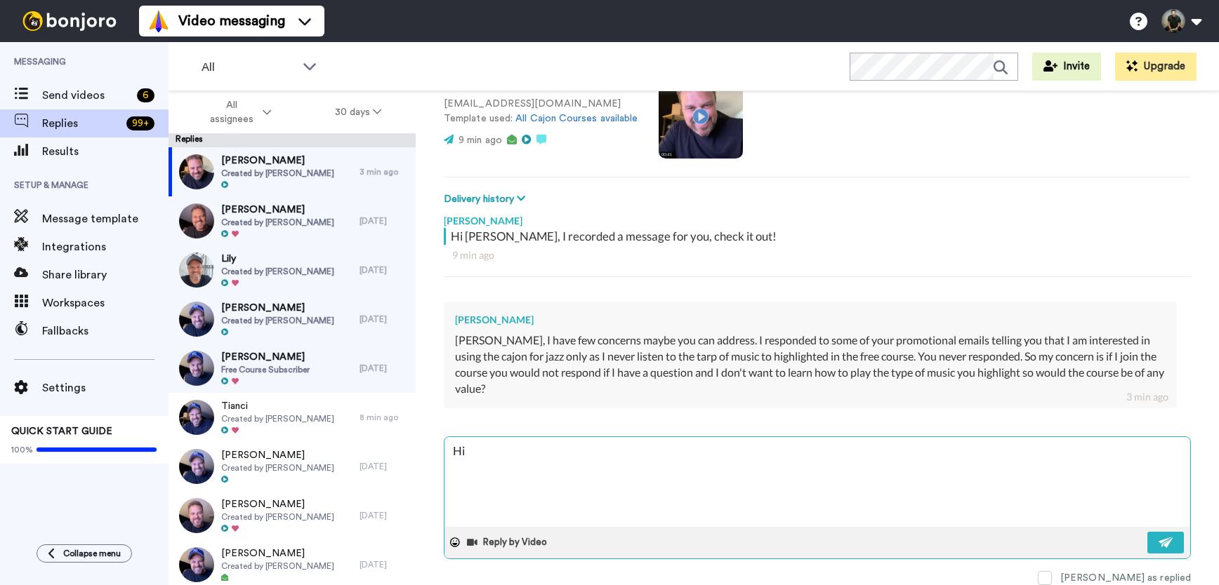
type textarea "x"
type textarea "Hi"
type textarea "x"
type textarea "Hi A"
type textarea "x"
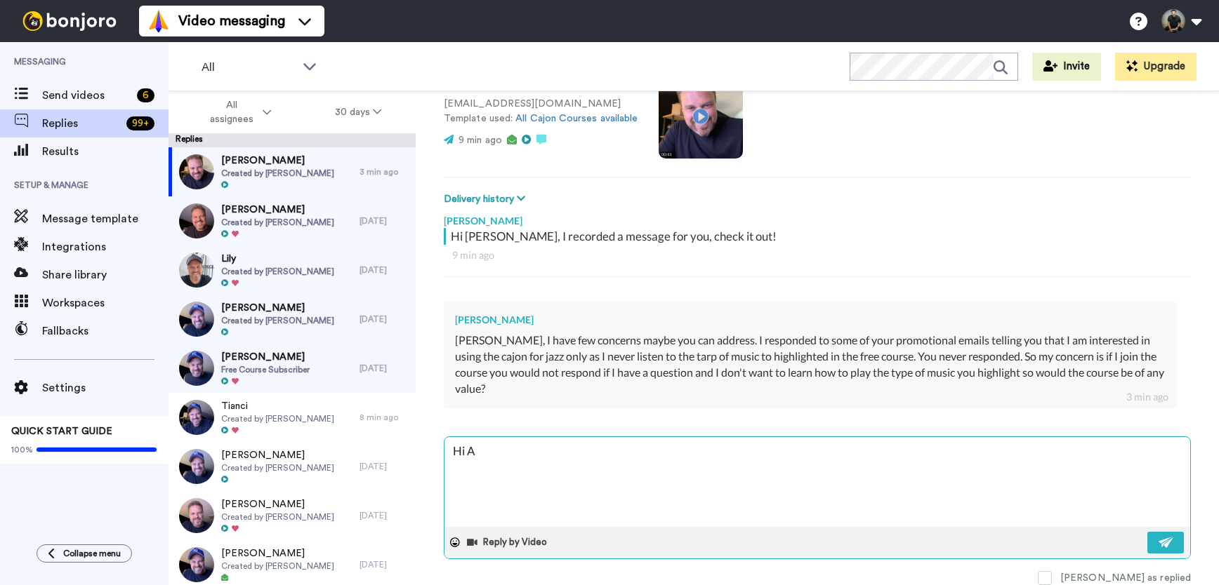
type textarea "Hi Al"
type textarea "x"
type textarea "Hi Ala"
type textarea "x"
type textarea "Hi Alan"
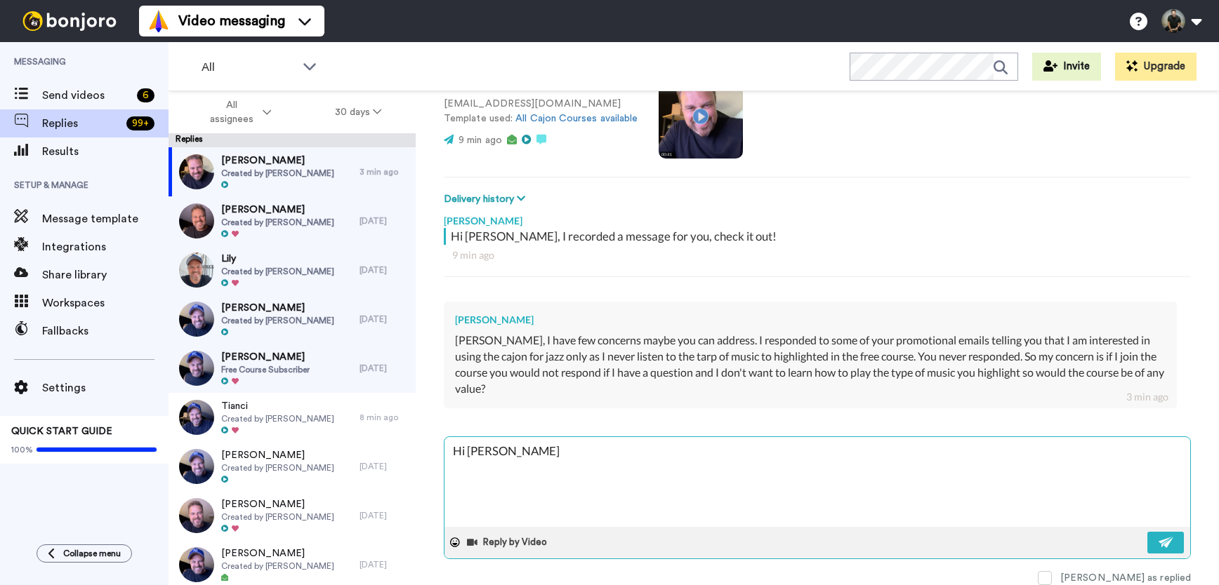
type textarea "x"
type textarea "Hi Alan,"
type textarea "x"
type textarea "Hi Alan,"
type textarea "x"
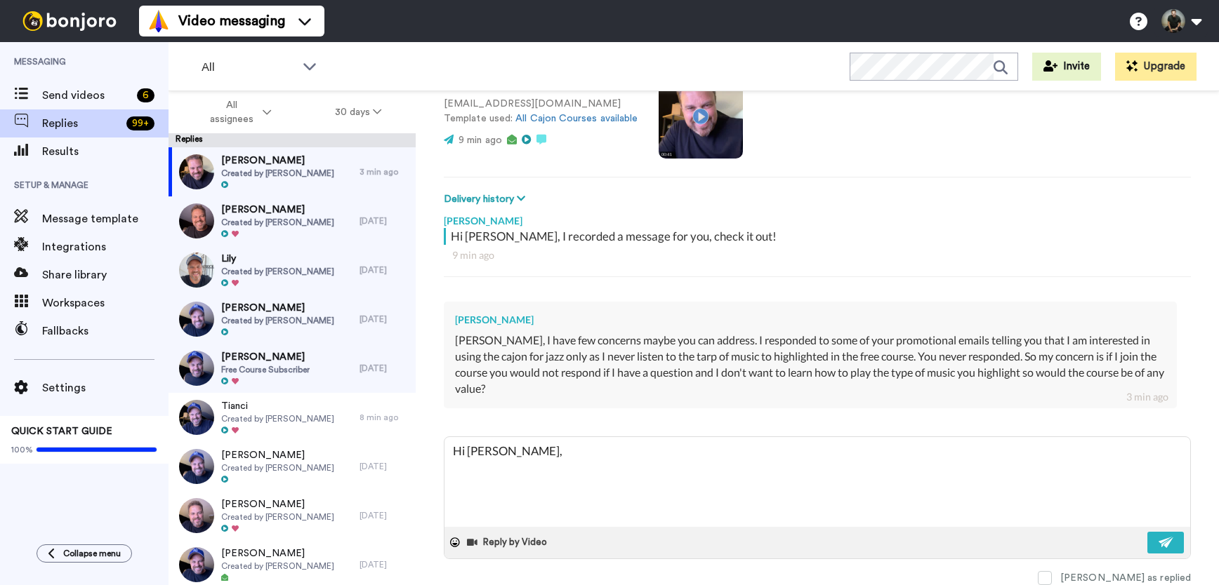
type textarea "Hi Alan, s"
type textarea "x"
type textarea "Hi Alan, so"
type textarea "x"
type textarea "Hi Alan, sor"
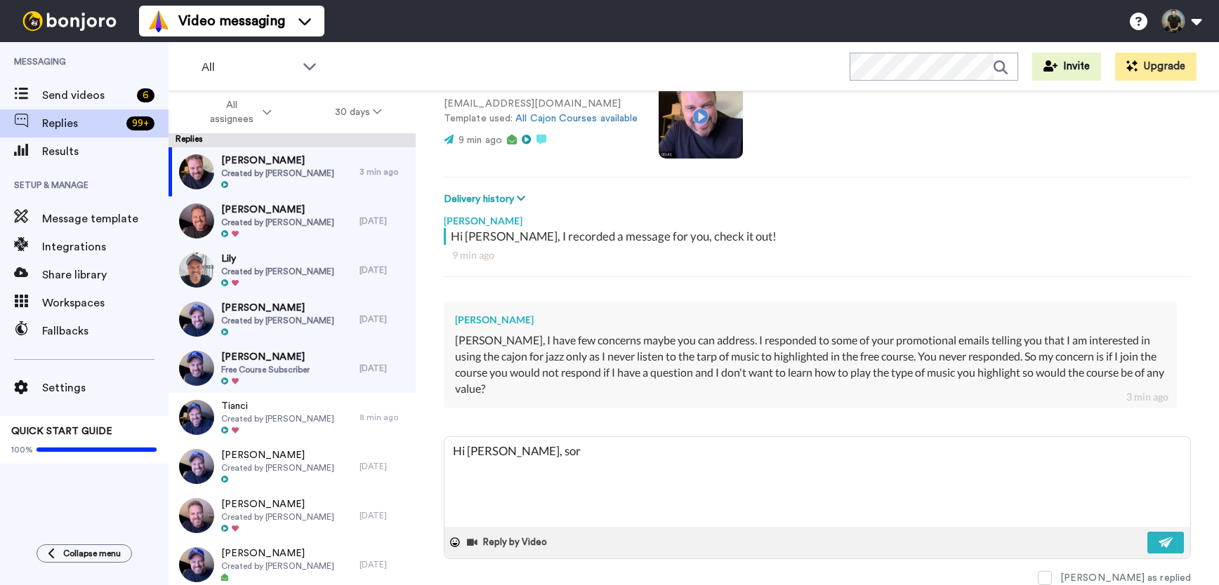
type textarea "x"
type textarea "Hi Alan, sorr"
type textarea "x"
type textarea "Hi Alan, sorry"
type textarea "x"
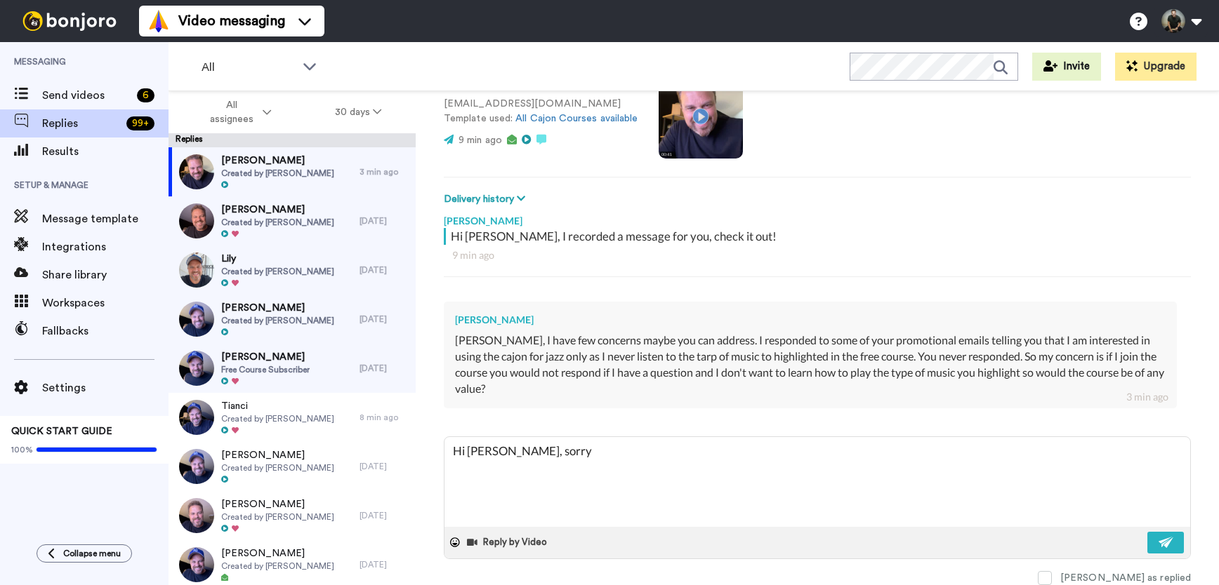
type textarea "Hi Alan, sorry"
type textarea "x"
type textarea "Hi Alan, sorry i"
type textarea "x"
type textarea "Hi Alan, sorry if"
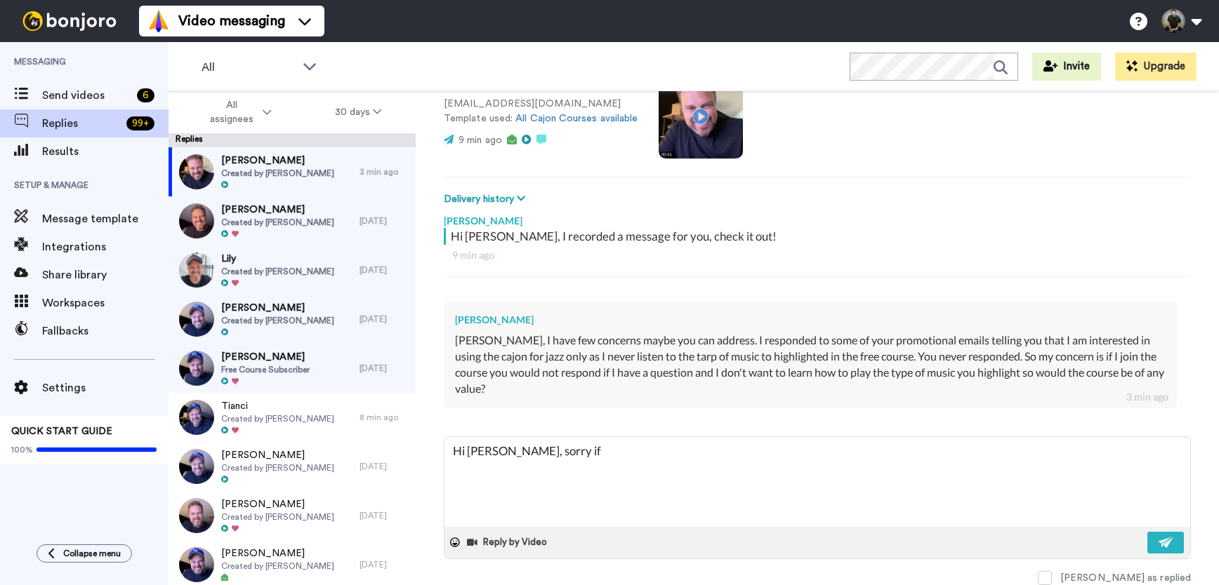
type textarea "x"
type textarea "Hi Alan, sorry if"
type textarea "x"
type textarea "Hi Alan, sorry if I"
type textarea "x"
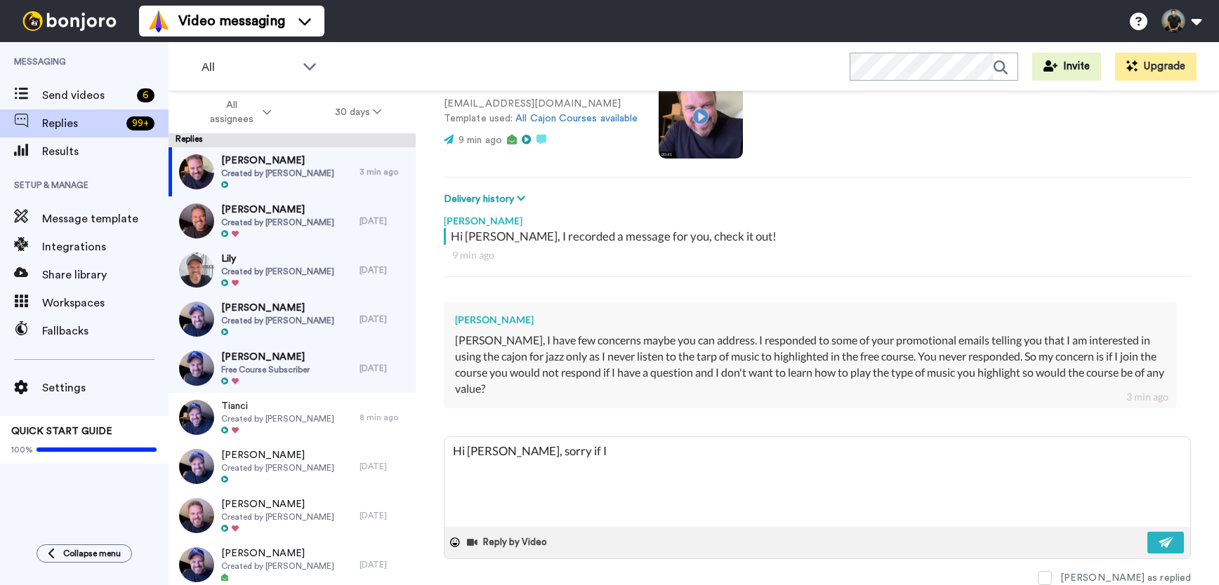
type textarea "Hi Alan, sorry if I"
type textarea "x"
type textarea "Hi Alan, sorry if I d"
type textarea "x"
type textarea "Hi Alan, sorry if I di"
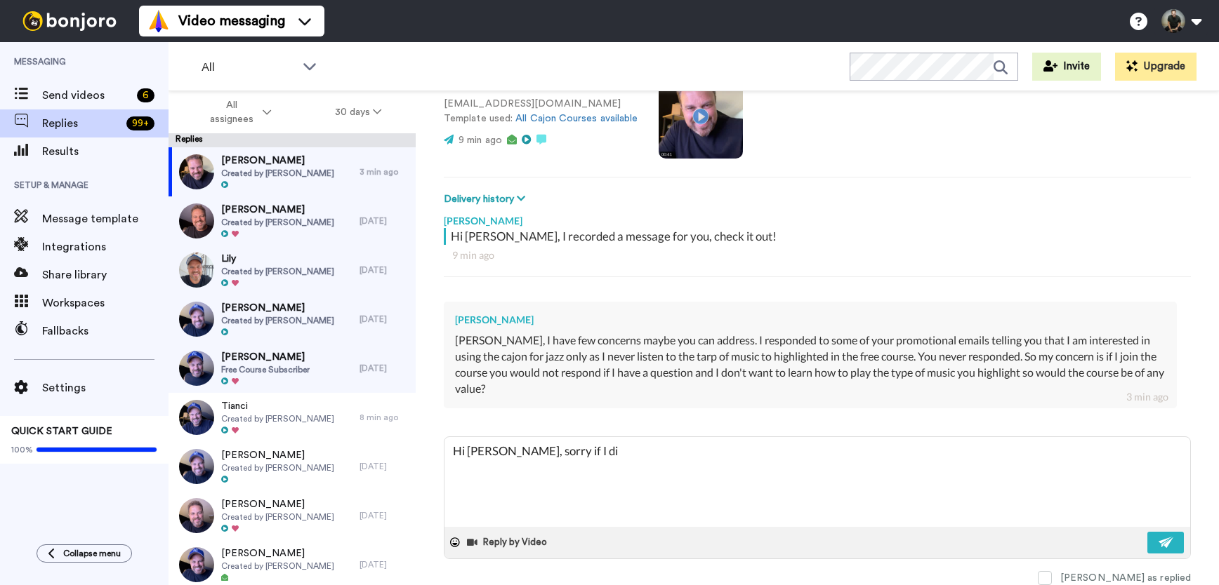
type textarea "x"
type textarea "Hi Alan, sorry if I did"
type textarea "x"
type textarea "Hi Alan, sorry if I did"
type textarea "x"
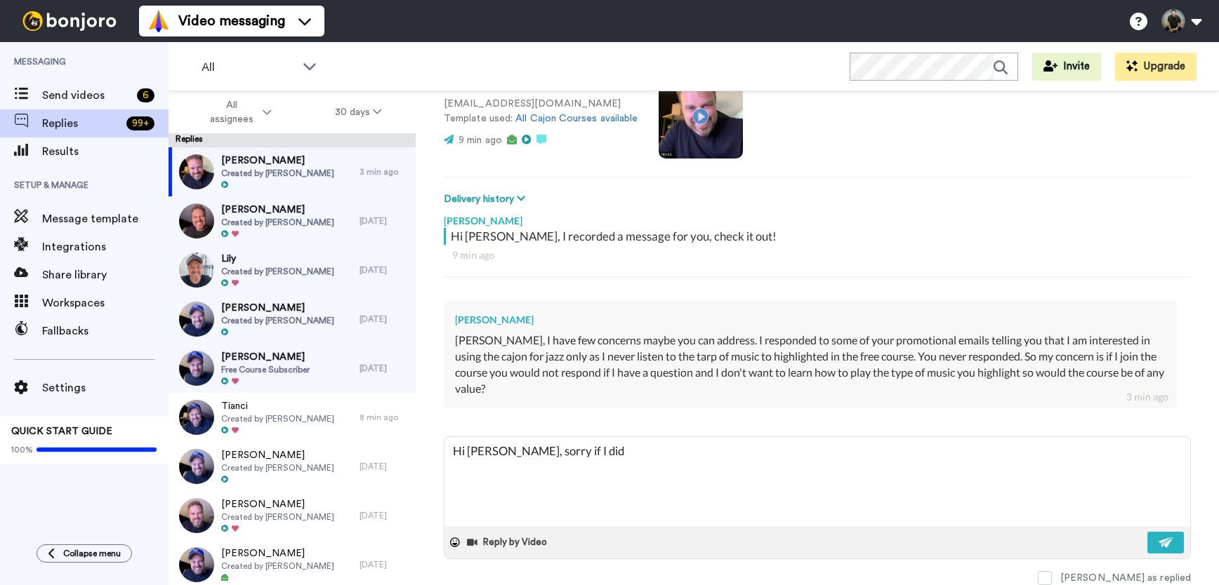
type textarea "Hi Alan, sorry if I did n"
type textarea "x"
type textarea "Hi Alan, sorry if I did no"
type textarea "x"
type textarea "Hi Alan, sorry if I did not"
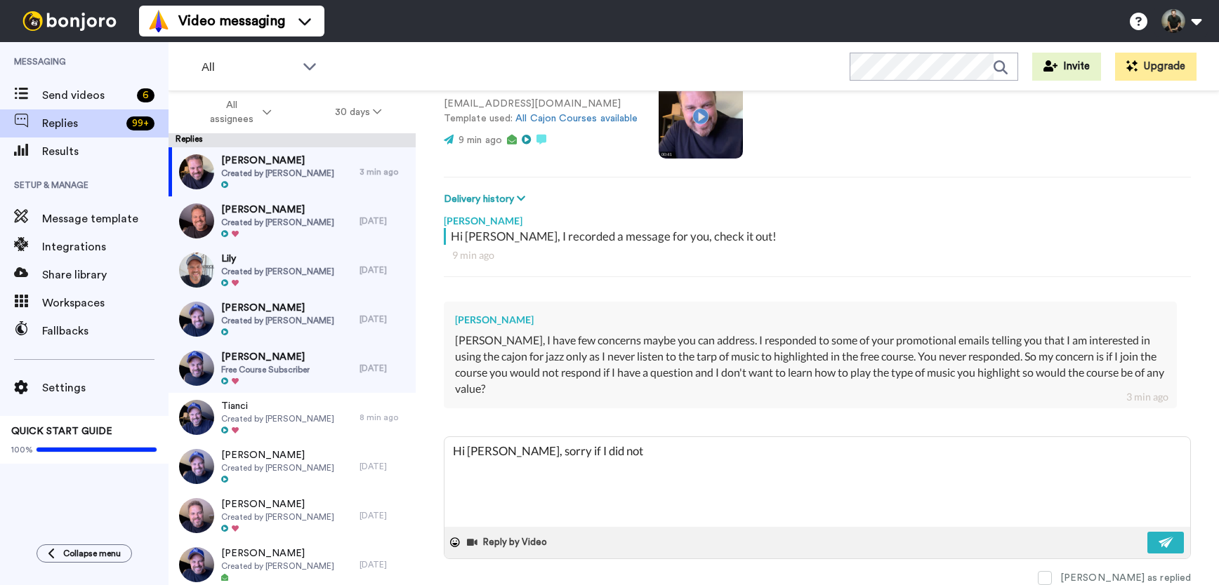
type textarea "x"
type textarea "Hi Alan, sorry if I did not"
type textarea "x"
type textarea "Hi Alan, sorry if I did not r"
type textarea "x"
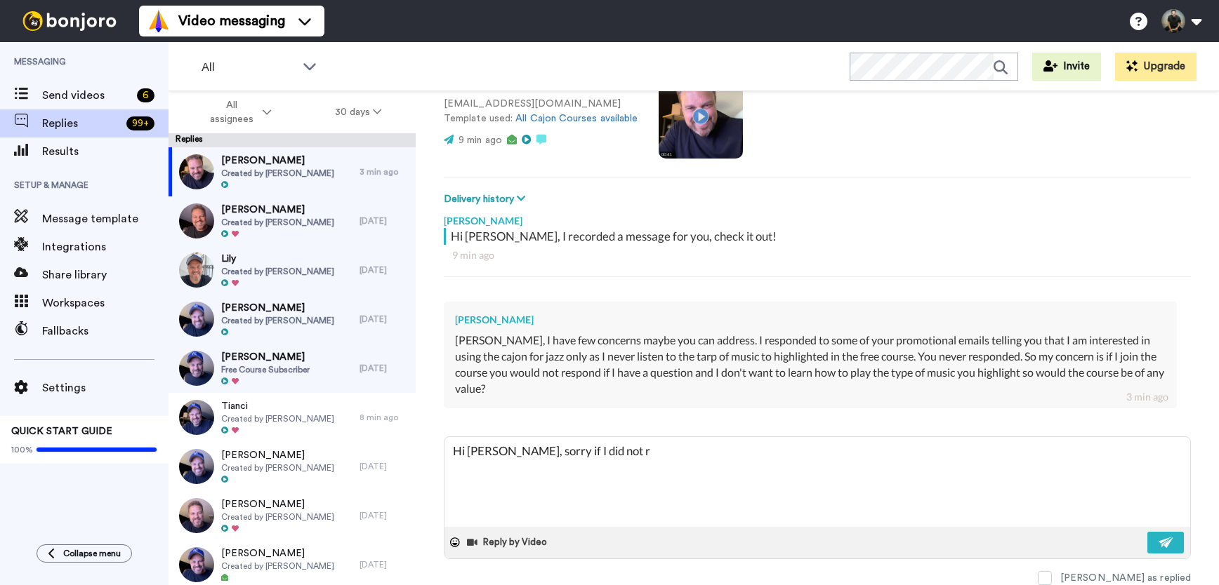
type textarea "Hi Alan, sorry if I did not re"
type textarea "x"
type textarea "Hi Alan, sorry if I did not res"
type textarea "x"
type textarea "Hi Alan, sorry if I did not resp"
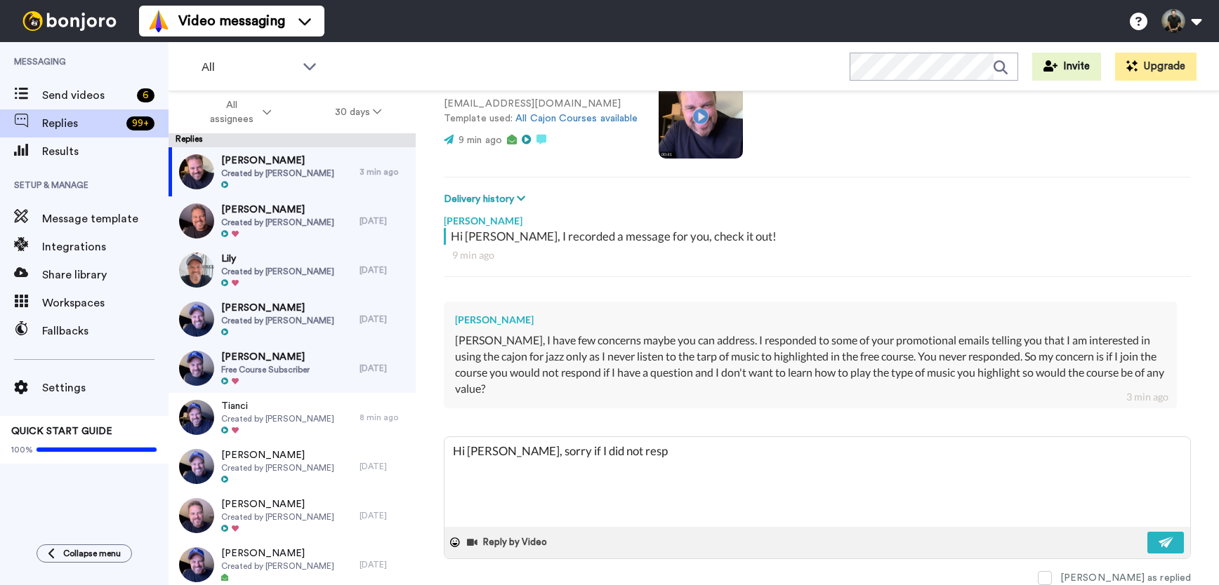
type textarea "x"
type textarea "Hi Alan, sorry if I did not respo"
type textarea "x"
type textarea "Hi Alan, sorry if I did not respon"
type textarea "x"
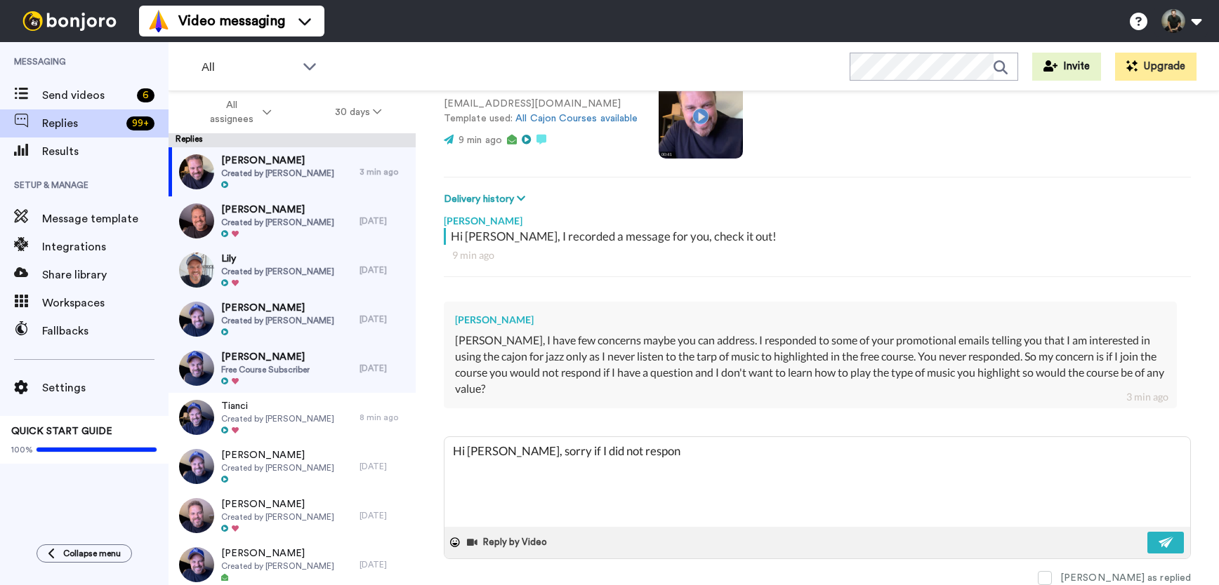
type textarea "Hi Alan, sorry if I did not respond"
type textarea "x"
type textarea "Hi Alan, sorry if I did not respond"
type textarea "x"
type textarea "Hi Alan, sorry if I did not respond t"
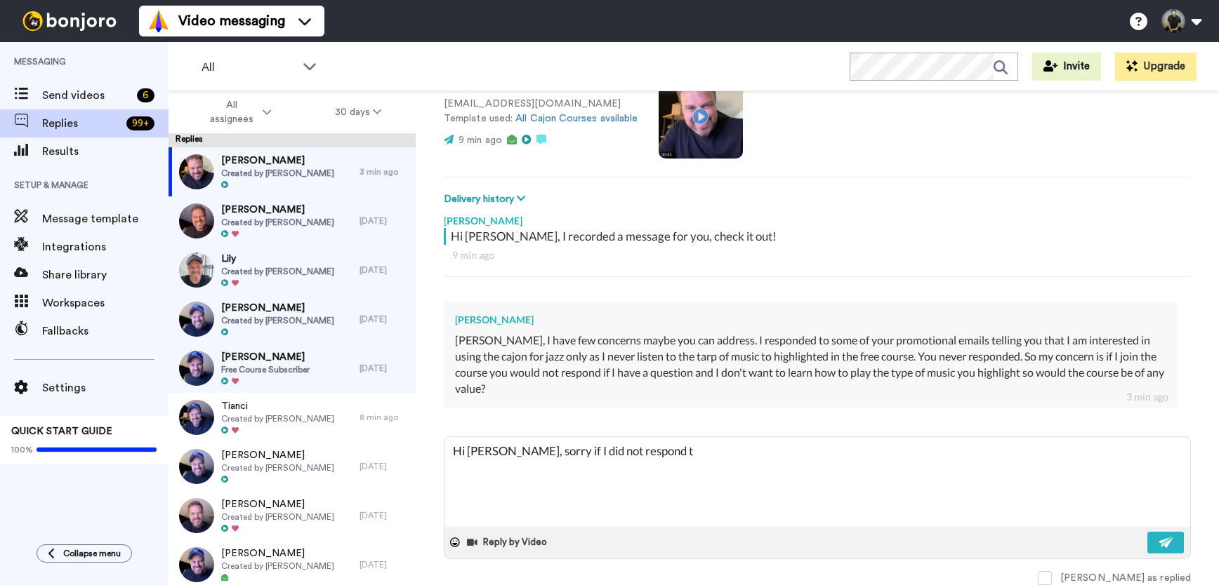
type textarea "x"
type textarea "Hi Alan, sorry if I did not respond to"
type textarea "x"
type textarea "Hi Alan, sorry if I did not respond to"
type textarea "x"
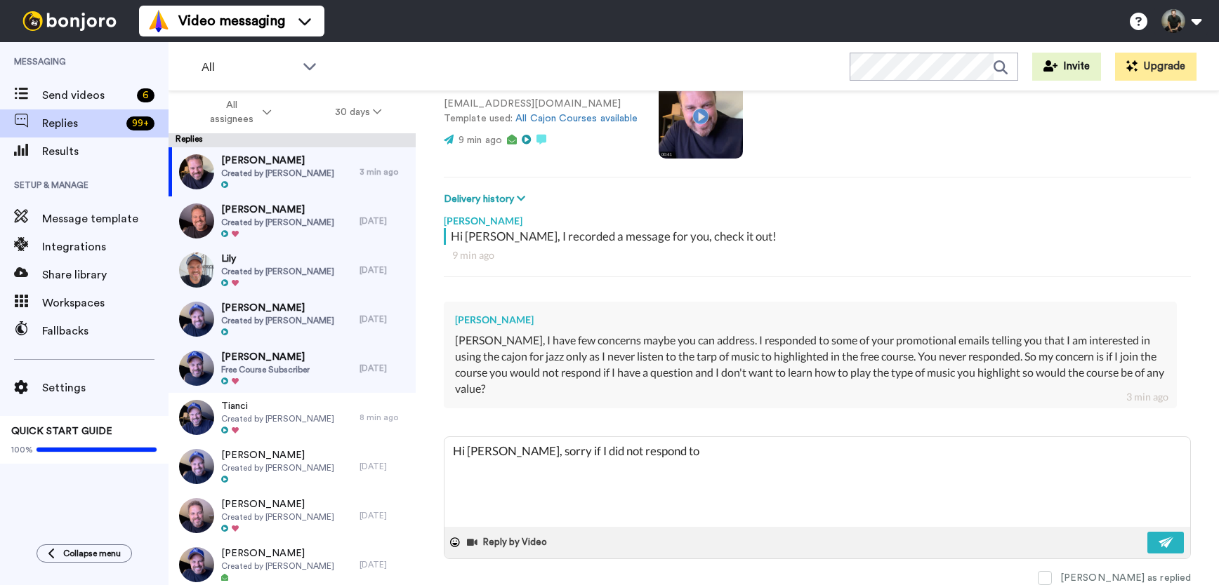
type textarea "Hi Alan, sorry if I did not respond to y"
type textarea "x"
type textarea "Hi Alan, sorry if I did not respond to yo"
type textarea "x"
type textarea "Hi Alan, sorry if I did not respond to you"
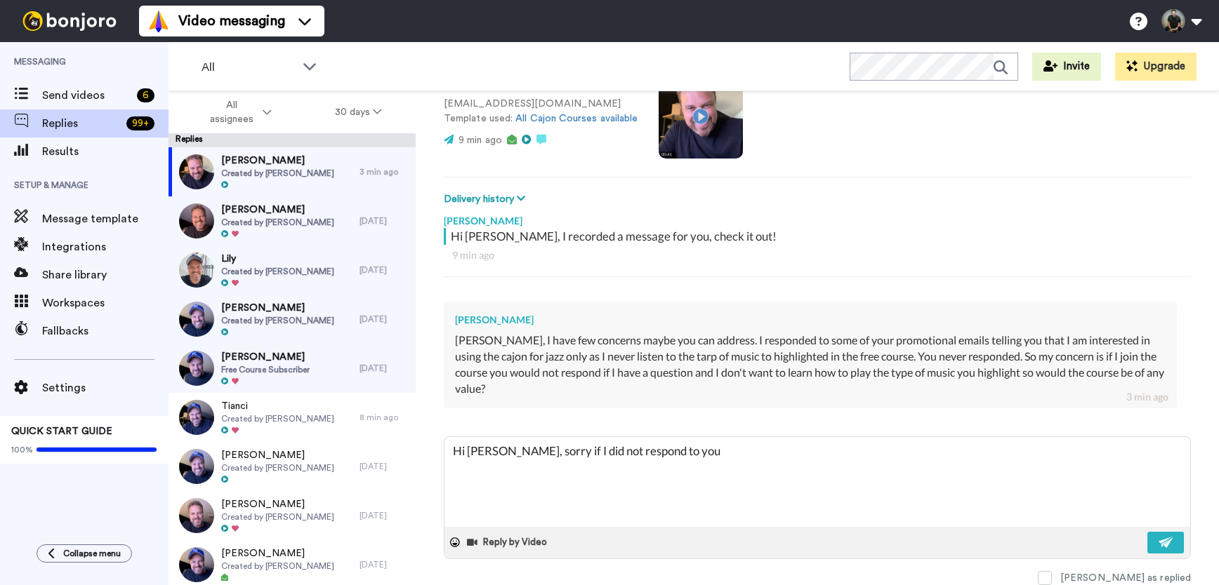
type textarea "x"
type textarea "Hi Alan, sorry if I did not respond to your"
type textarea "x"
type textarea "Hi Alan, sorry if I did not respond to your"
type textarea "x"
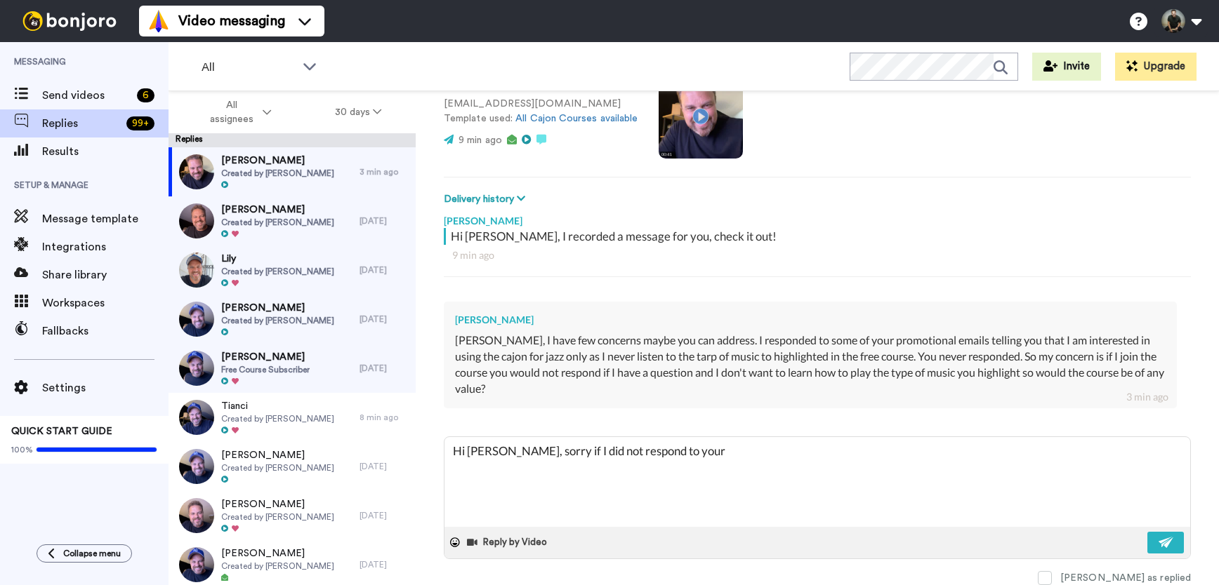
type textarea "Hi Alan, sorry if I did not respond to your q"
type textarea "x"
type textarea "Hi Alan, sorry if I did not respond to your qu"
type textarea "x"
type textarea "Hi Alan, sorry if I did not respond to your que"
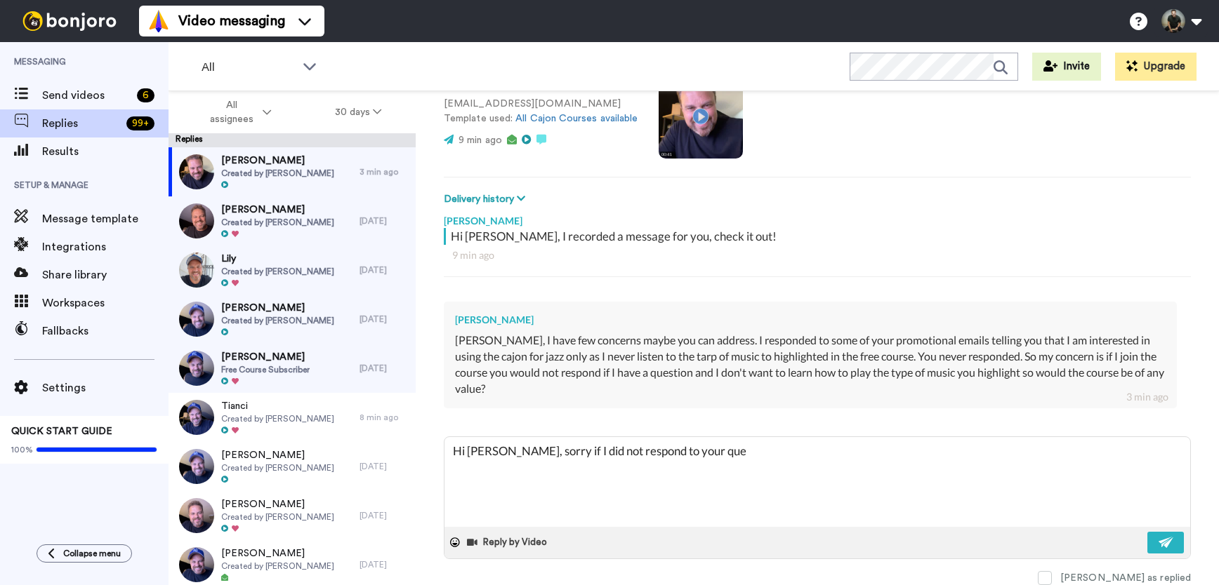
type textarea "x"
type textarea "Hi Alan, sorry if I did not respond to your ques"
type textarea "x"
type textarea "Hi Alan, sorry if I did not respond to your quest"
type textarea "x"
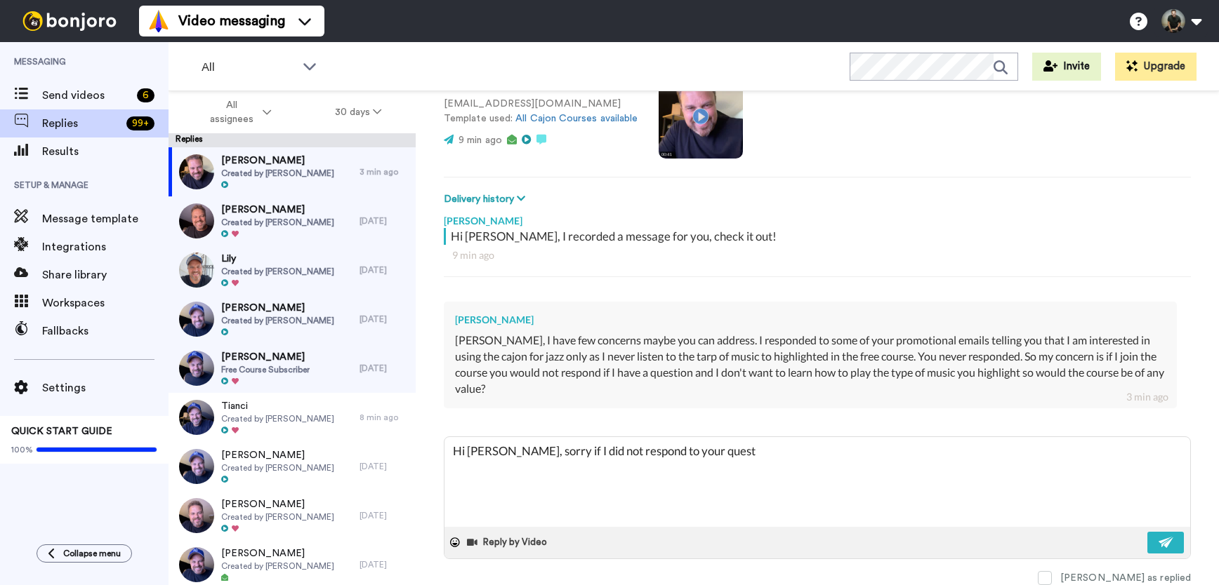
type textarea "Hi Alan, sorry if I did not respond to your questi"
type textarea "x"
type textarea "Hi Alan, sorry if I did not respond to your questio"
type textarea "x"
type textarea "Hi Alan, sorry if I did not respond to your question"
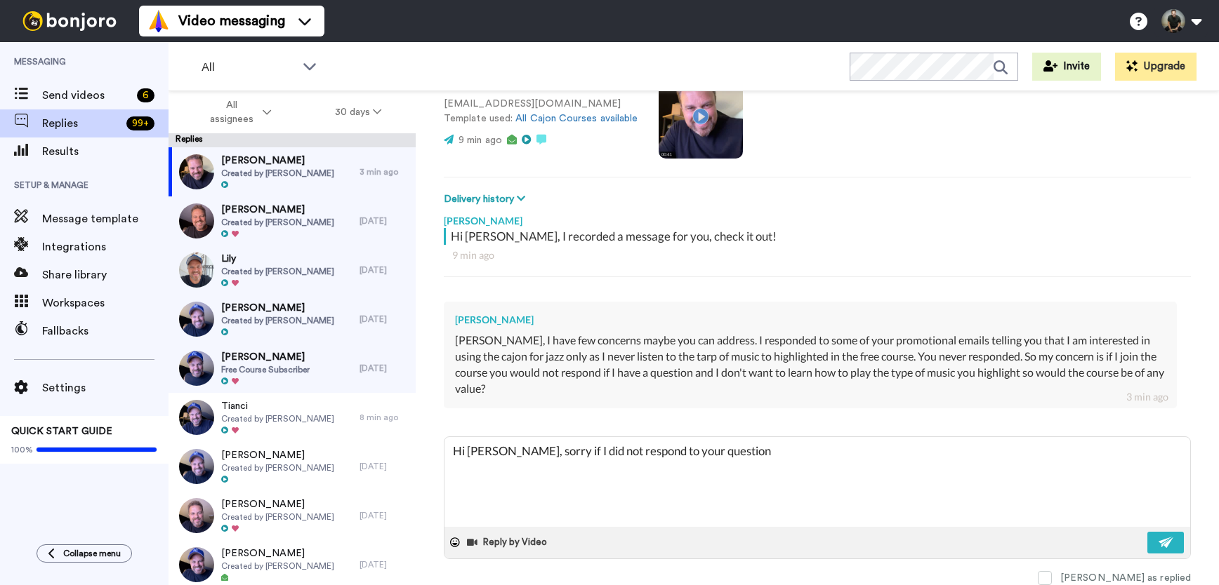
type textarea "x"
type textarea "Hi Alan, sorry if I did not respond to your question"
type textarea "x"
type textarea "Hi Alan, sorry if I did not respond to your question"
type textarea "x"
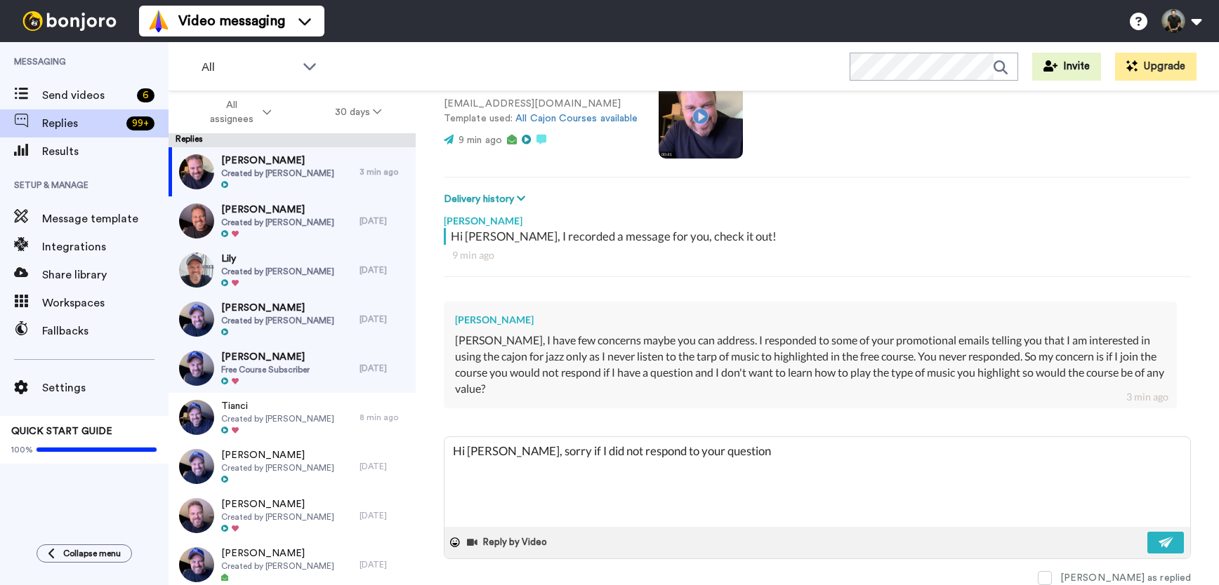
type textarea "Hi Alan, sorry if I did not respond to your question."
type textarea "x"
type textarea "Hi Alan, sorry if I did not respond to your question."
type textarea "x"
type textarea "Hi Alan, sorry if I did not respond to your question. I"
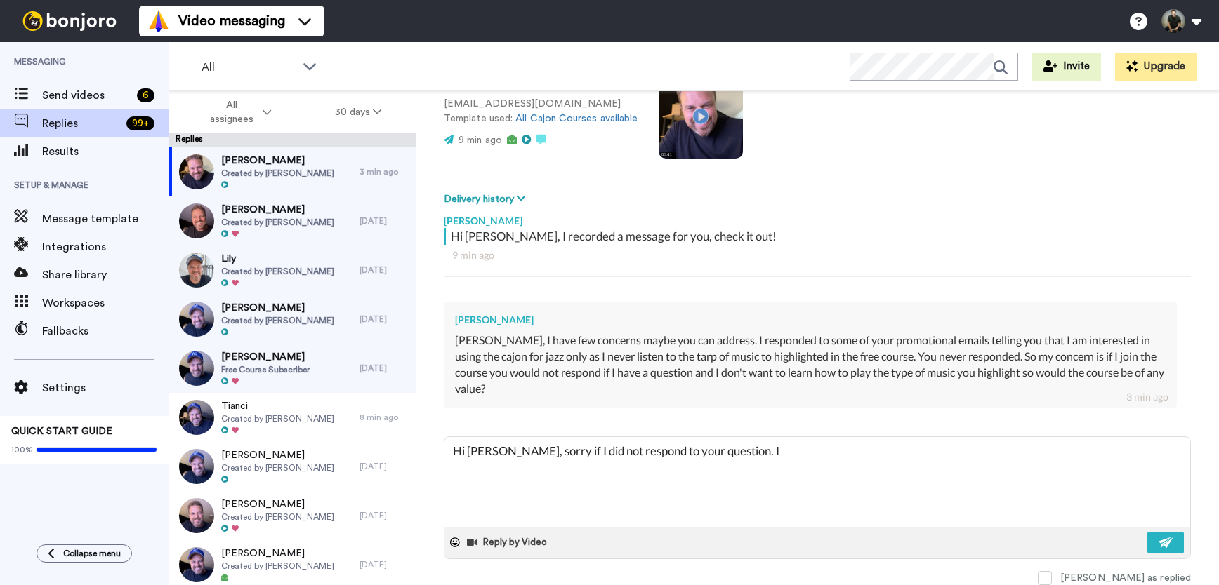
type textarea "x"
type textarea "Hi Alan, sorry if I did not respond to your question. It"
type textarea "x"
type textarea "Hi Alan, sorry if I did not respond to your question. It"
type textarea "x"
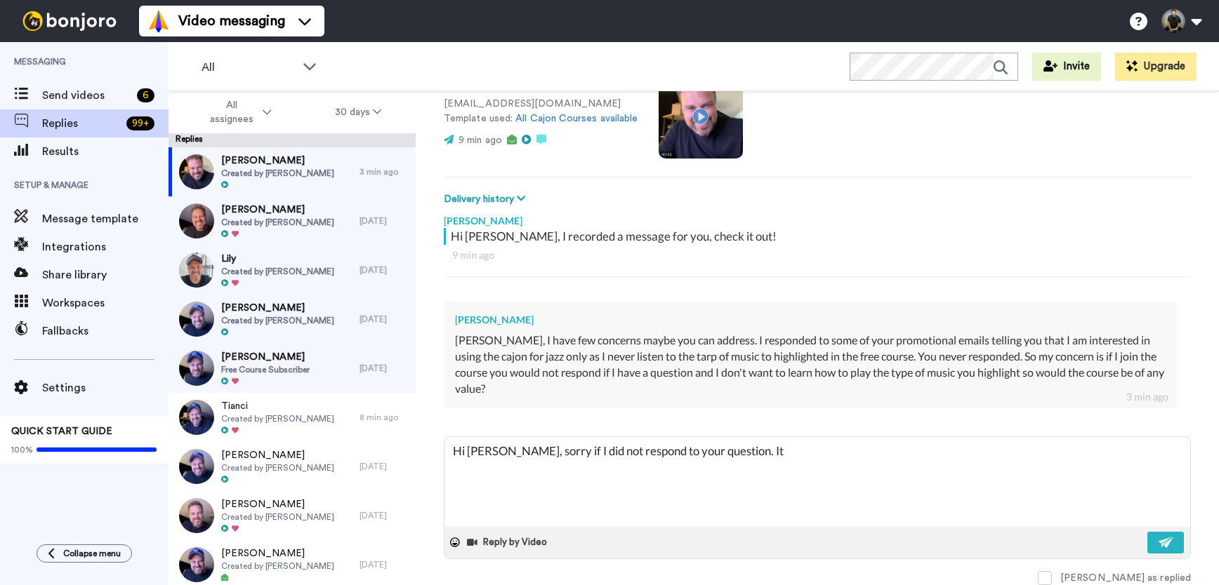
type textarea "Hi Alan, sorry if I did not respond to your question. It m"
type textarea "x"
type textarea "Hi Alan, sorry if I did not respond to your question. It mi"
type textarea "x"
type textarea "Hi Alan, sorry if I did not respond to your question. It mig"
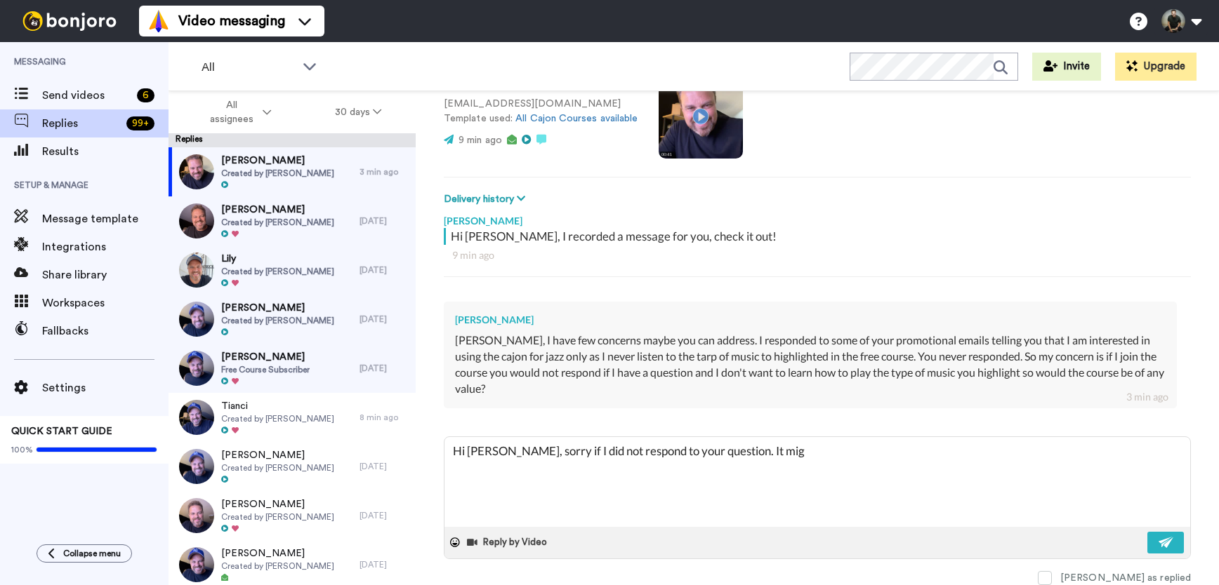
type textarea "x"
type textarea "Hi Alan, sorry if I did not respond to your question. It migh"
type textarea "x"
type textarea "Hi Alan, sorry if I did not respond to your question. It might"
type textarea "x"
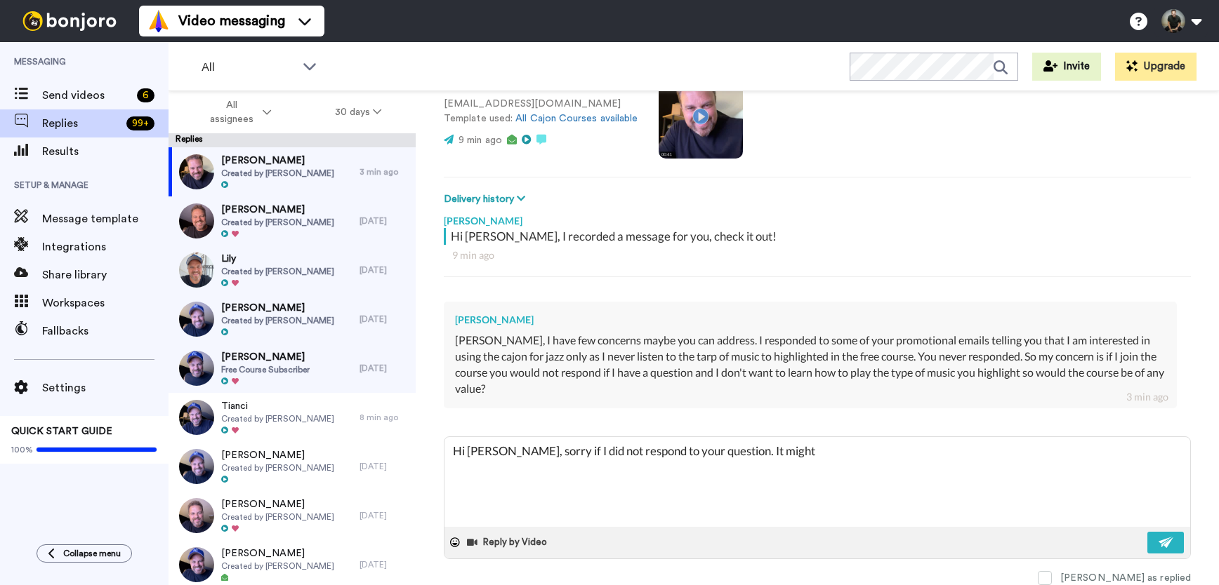
type textarea "Hi Alan, sorry if I did not respond to your question. It might"
type textarea "x"
type textarea "Hi Alan, sorry if I did not respond to your question. It might b"
type textarea "x"
type textarea "Hi Alan, sorry if I did not respond to your question. It might be"
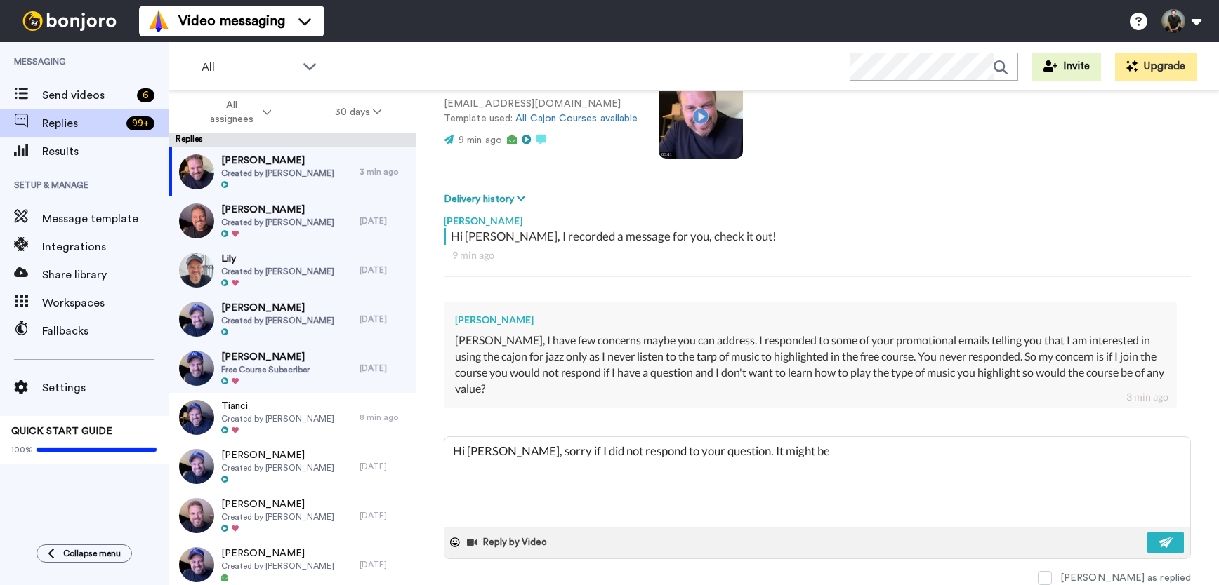
type textarea "x"
type textarea "Hi Alan, sorry if I did not respond to your question. It might be"
type textarea "x"
type textarea "Hi Alan, sorry if I did not respond to your question. It might be l"
type textarea "x"
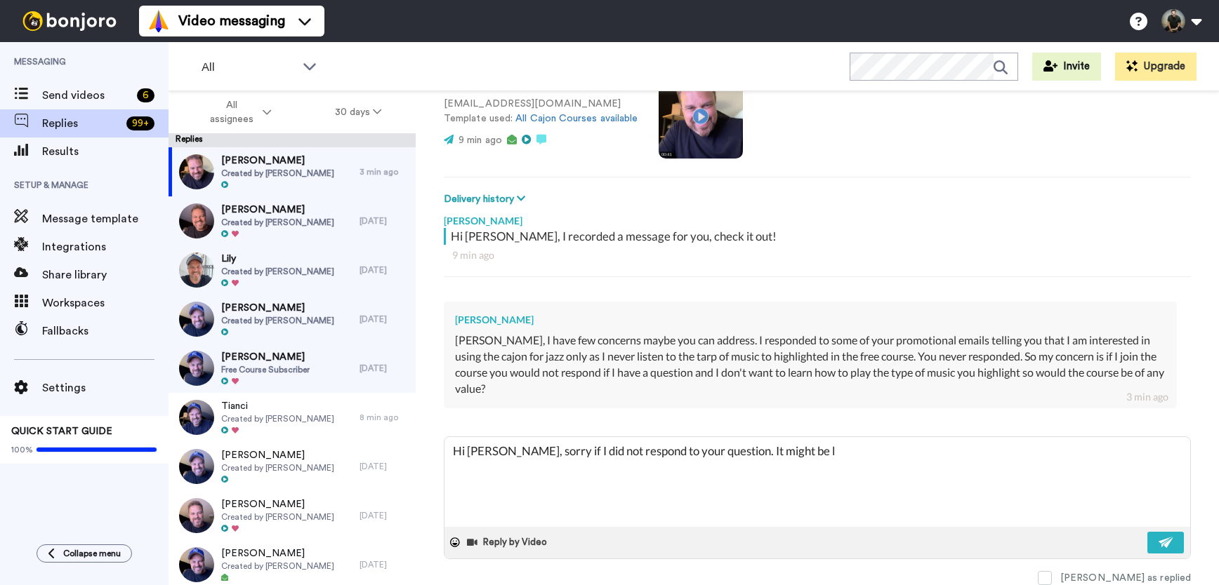
type textarea "Hi Alan, sorry if I did not respond to your question. It might be lo"
type textarea "x"
type textarea "Hi Alan, sorry if I did not respond to your question. It might be los"
type textarea "x"
type textarea "Hi Alan, sorry if I did not respond to your question. It might be lost"
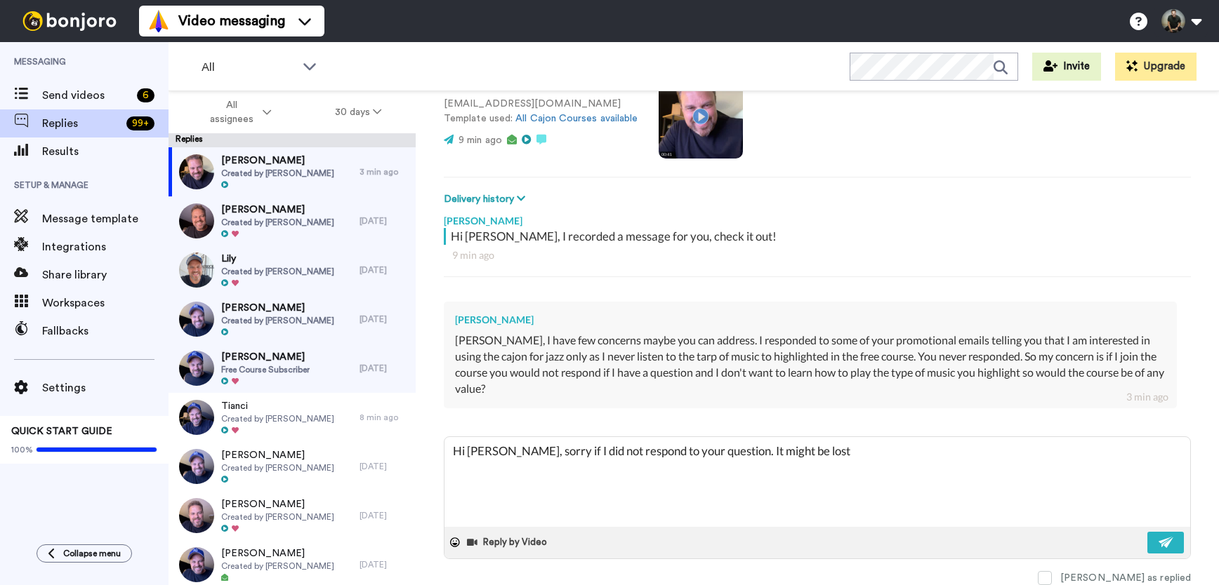
type textarea "x"
type textarea "Hi Alan, sorry if I did not respond to your question. It might be lost"
type textarea "x"
type textarea "Hi Alan, sorry if I did not respond to your question. It might be lost i"
type textarea "x"
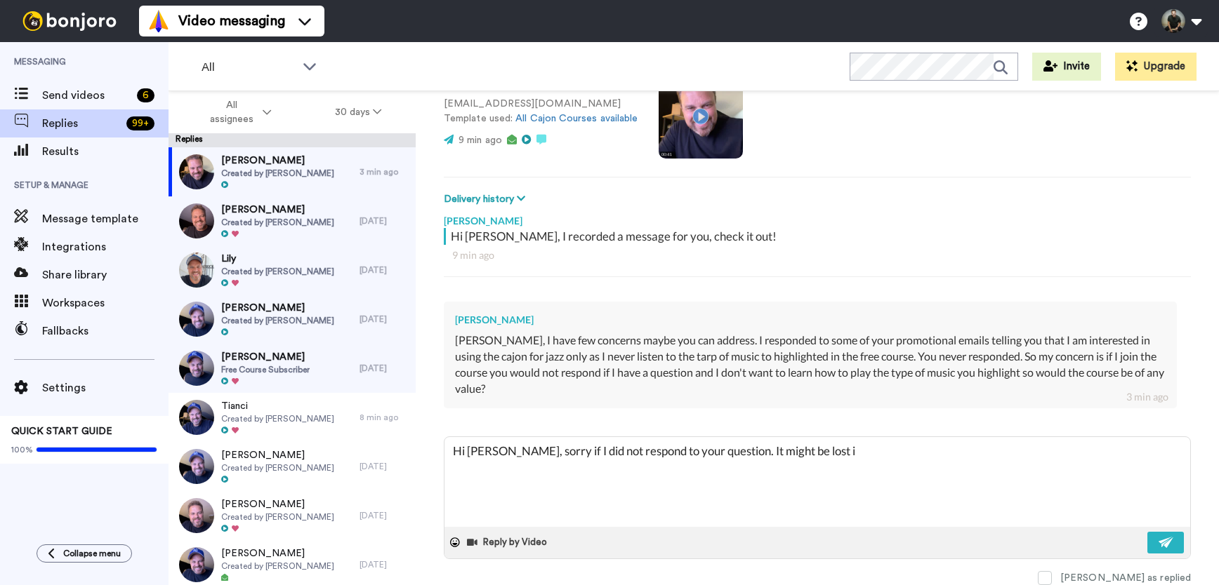
type textarea "Hi Alan, sorry if I did not respond to your question. It might be lost in"
type textarea "x"
type textarea "Hi Alan, sorry if I did not respond to your question. It might be lost in"
type textarea "x"
type textarea "Hi Alan, sorry if I did not respond to your question. It might be lost in m"
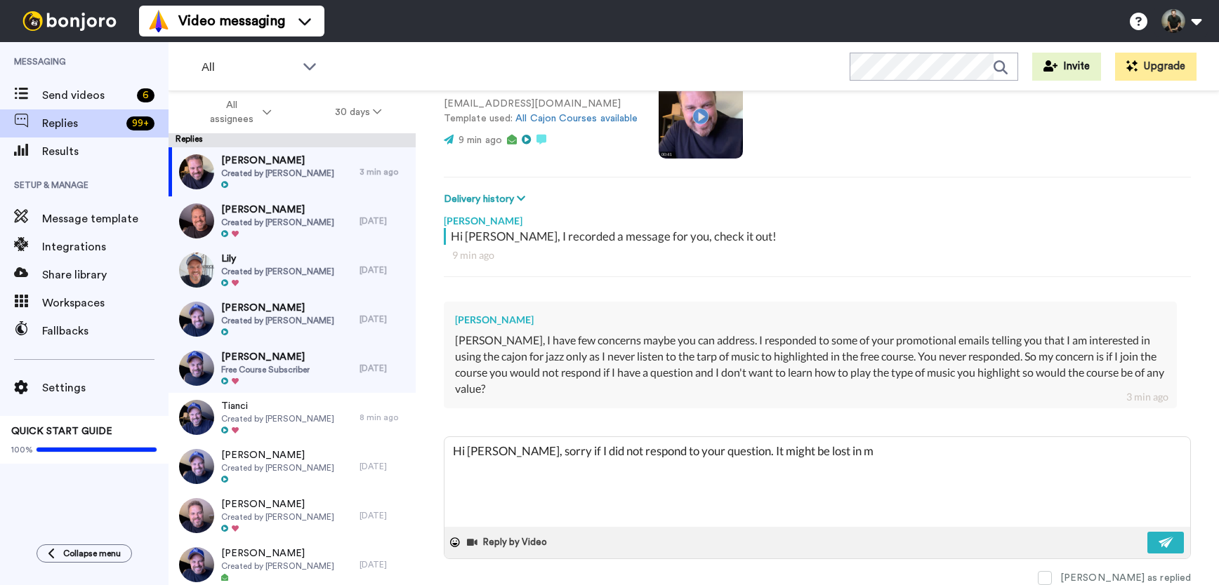
type textarea "x"
type textarea "Hi Alan, sorry if I did not respond to your question. It might be lost in my"
type textarea "x"
type textarea "Hi Alan, sorry if I did not respond to your question. It might be lost in my"
type textarea "x"
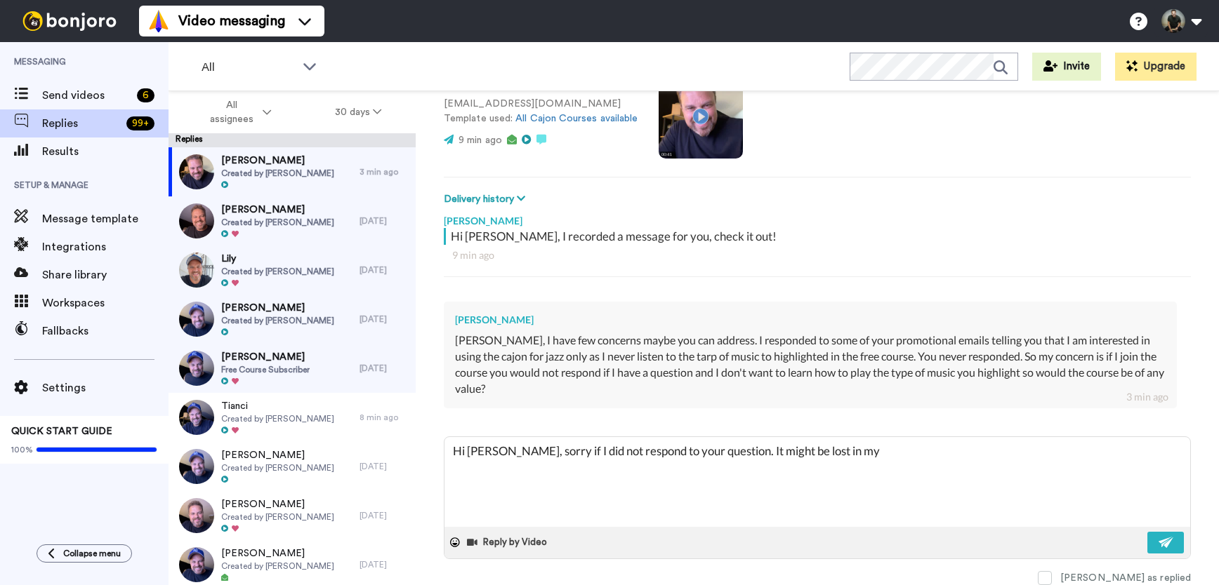
type textarea "Hi Alan, sorry if I did not respond to your question. It might be lost in my s"
type textarea "x"
type textarea "Hi Alan, sorry if I did not respond to your question. It might be lost in my sp"
type textarea "x"
type textarea "Hi Alan, sorry if I did not respond to your question. It might be lost in my spa"
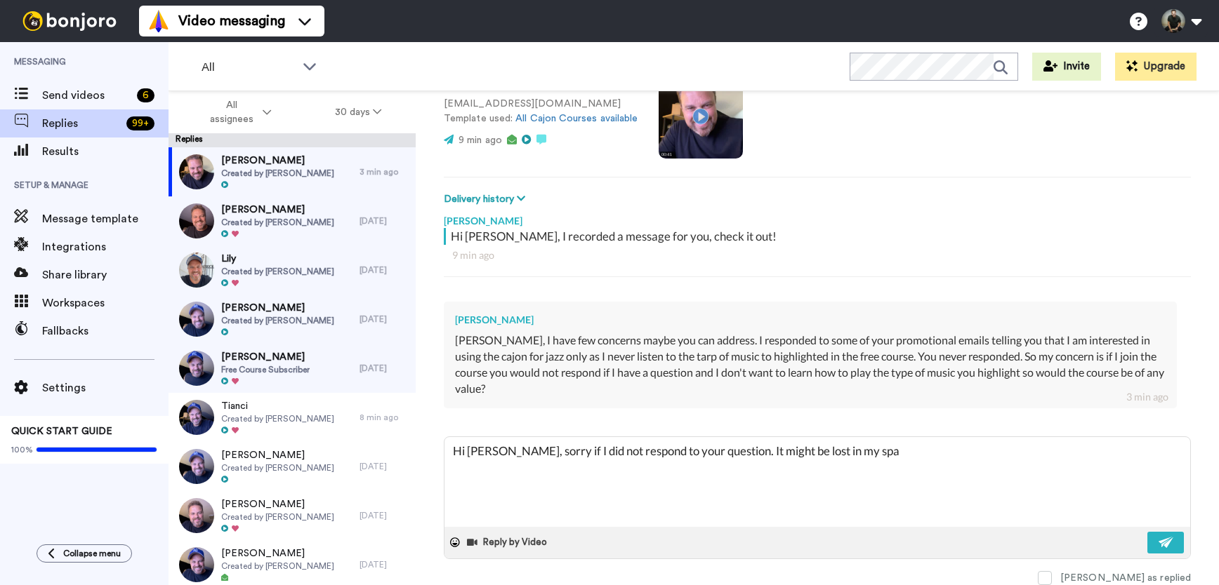
type textarea "x"
type textarea "Hi Alan, sorry if I did not respond to your question. It might be lost in my sp…"
type textarea "x"
type textarea "Hi Alan, sorry if I did not respond to your question. It might be lost in my sp…"
type textarea "x"
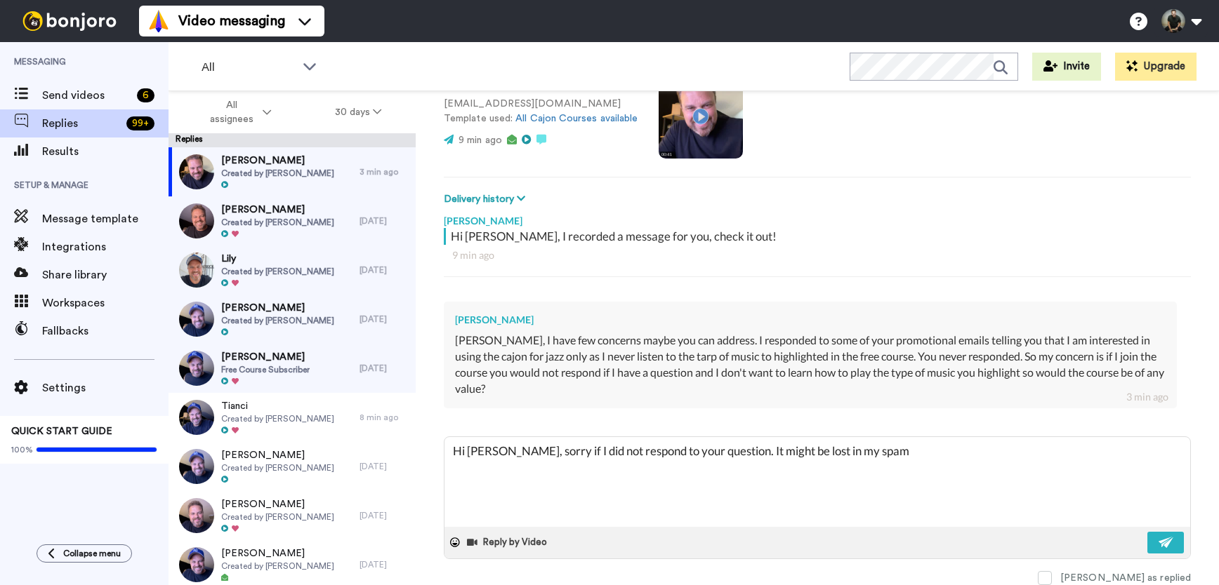
type textarea "Hi Alan, sorry if I did not respond to your question. It might be lost in my sp…"
type textarea "x"
type textarea "Hi Alan, sorry if I did not respond to your question. It might be lost in my sp…"
type textarea "x"
type textarea "Hi Alan, sorry if I did not respond to your question. It might be lost in my sp…"
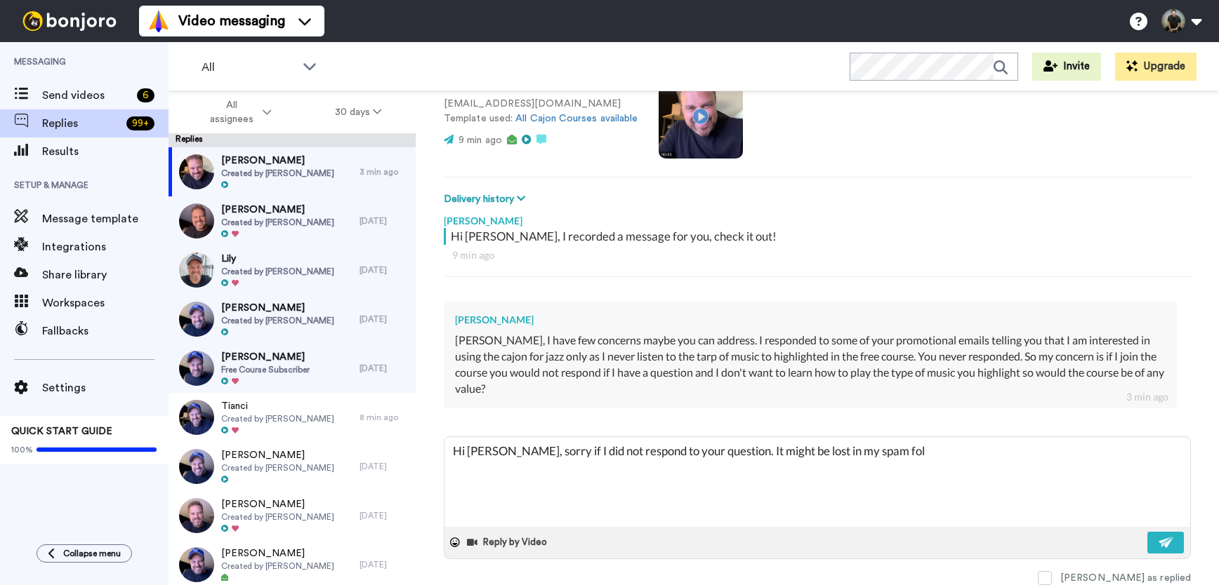
type textarea "x"
type textarea "Hi Alan, sorry if I did not respond to your question. It might be lost in my sp…"
type textarea "x"
type textarea "Hi Alan, sorry if I did not respond to your question. It might be lost in my sp…"
type textarea "x"
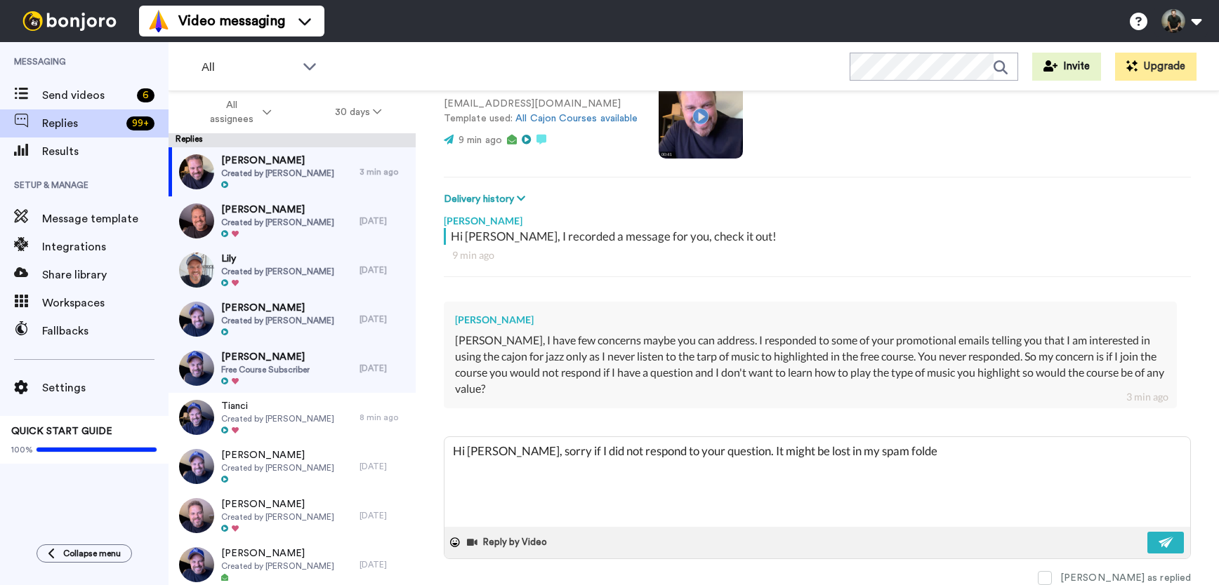
type textarea "Hi Alan, sorry if I did not respond to your question. It might be lost in my sp…"
type textarea "x"
type textarea "Hi Alan, sorry if I did not respond to your question. It might be lost in my sp…"
type textarea "x"
type textarea "Hi Alan, sorry if I did not respond to your question. It might be lost in my sp…"
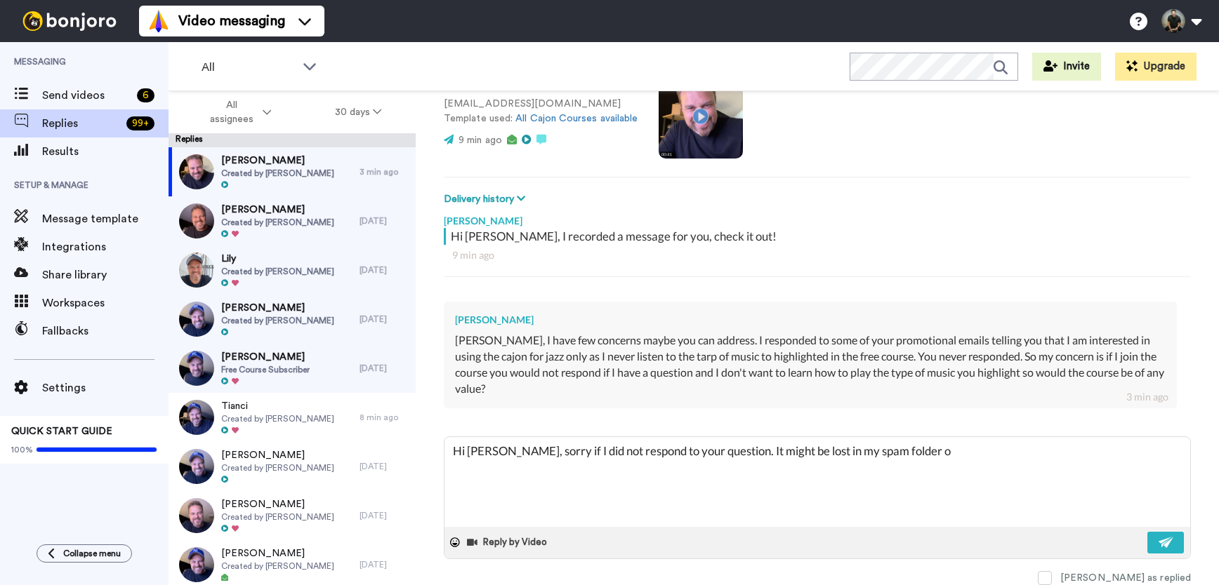
type textarea "x"
type textarea "Hi Alan, sorry if I did not respond to your question. It might be lost in my sp…"
type textarea "x"
type textarea "Hi Alan, sorry if I did not respond to your question. It might be lost in my sp…"
type textarea "x"
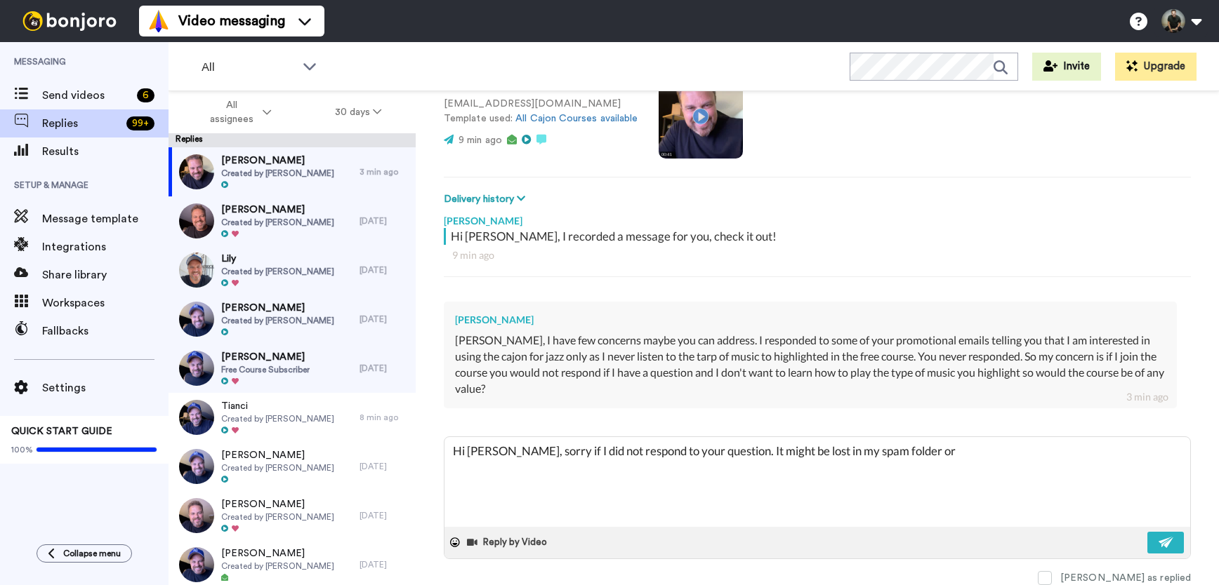
type textarea "Hi Alan, sorry if I did not respond to your question. It might be lost in my sp…"
type textarea "x"
type textarea "Hi Alan, sorry if I did not respond to your question. It might be lost in my sp…"
type textarea "x"
type textarea "Hi Alan, sorry if I did not respond to your question. It might be lost in my sp…"
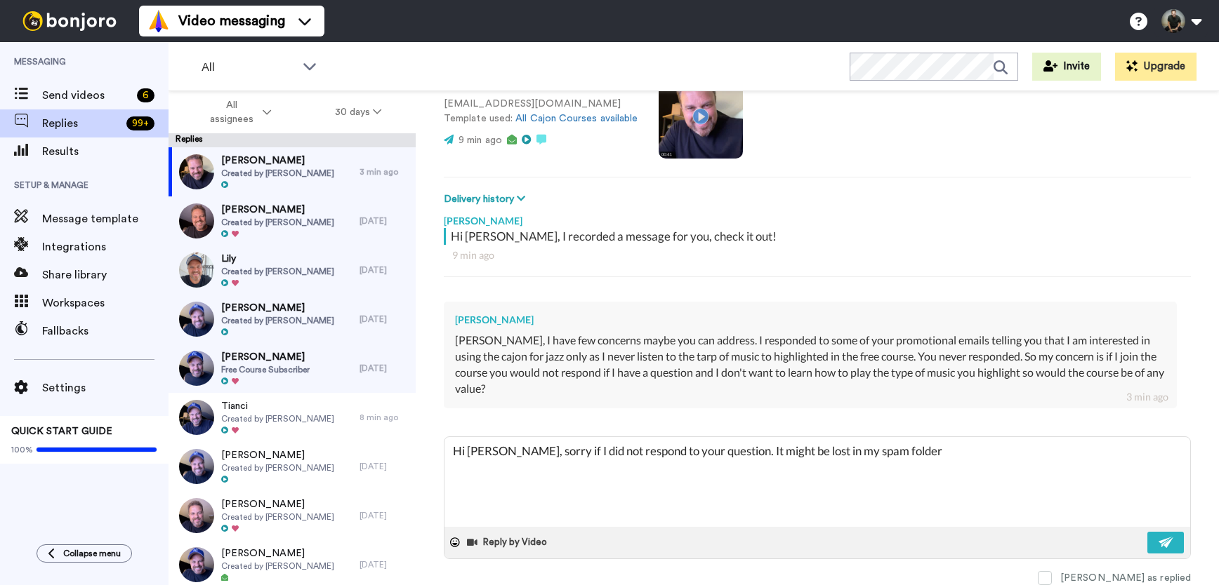
type textarea "x"
type textarea "Hi Alan, sorry if I did not respond to your question. It might be lost in my sp…"
type textarea "x"
type textarea "Hi Alan, sorry if I did not respond to your question. It might be lost in my sp…"
type textarea "x"
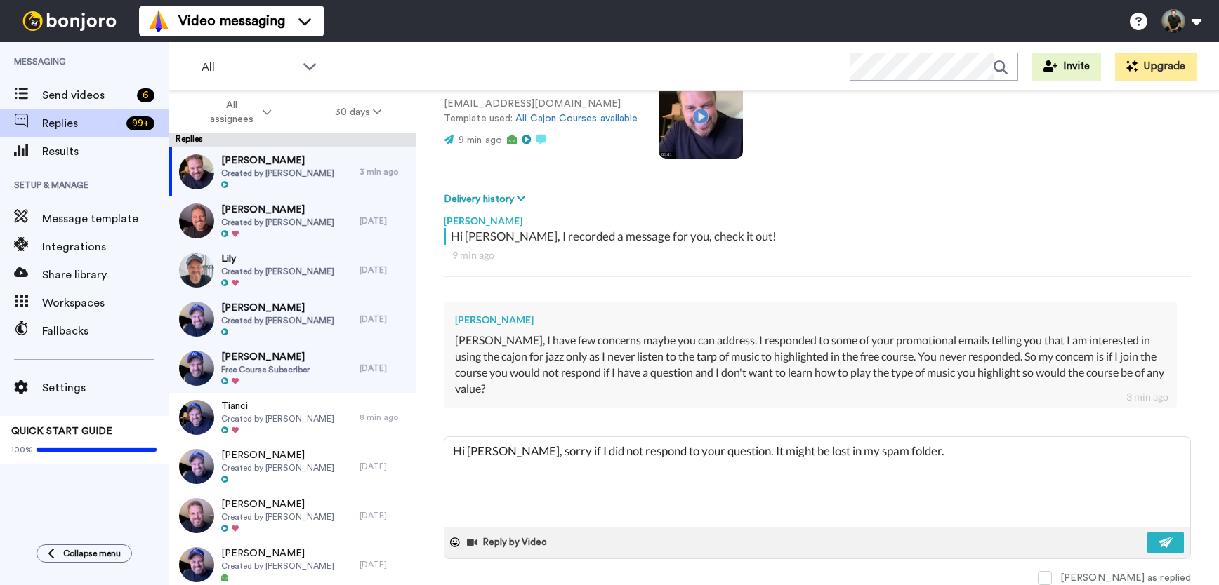
type textarea "Hi Alan, sorry if I did not respond to your question. It might be lost in my sp…"
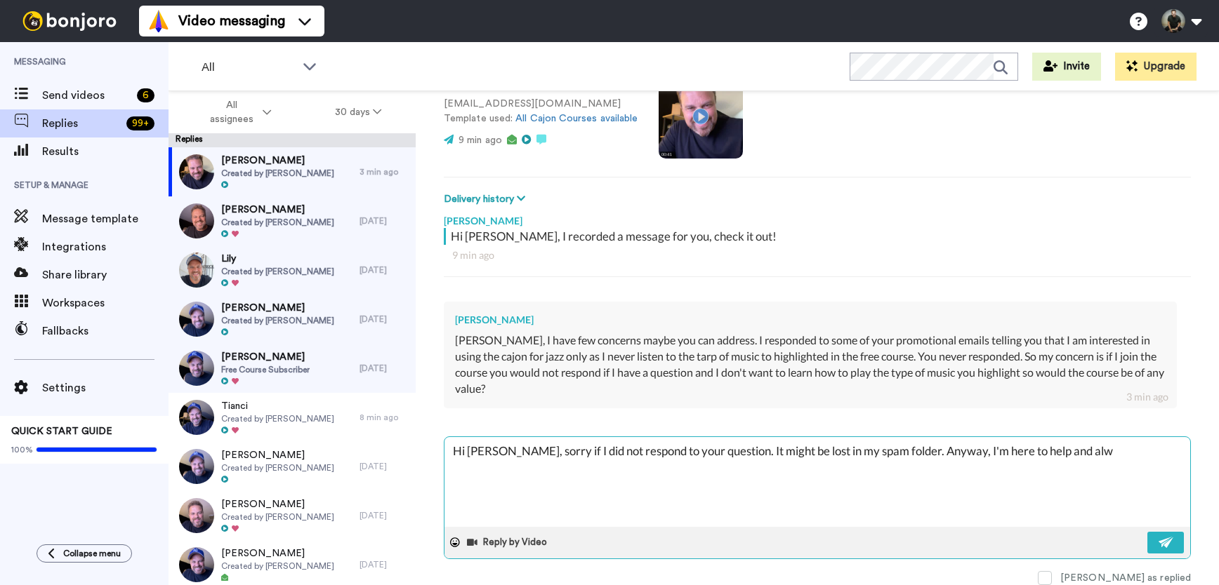
click at [949, 452] on textarea "Hi Alan, sorry if I did not respond to your question. It might be lost in my sp…" at bounding box center [816, 482] width 745 height 90
drag, startPoint x: 949, startPoint y: 453, endPoint x: 982, endPoint y: 452, distance: 33.0
click at [982, 452] on textarea "Hi Alan, sorry if I did not respond to your question. It might be lost in my sp…" at bounding box center [816, 482] width 745 height 90
click at [1067, 449] on textarea "Hi Alan, sorry if I did not respond to your question. It might be lost in my sp…" at bounding box center [816, 482] width 745 height 90
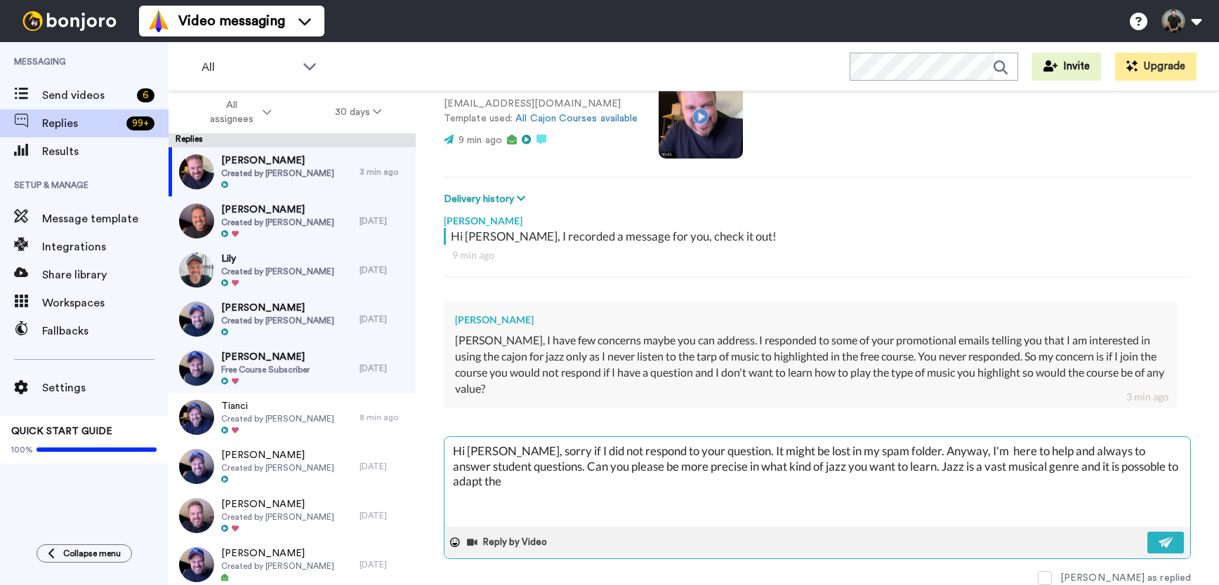
click at [1073, 464] on textarea "Hi Alan, sorry if I did not respond to your question. It might be lost in my sp…" at bounding box center [816, 482] width 745 height 90
click at [1101, 465] on textarea "Hi Alan, sorry if I did not respond to your question. It might be lost in my sp…" at bounding box center [816, 482] width 745 height 90
click at [503, 484] on textarea "Hi Alan, sorry if I did not respond to your question. It might be lost in my sp…" at bounding box center [816, 482] width 745 height 90
click at [632, 480] on textarea "Hi Alan, sorry if I did not respond to your question. It might be lost in my sp…" at bounding box center [816, 482] width 745 height 90
drag, startPoint x: 632, startPoint y: 480, endPoint x: 757, endPoint y: 477, distance: 125.7
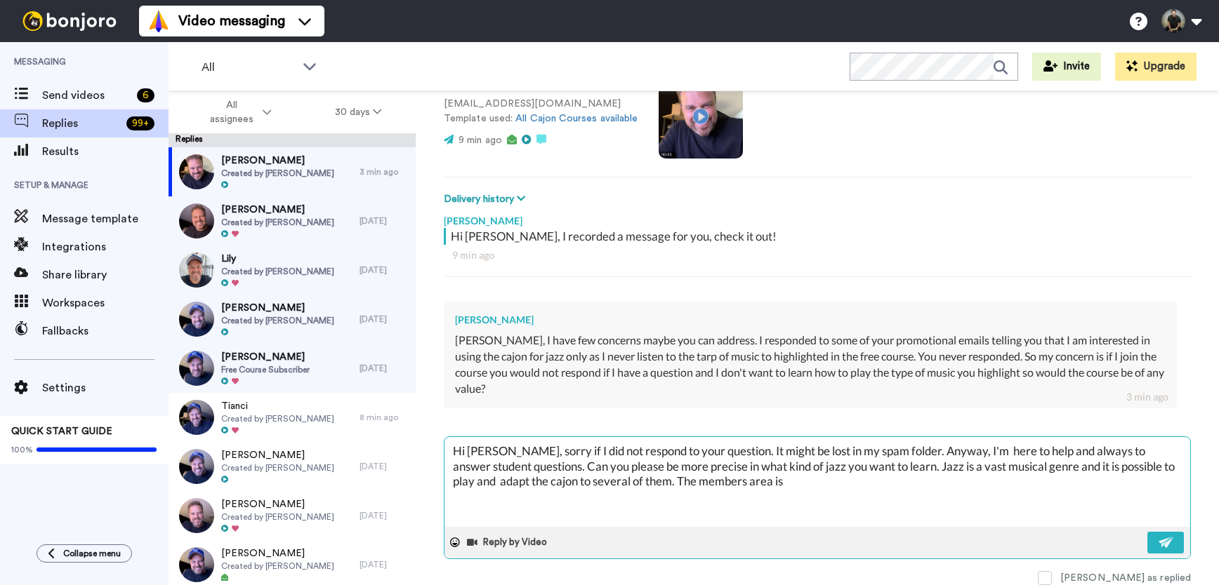
click at [757, 477] on textarea "Hi Alan, sorry if I did not respond to your question. It might be lost in my sp…" at bounding box center [816, 482] width 745 height 90
click at [986, 478] on textarea "Hi Alan, sorry if I did not respond to your question. It might be lost in my sp…" at bounding box center [816, 482] width 745 height 90
click at [1051, 480] on textarea "Hi Alan, sorry if I did not respond to your question. It might be lost in my sp…" at bounding box center [816, 482] width 745 height 90
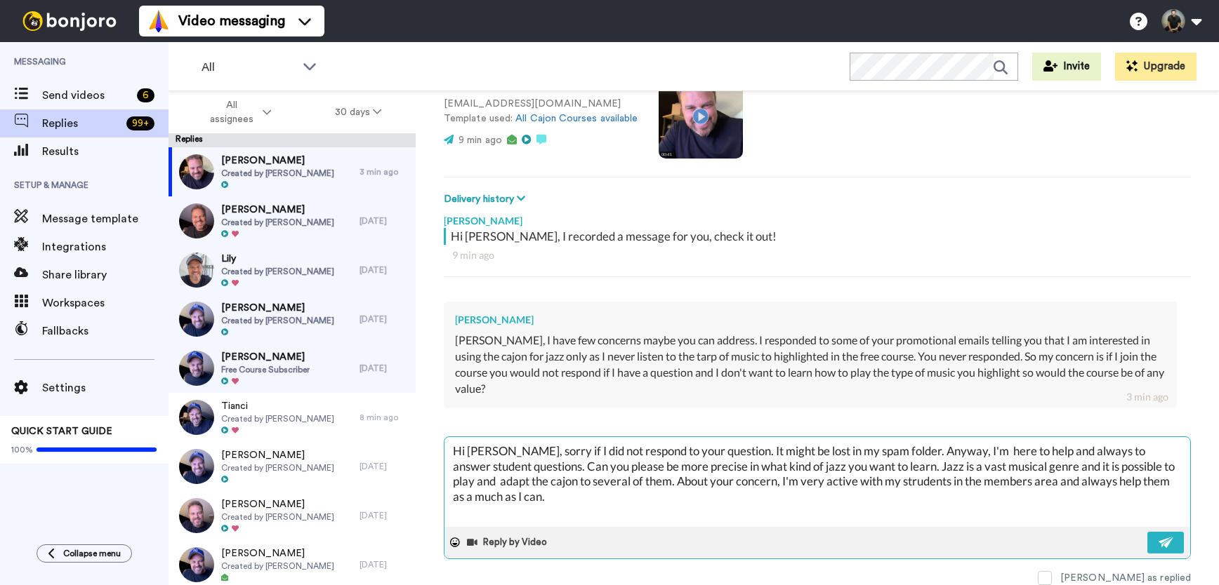
click at [870, 477] on textarea "Hi Alan, sorry if I did not respond to your question. It might be lost in my sp…" at bounding box center [816, 482] width 745 height 90
click at [562, 498] on textarea "Hi Alan, sorry if I did not respond to your question. It might be lost in my sp…" at bounding box center [816, 482] width 745 height 90
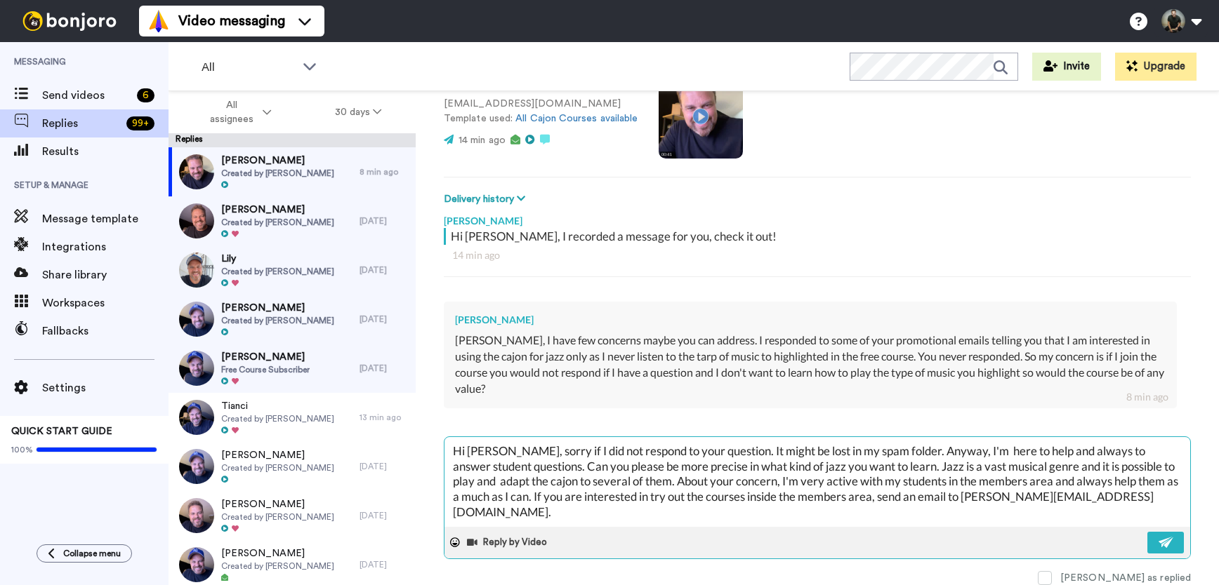
click at [867, 498] on textarea "Hi Alan, sorry if I did not respond to your question. It might be lost in my sp…" at bounding box center [816, 482] width 745 height 90
click at [643, 512] on textarea "Hi Alan, sorry if I did not respond to your question. It might be lost in my sp…" at bounding box center [816, 482] width 745 height 90
click at [1158, 542] on img at bounding box center [1165, 542] width 15 height 11
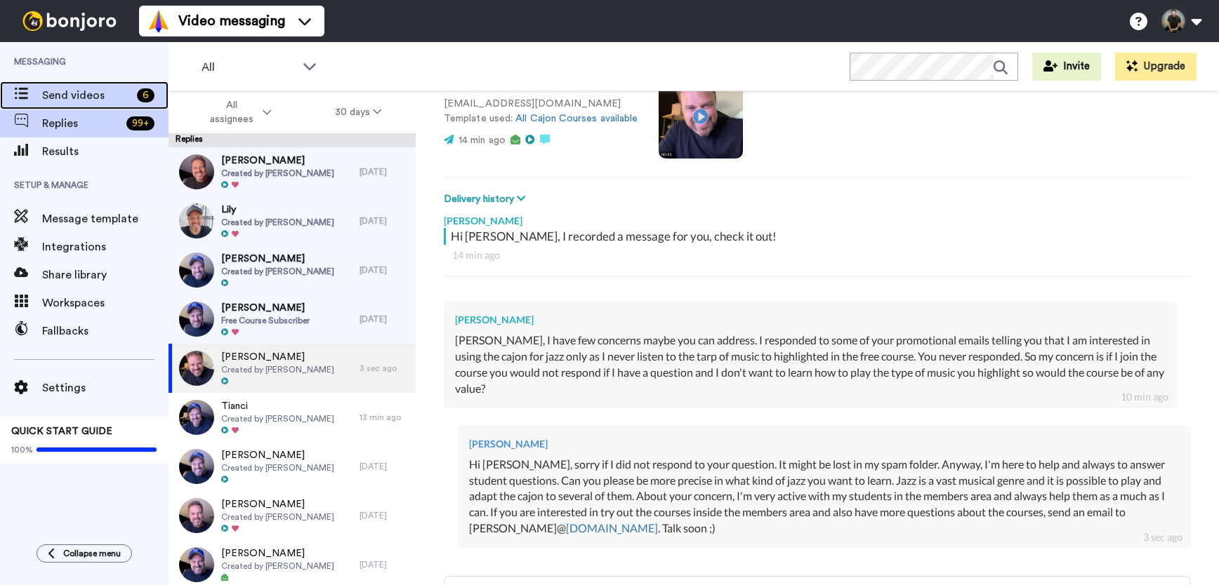
click at [77, 102] on span "Send videos" at bounding box center [86, 95] width 89 height 17
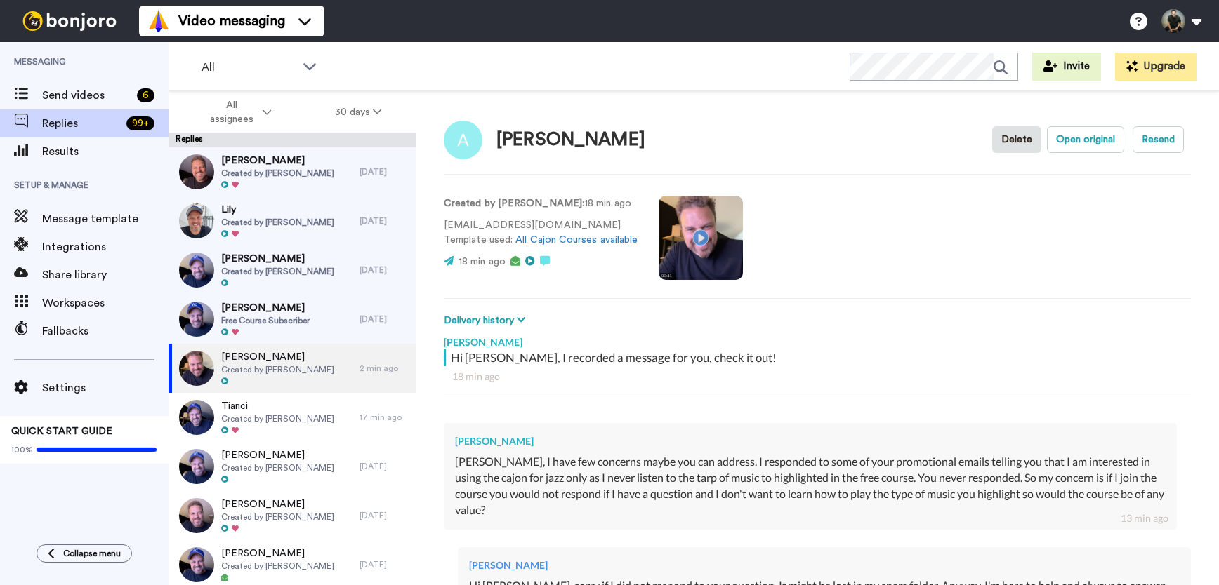
scroll to position [261, 0]
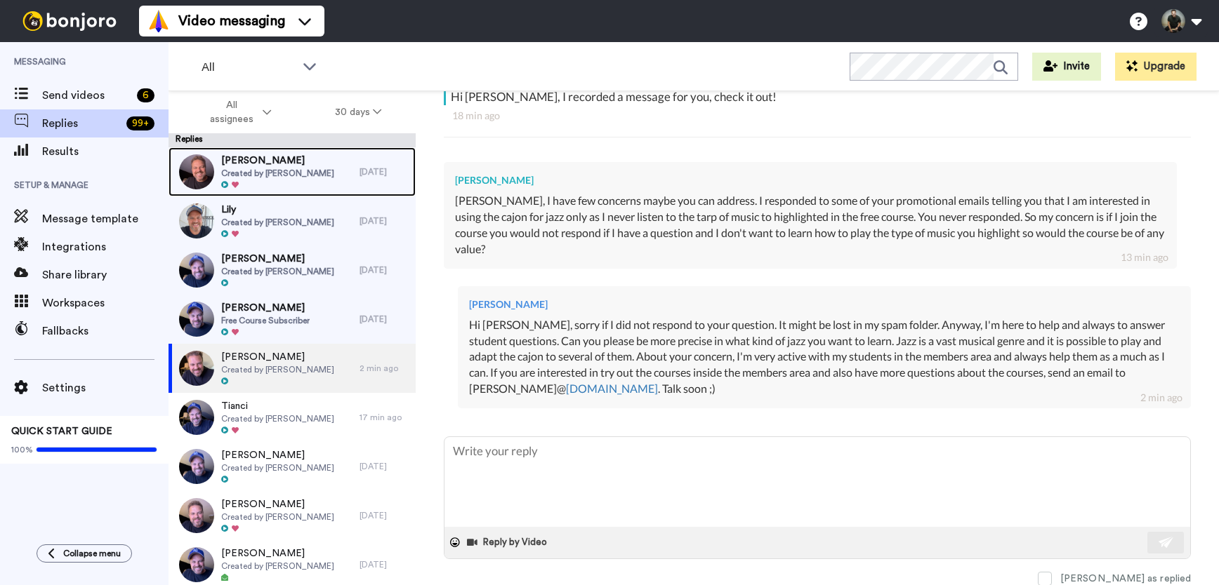
click at [335, 171] on div "[PERSON_NAME] Created by [PERSON_NAME]" at bounding box center [263, 171] width 191 height 49
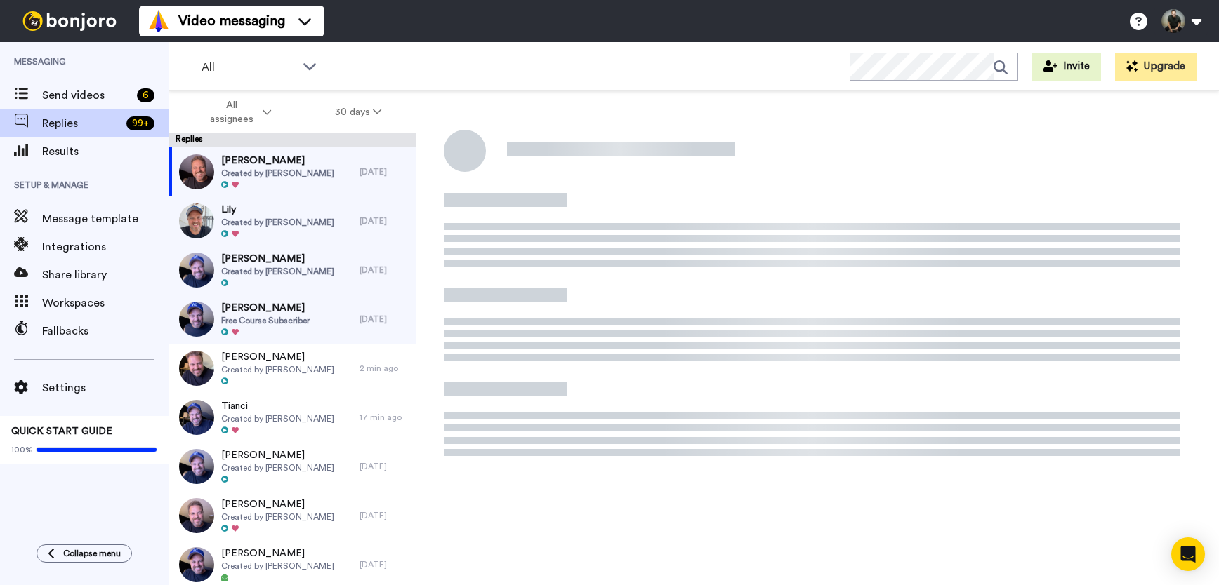
type textarea "x"
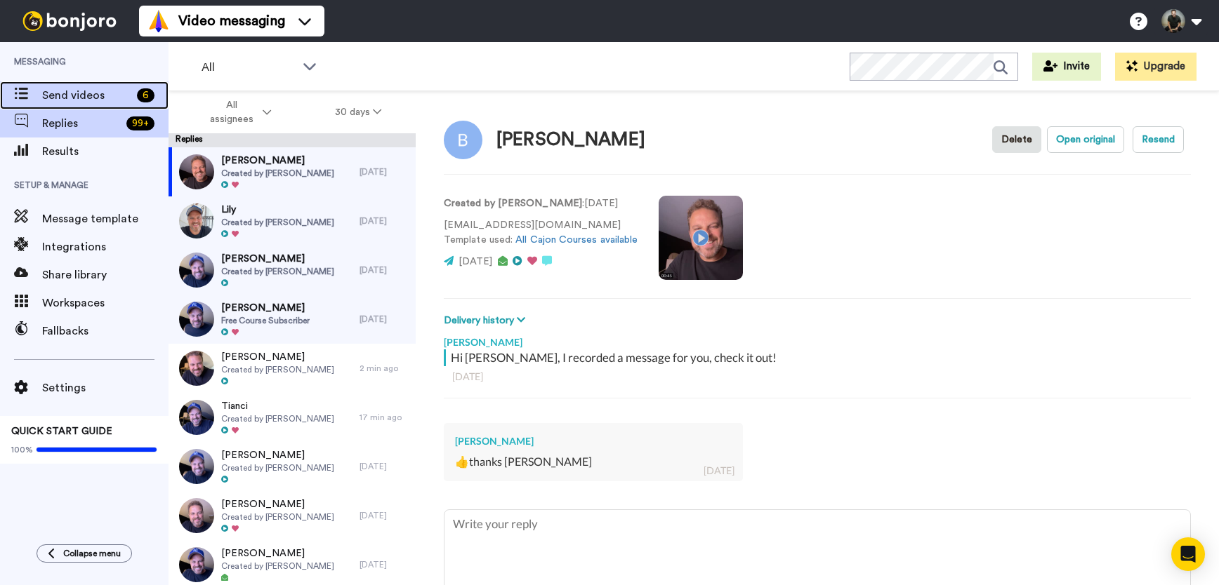
click at [91, 100] on span "Send videos" at bounding box center [86, 95] width 89 height 17
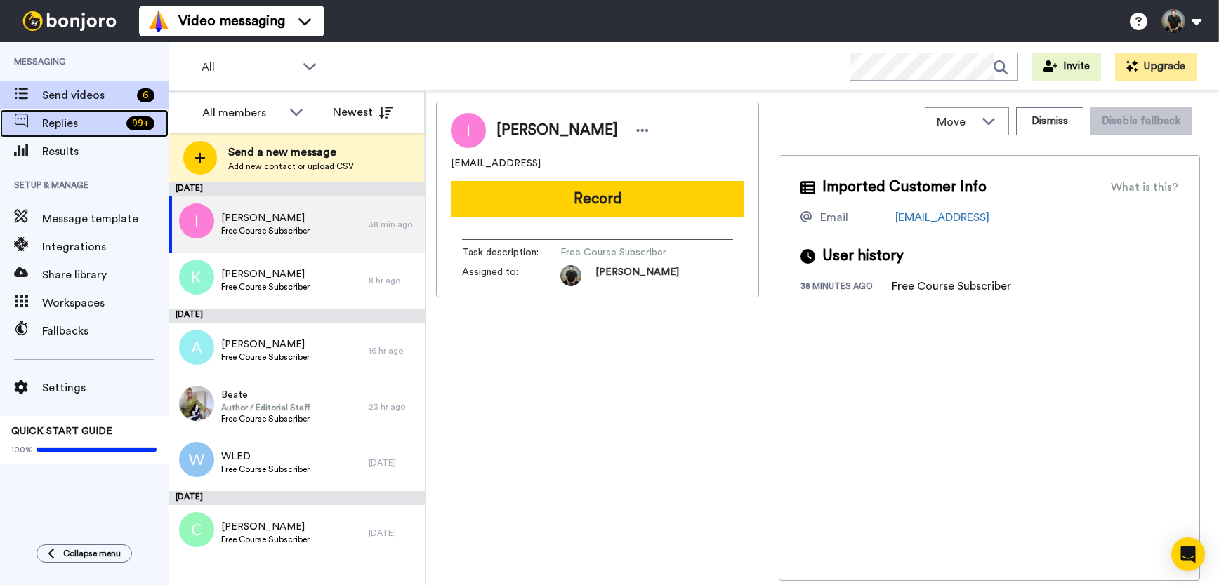
click at [90, 124] on span "Replies" at bounding box center [81, 123] width 79 height 17
